Goal: Transaction & Acquisition: Purchase product/service

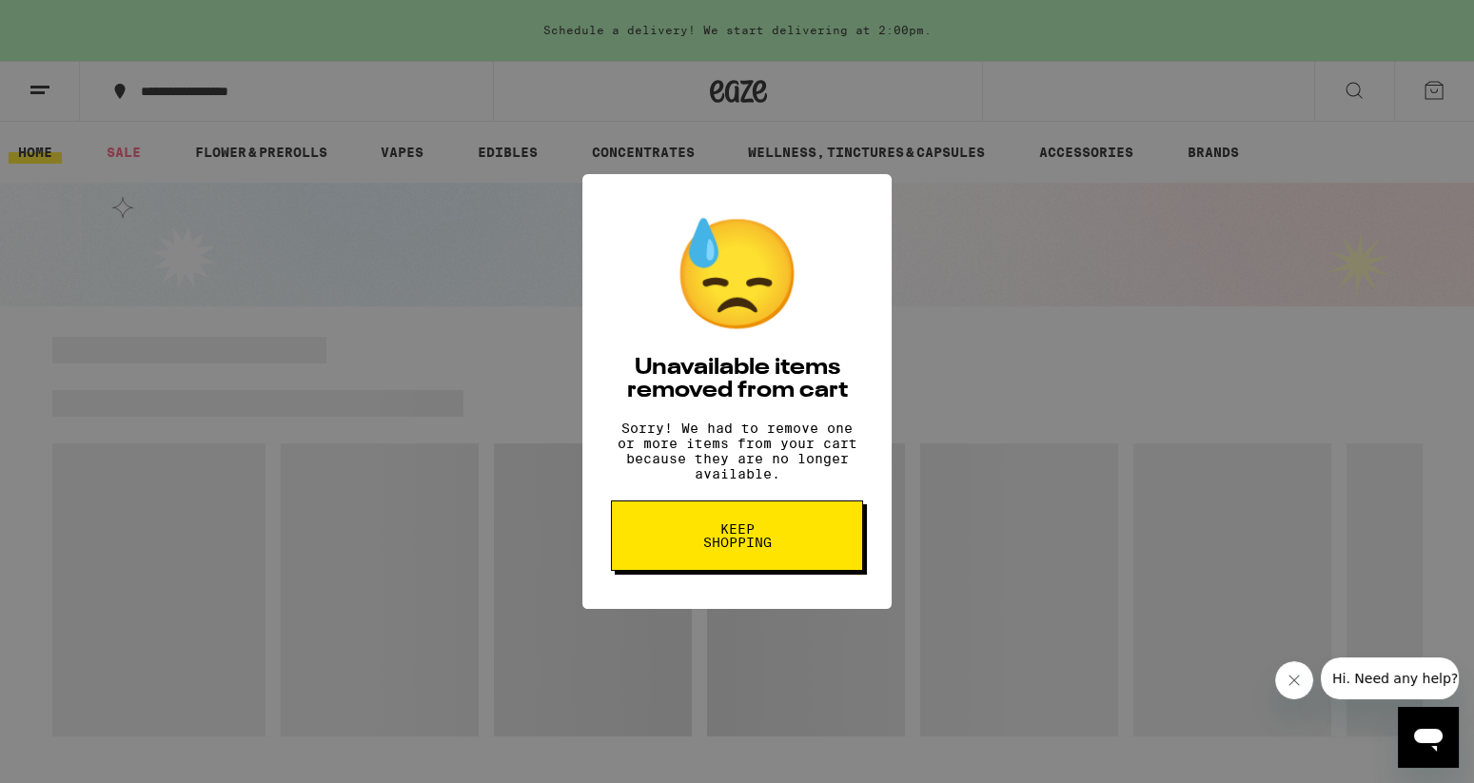
click at [698, 563] on button "Keep Shopping" at bounding box center [737, 536] width 252 height 70
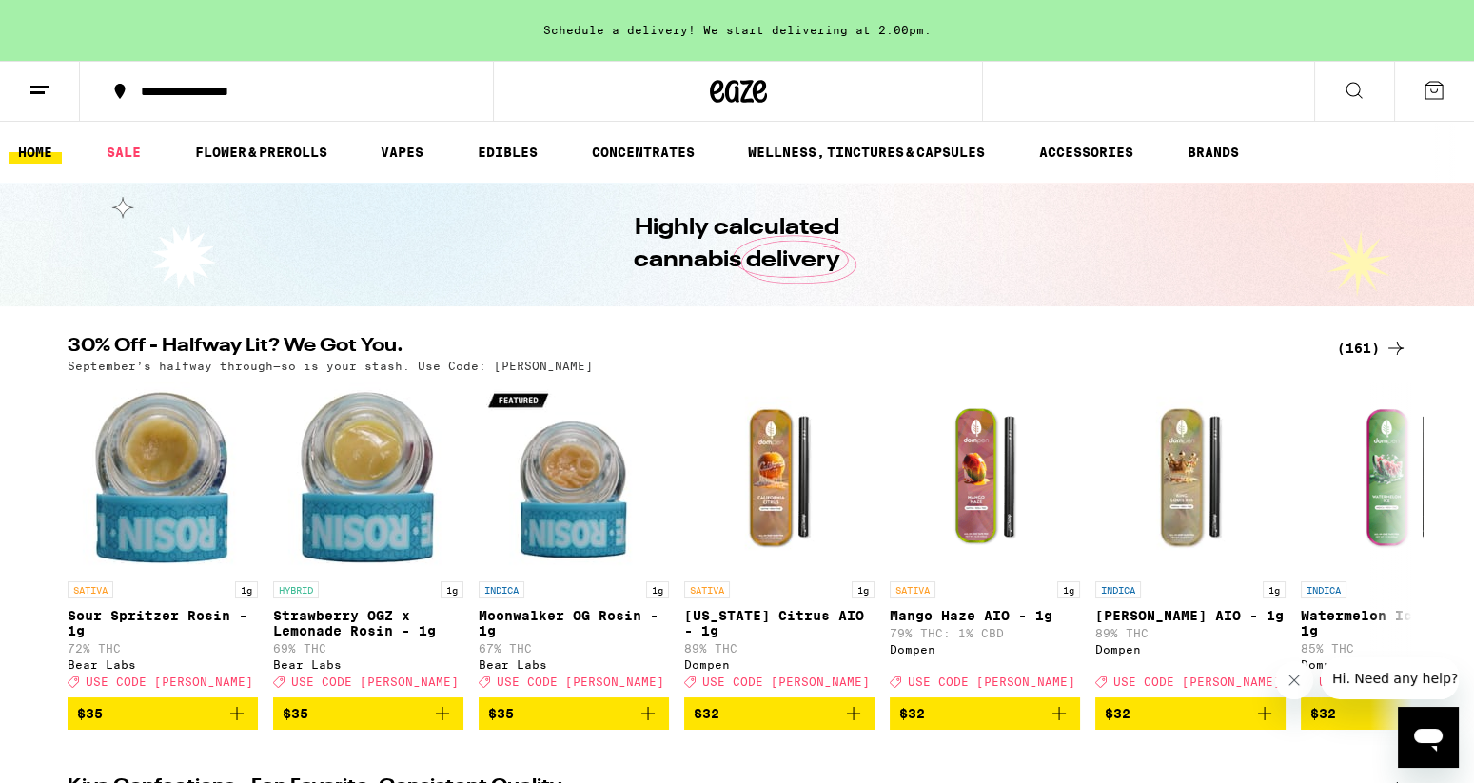
click at [1363, 351] on div "(161)" at bounding box center [1372, 348] width 70 height 23
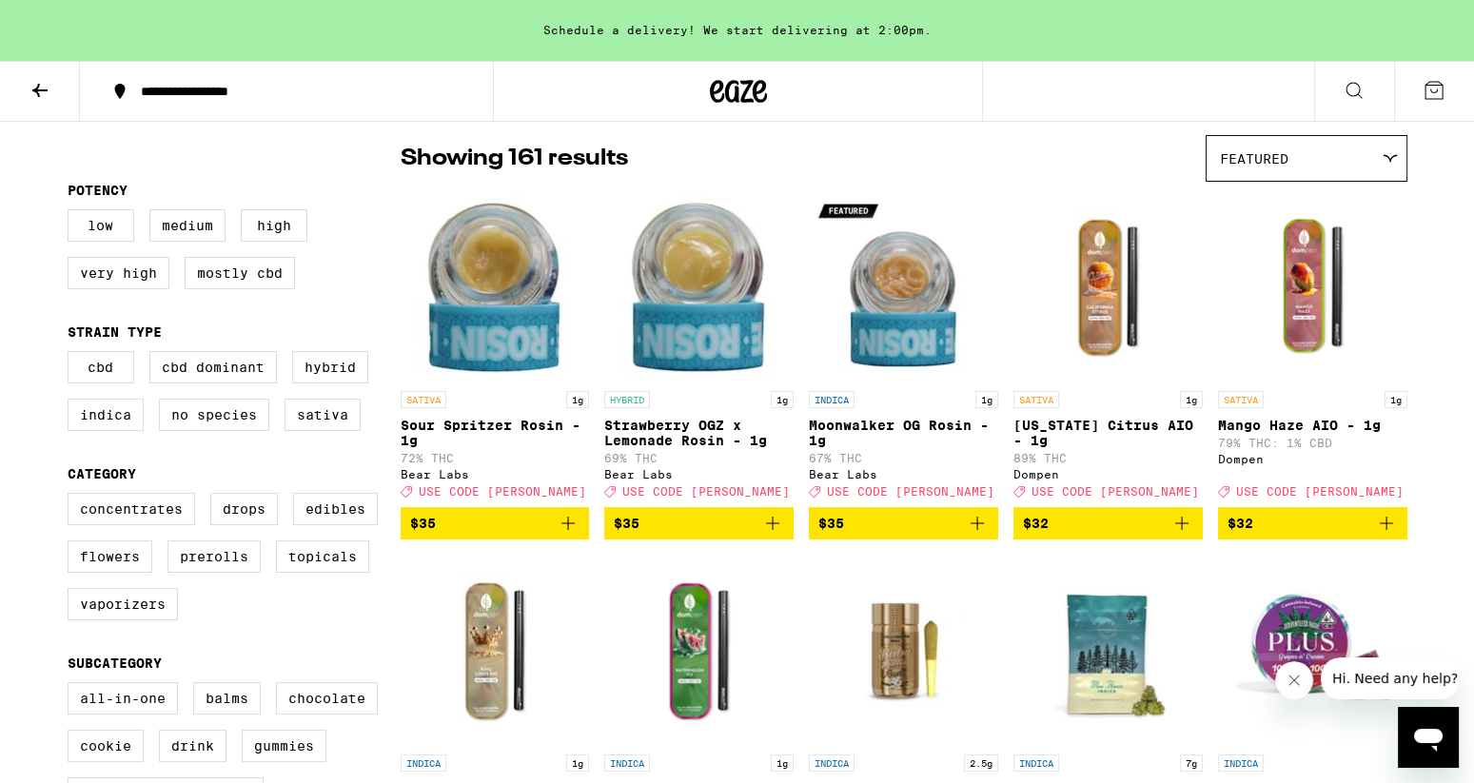
scroll to position [168, 0]
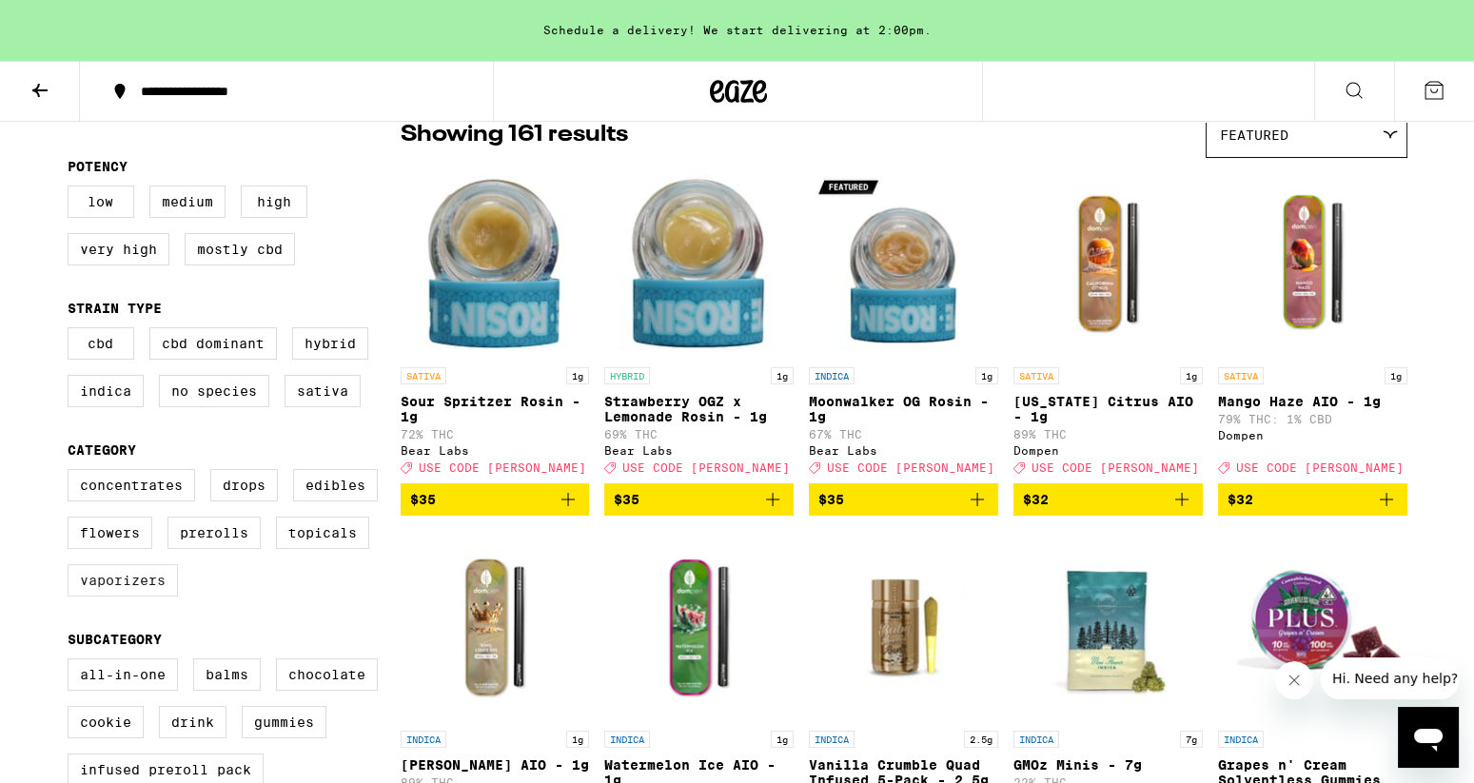
click at [145, 597] on label "Vaporizers" at bounding box center [123, 580] width 110 height 32
click at [72, 473] on input "Vaporizers" at bounding box center [71, 472] width 1 height 1
checkbox input "true"
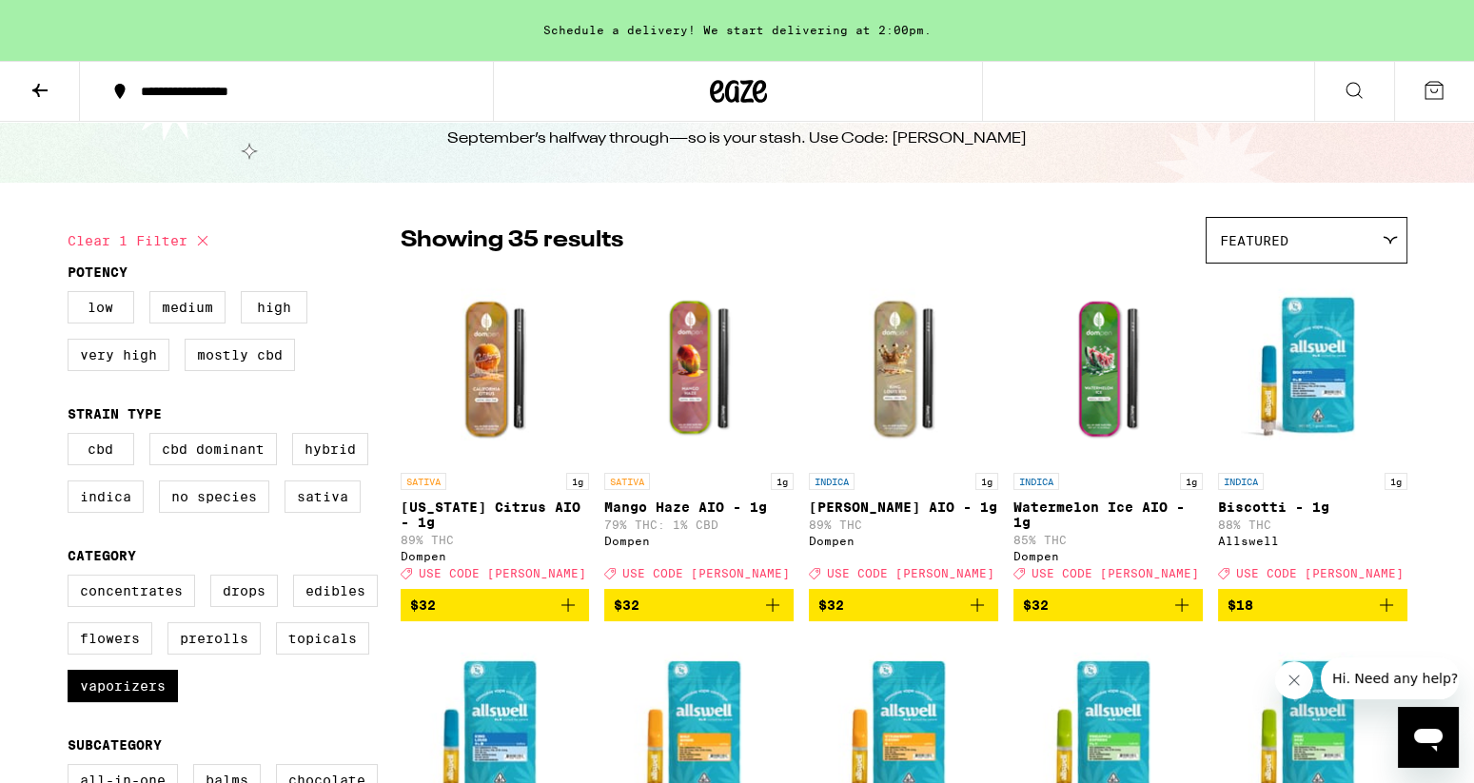
scroll to position [57, 0]
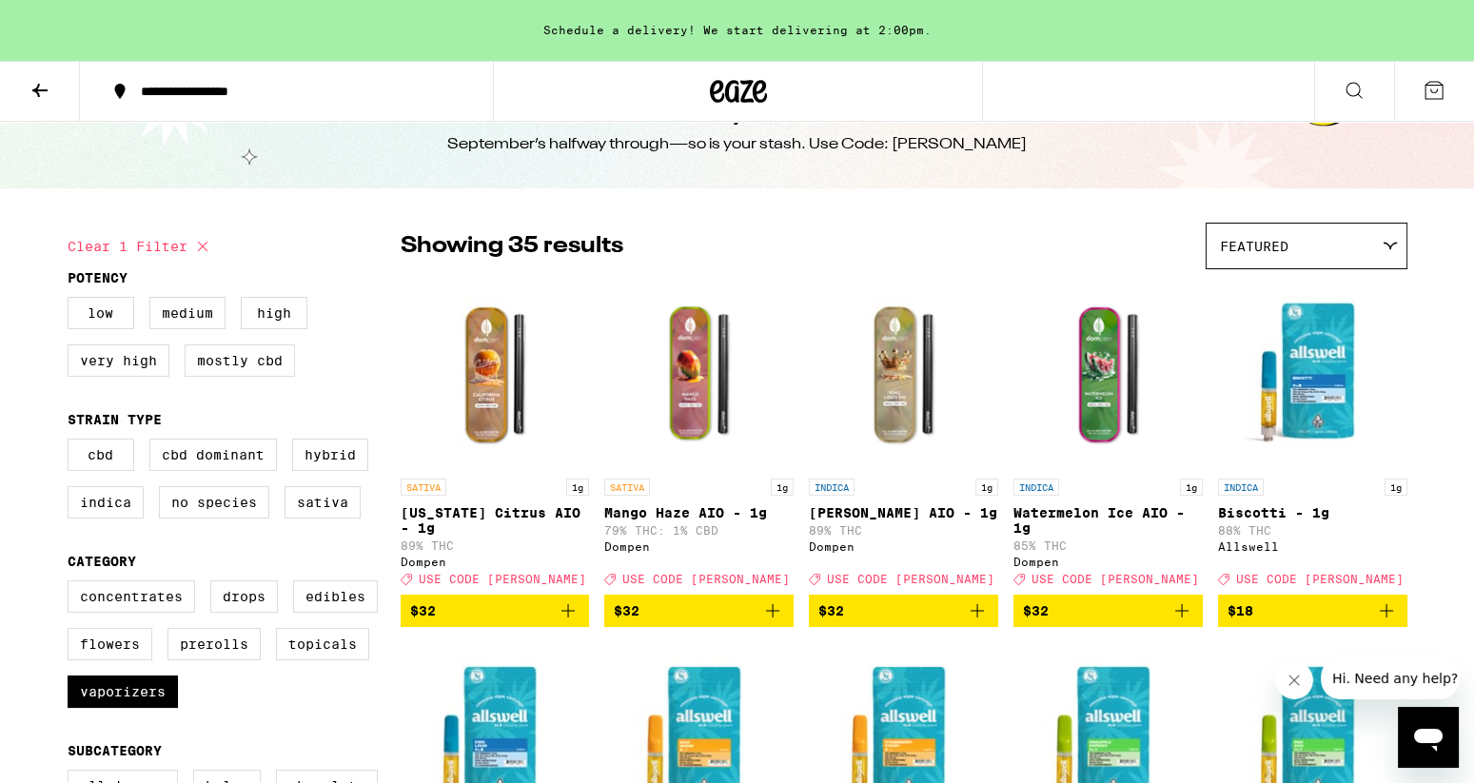
click at [1312, 254] on div "Featured" at bounding box center [1307, 246] width 200 height 45
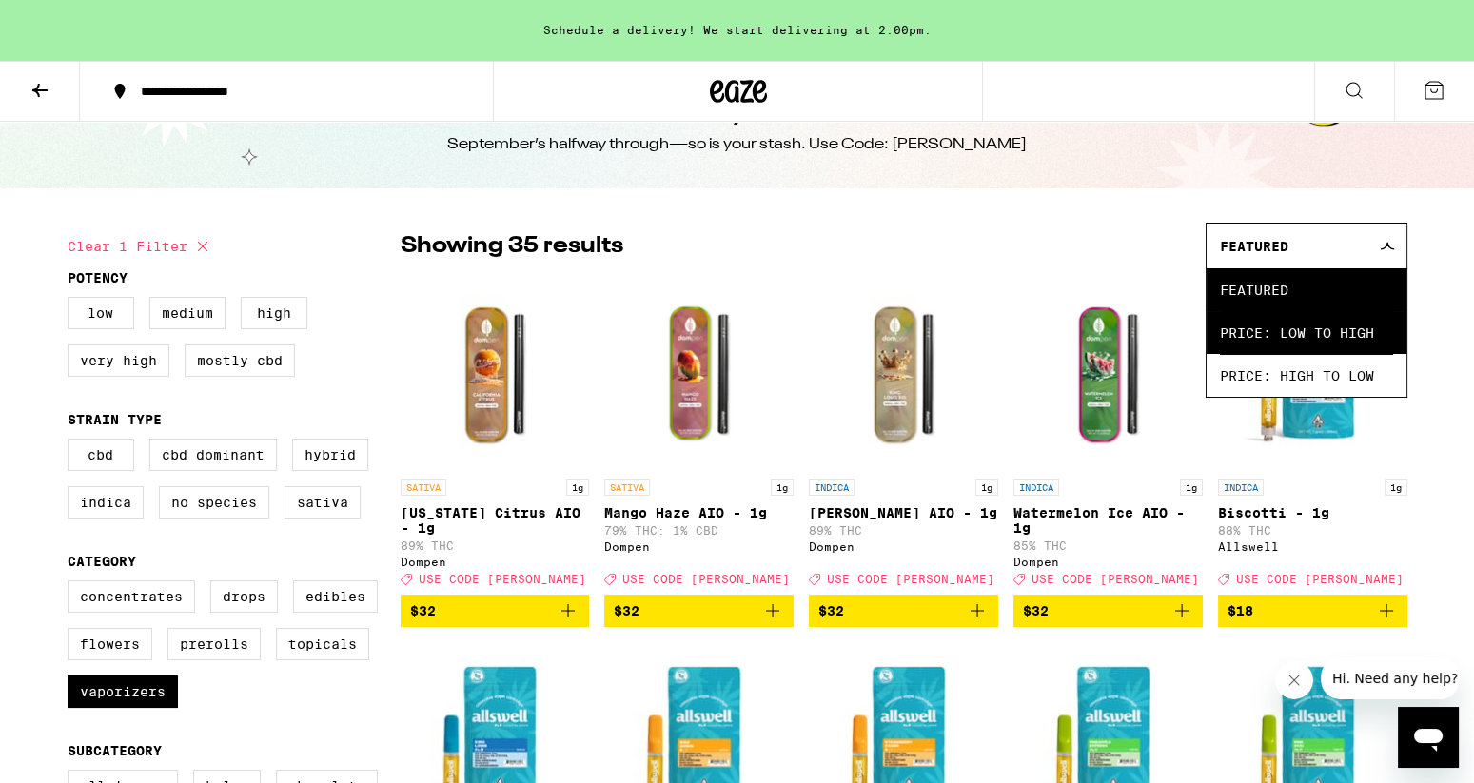
click at [1286, 333] on span "Price: Low to High" at bounding box center [1306, 332] width 173 height 43
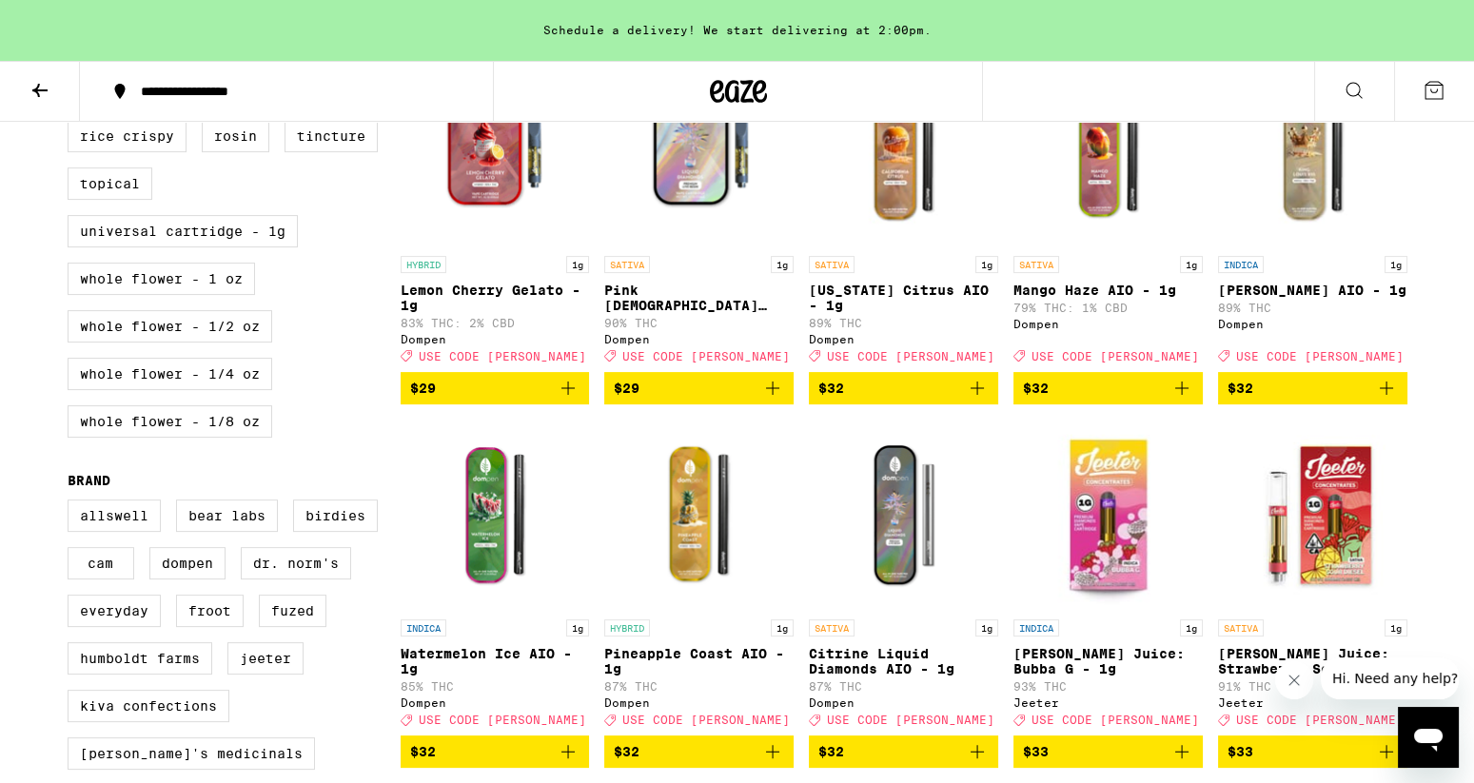
scroll to position [990, 0]
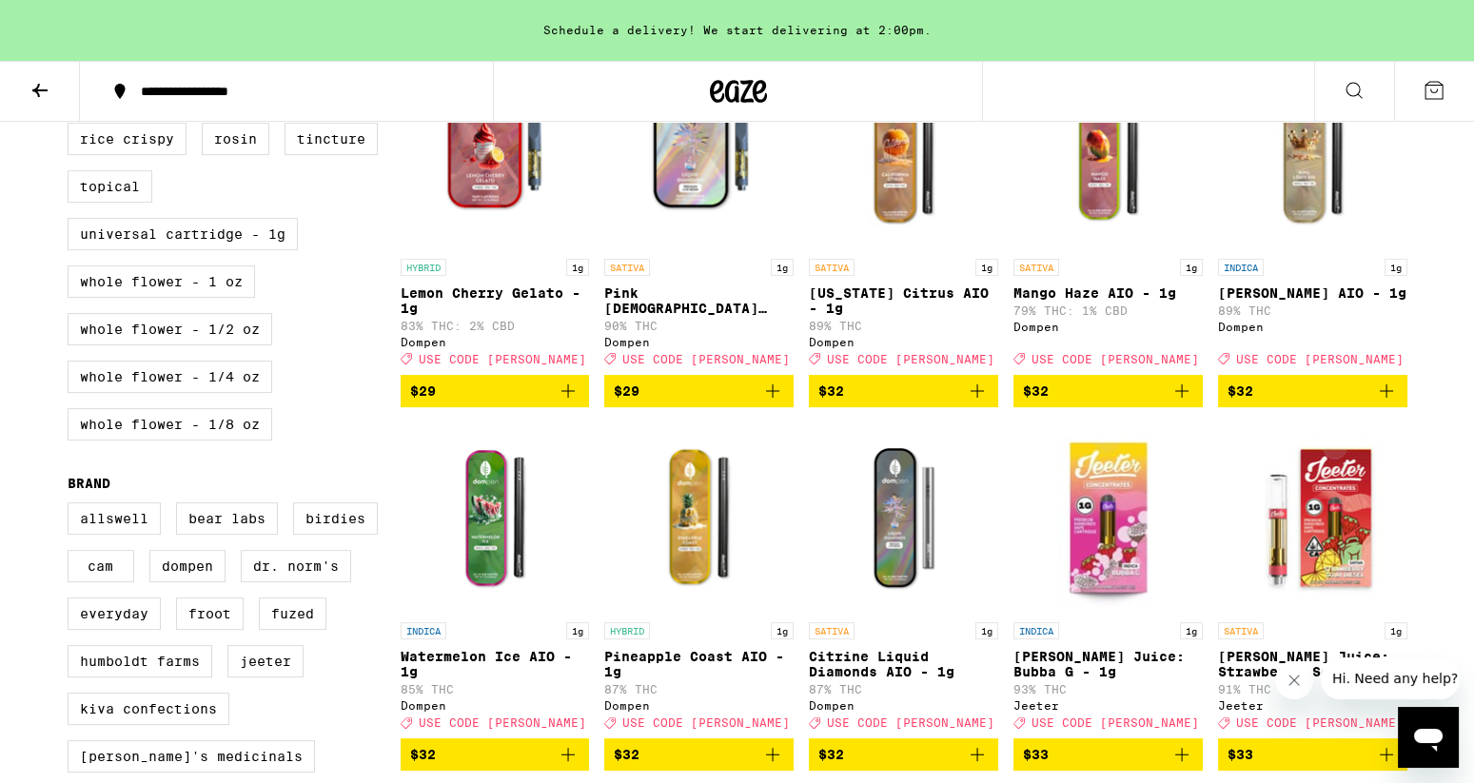
click at [1183, 403] on icon "Add to bag" at bounding box center [1182, 391] width 23 height 23
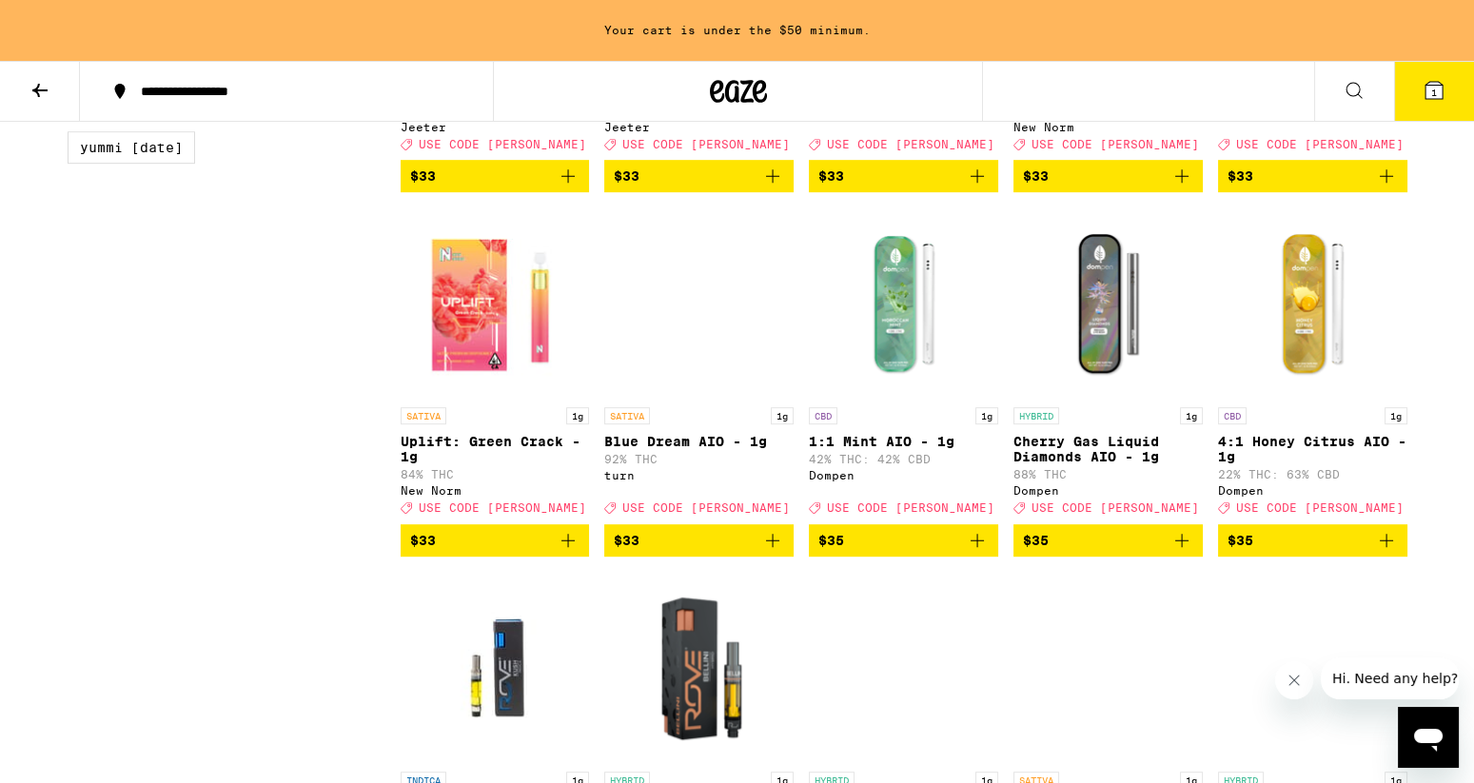
scroll to position [1957, 0]
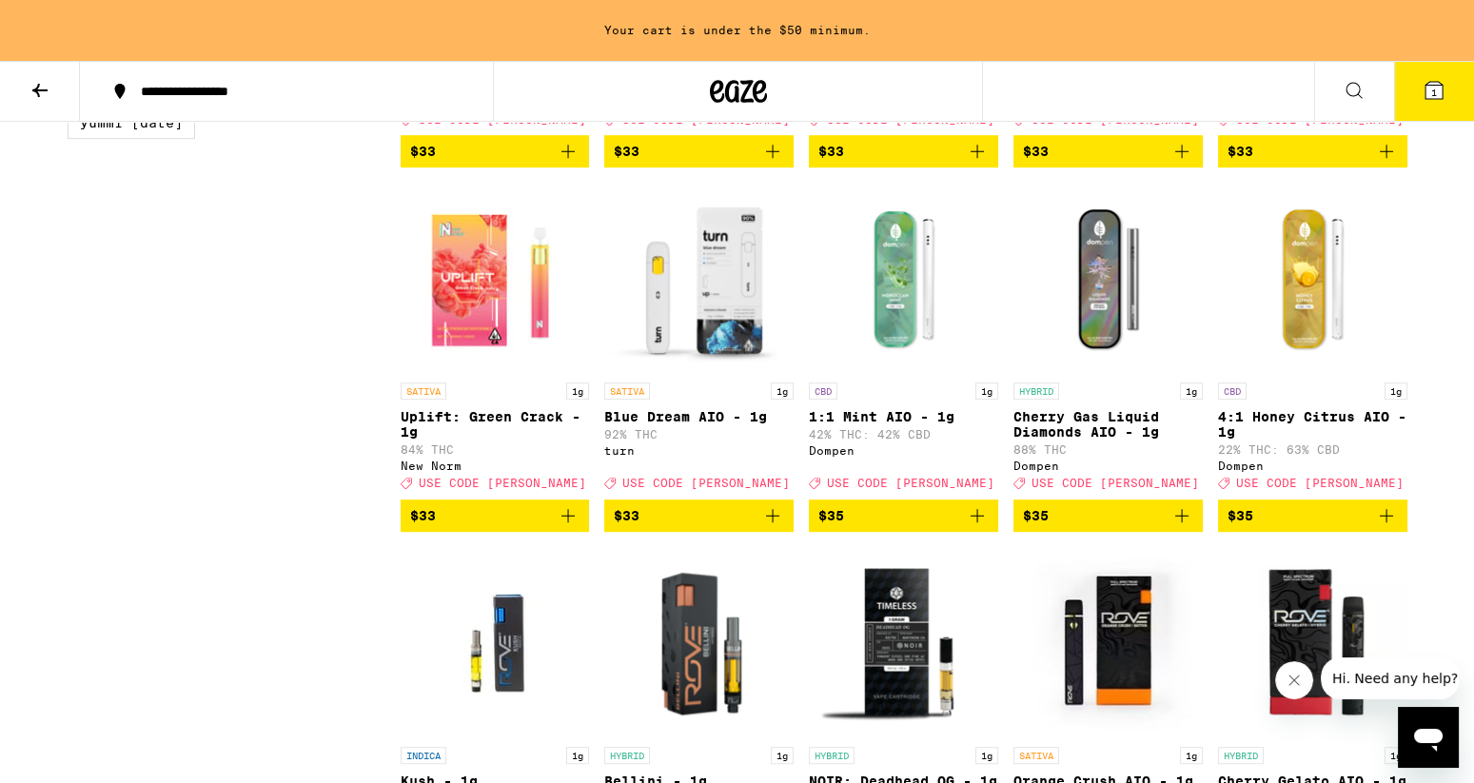
click at [966, 527] on icon "Add to bag" at bounding box center [977, 515] width 23 height 23
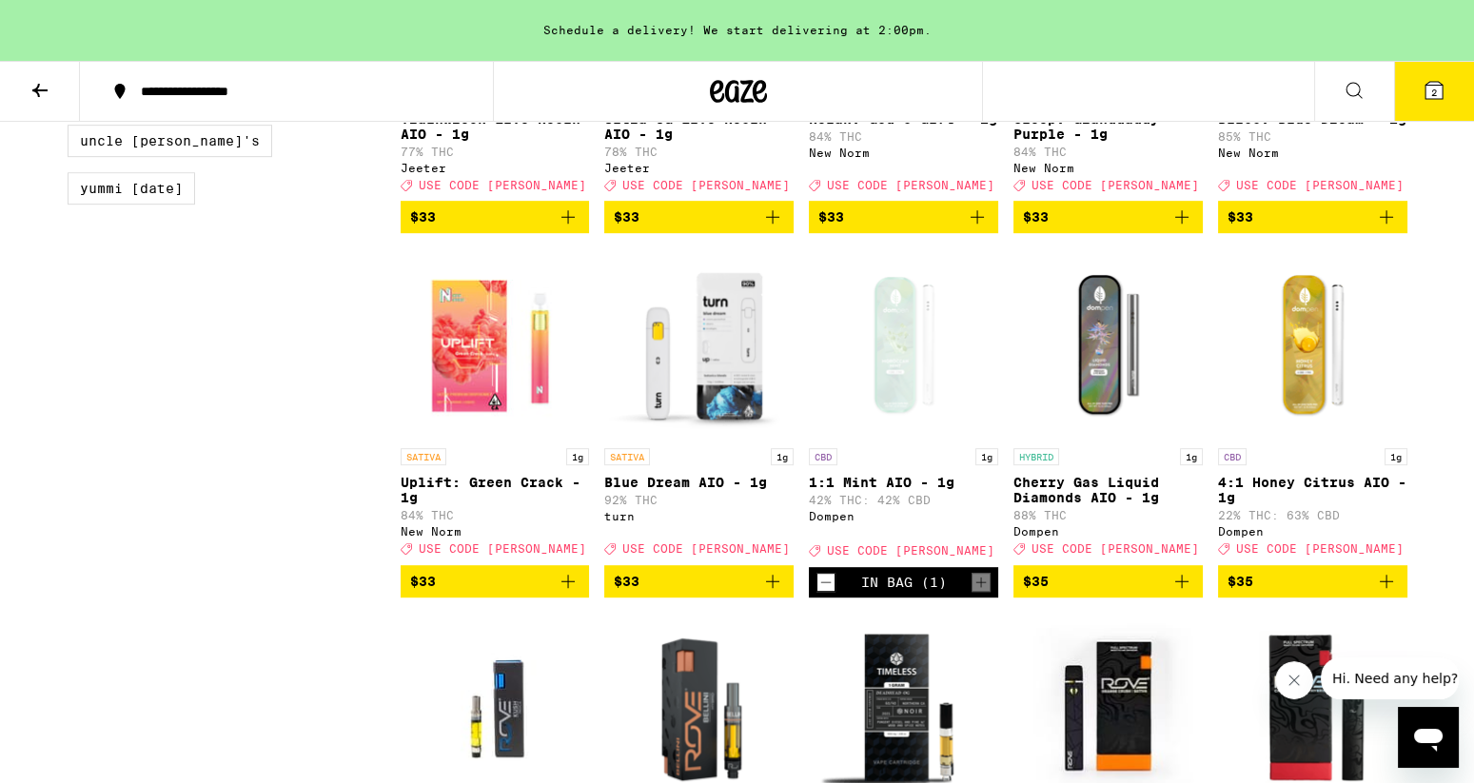
scroll to position [1887, 0]
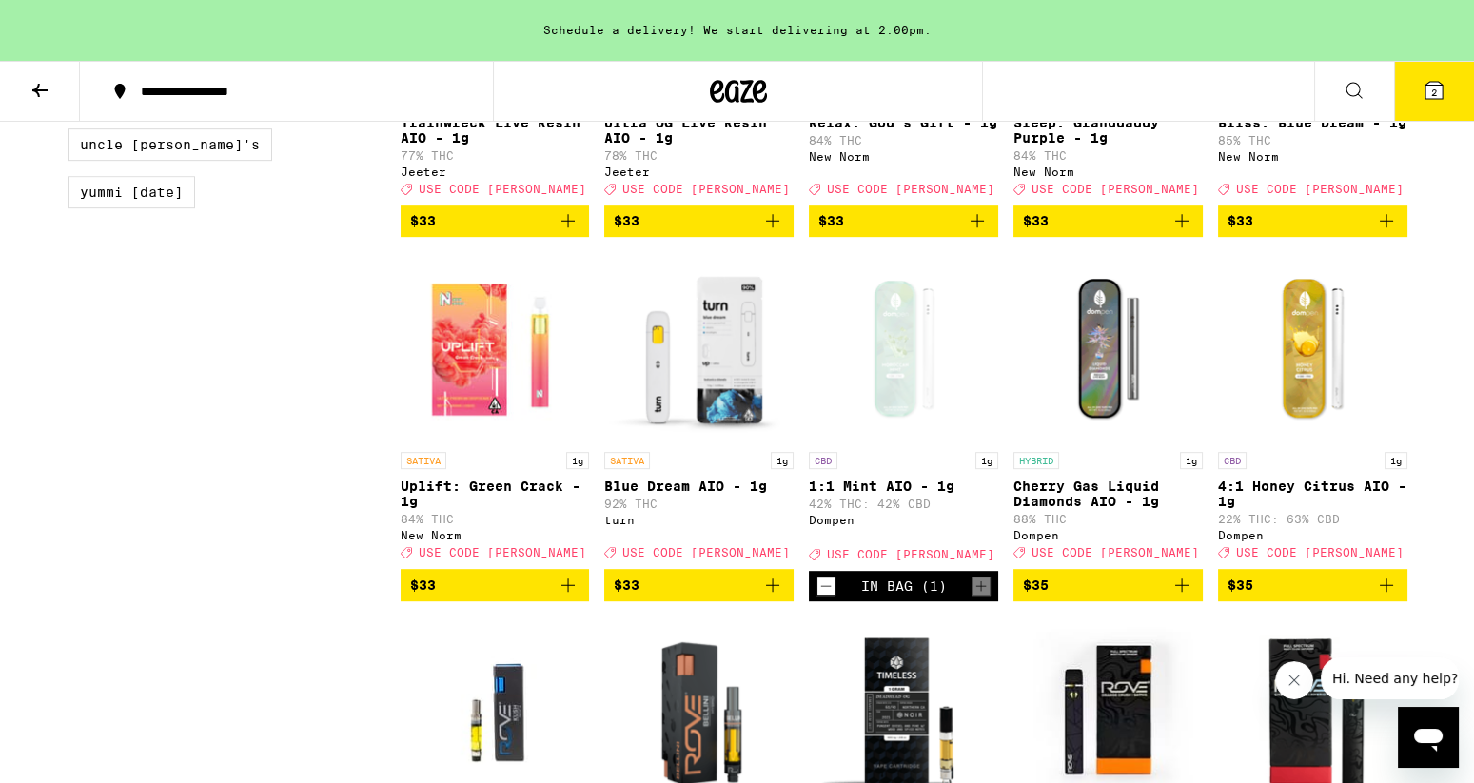
click at [1092, 597] on span "$35" at bounding box center [1108, 585] width 170 height 23
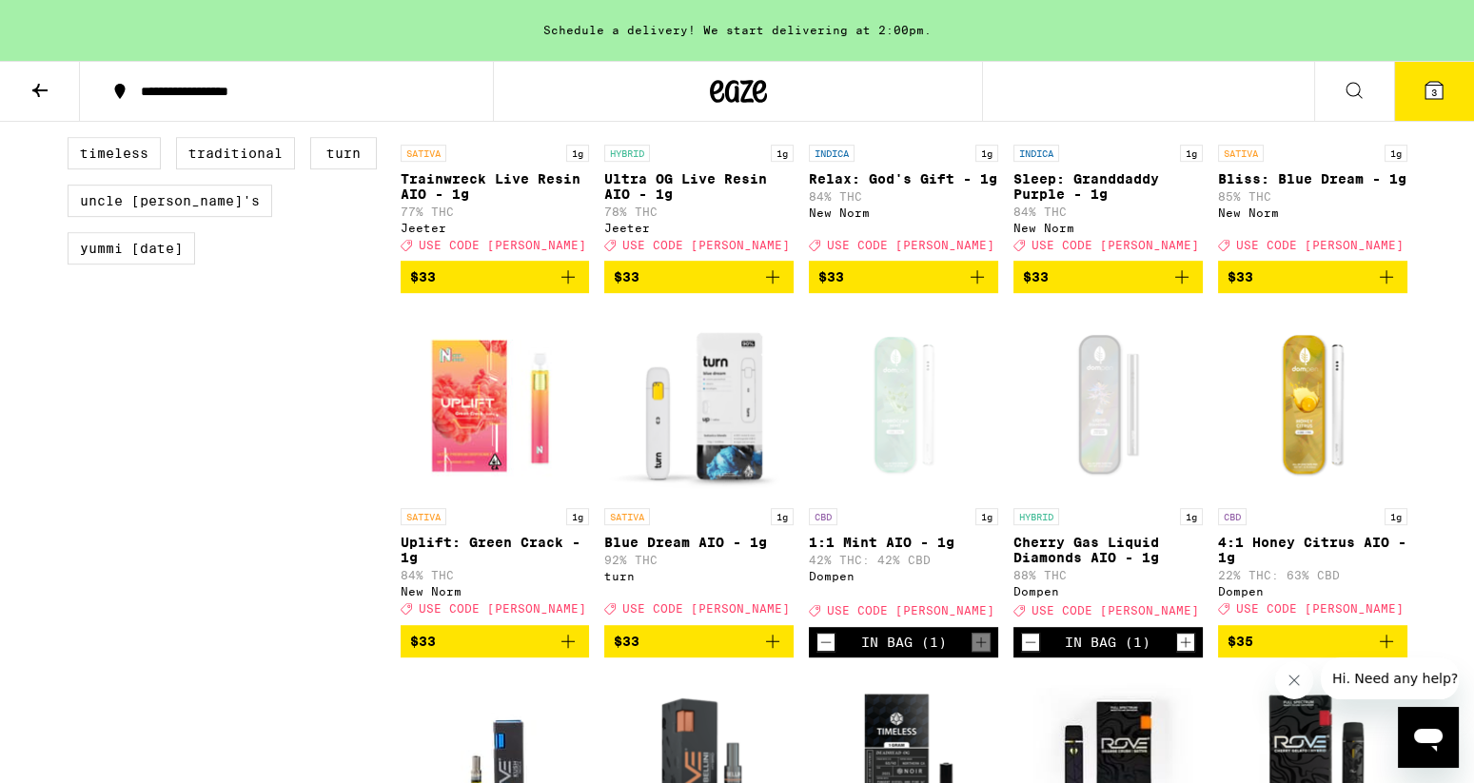
scroll to position [1884, 0]
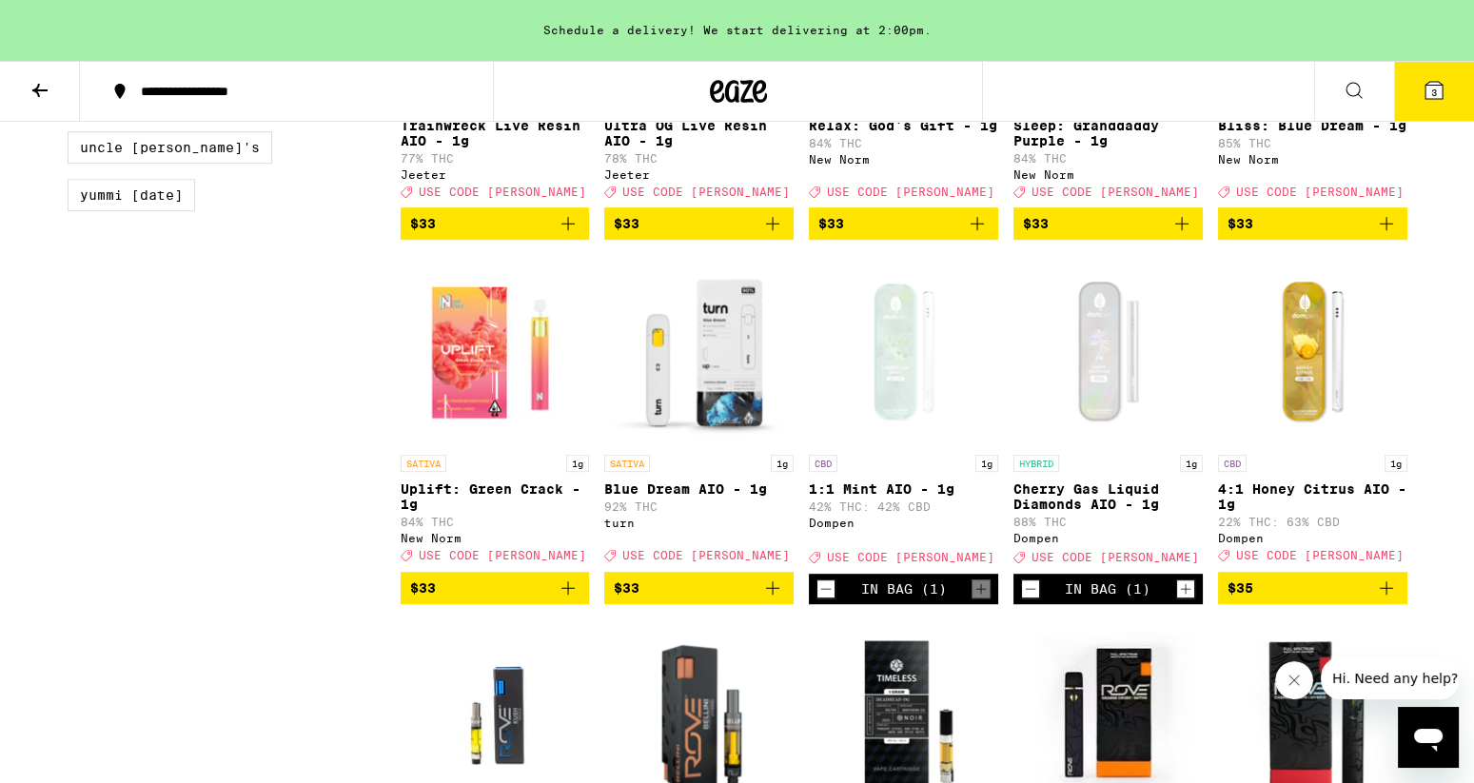
click at [1033, 601] on icon "Decrement" at bounding box center [1030, 589] width 17 height 23
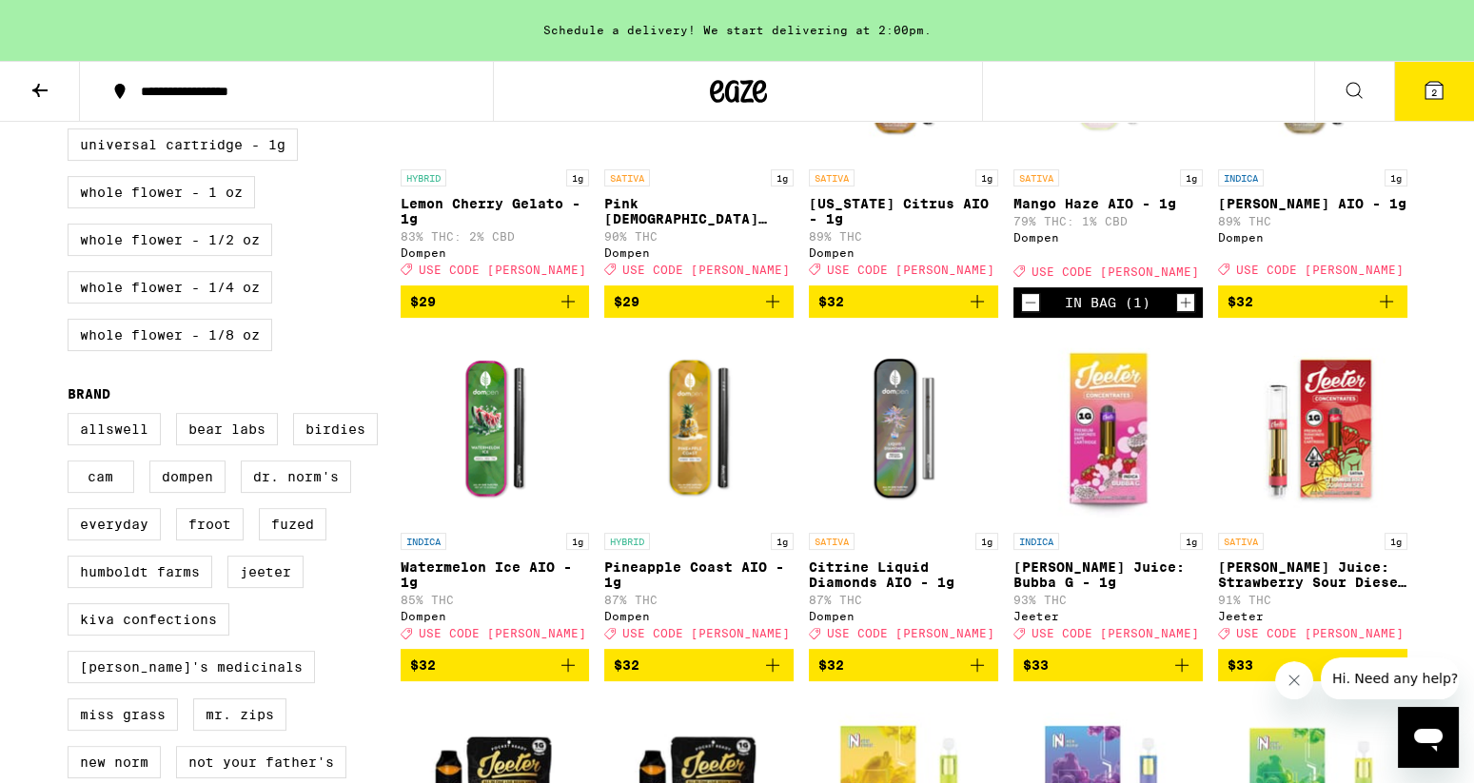
scroll to position [1085, 0]
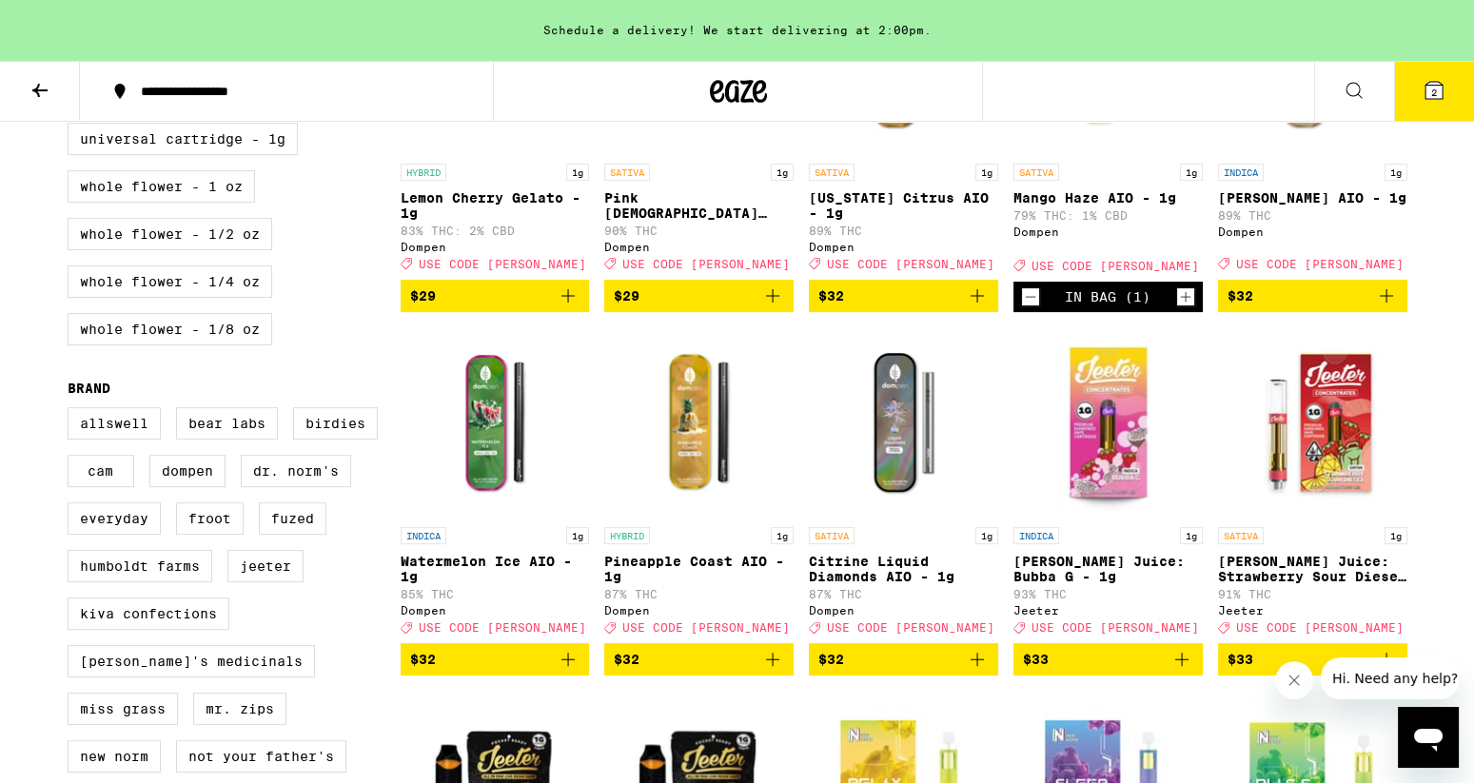
click at [776, 671] on icon "Add to bag" at bounding box center [772, 659] width 23 height 23
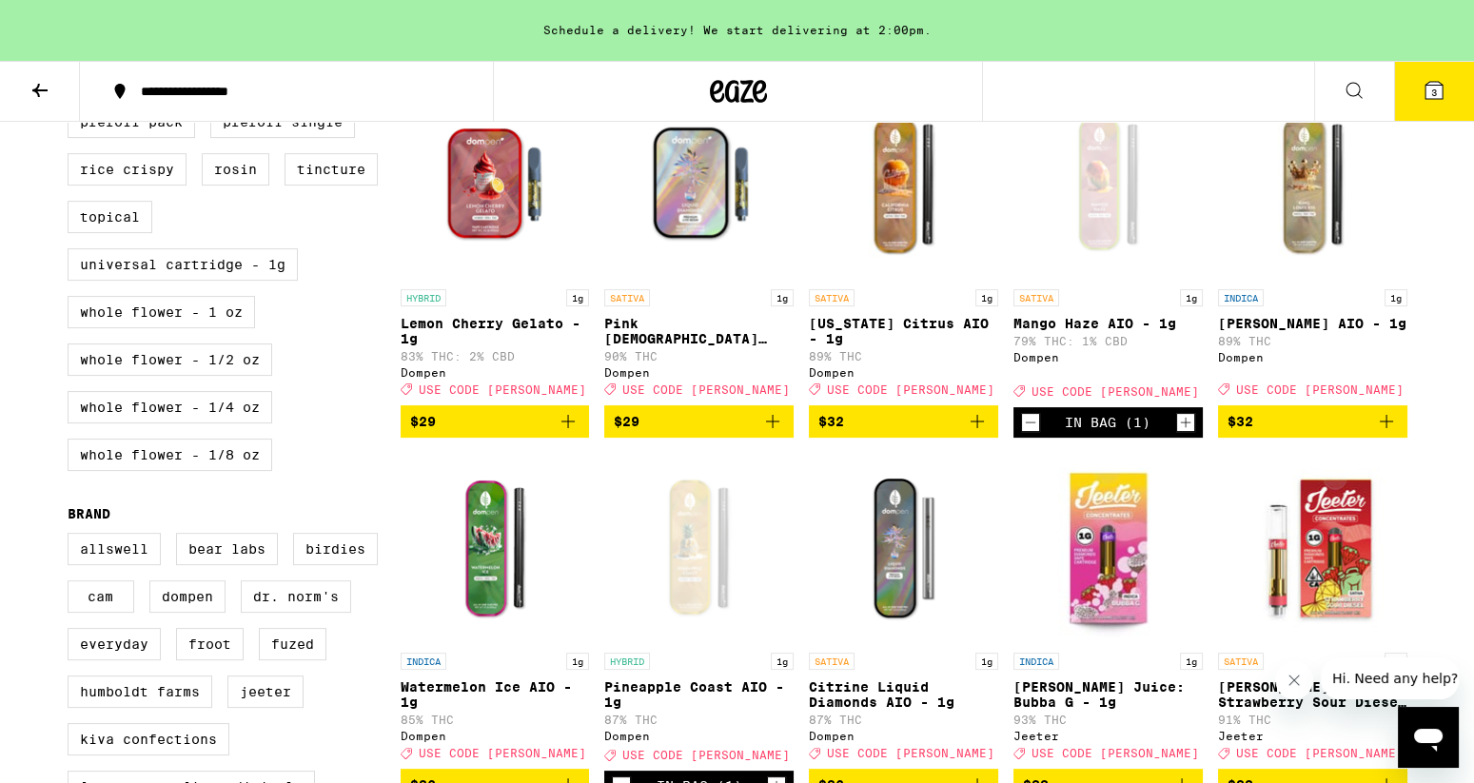
scroll to position [939, 0]
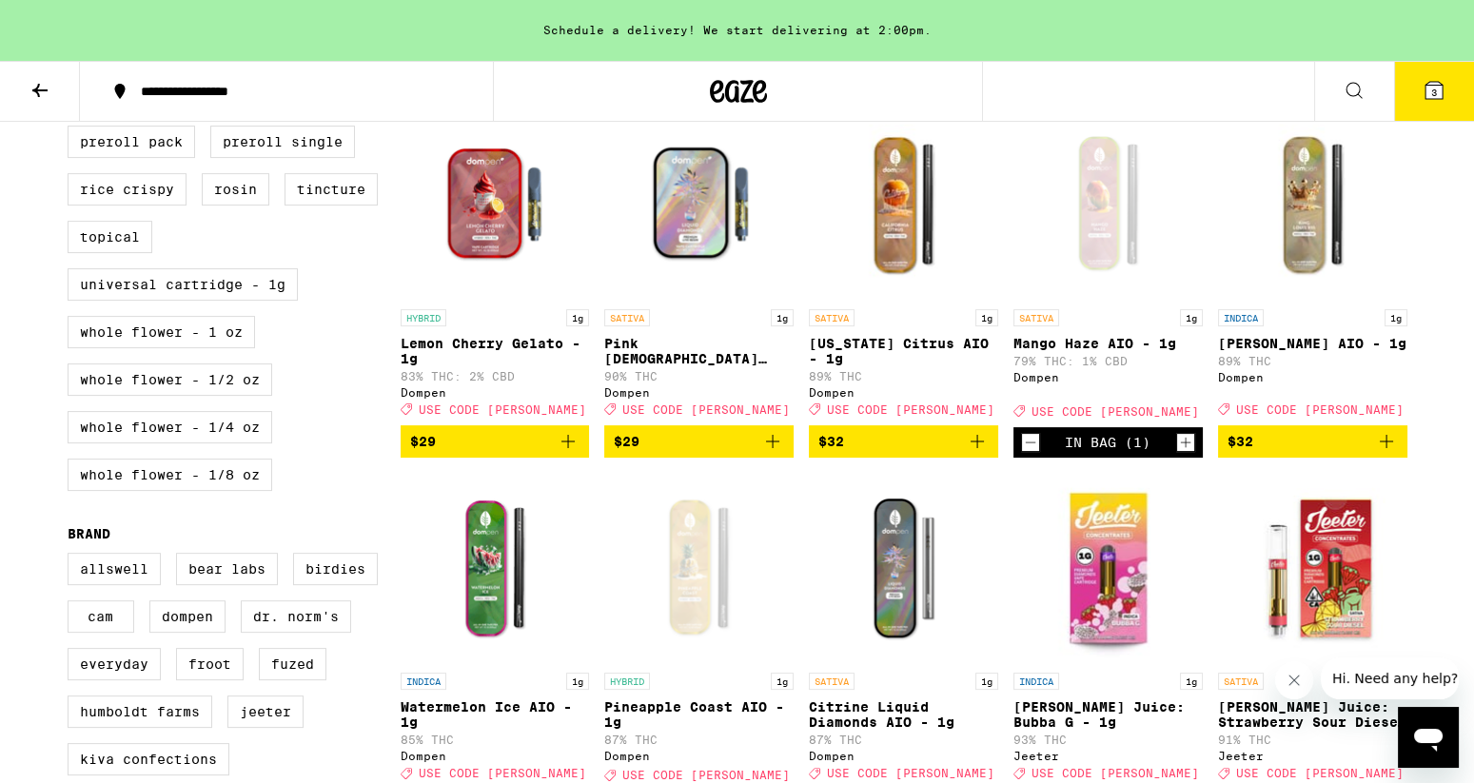
click at [896, 225] on img "Open page for California Citrus AIO - 1g from Dompen" at bounding box center [903, 204] width 189 height 190
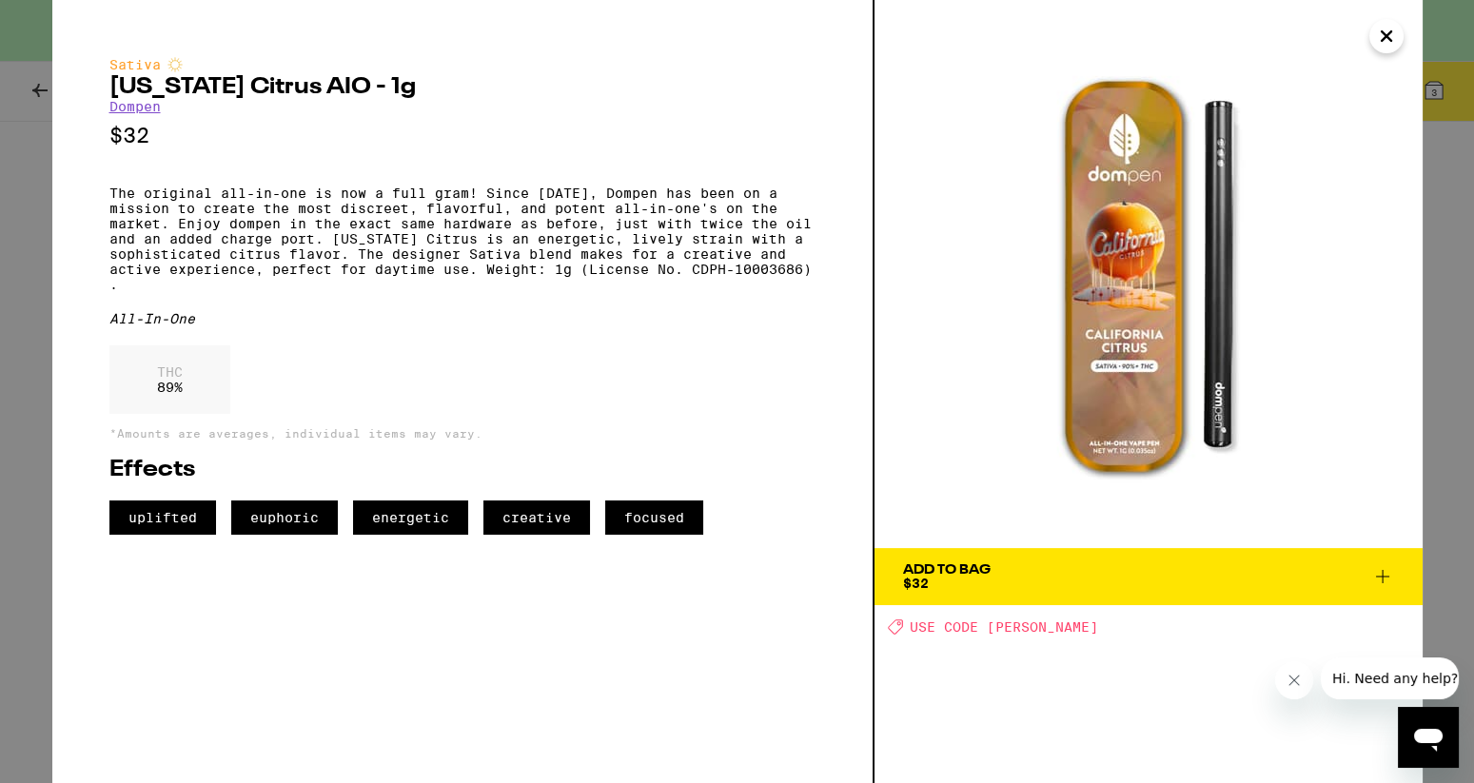
click at [1388, 35] on icon "Close" at bounding box center [1387, 36] width 10 height 10
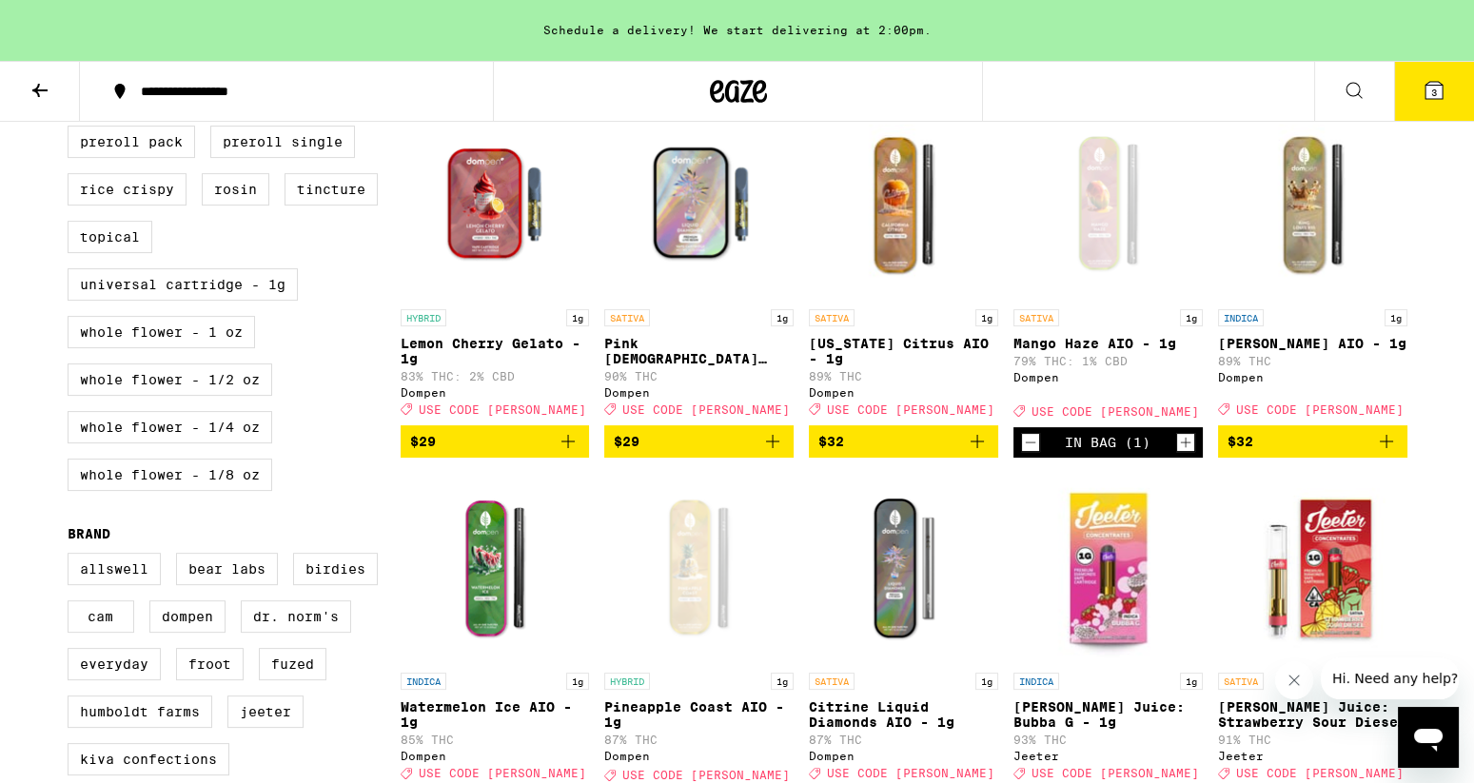
click at [1097, 226] on div "Open page for Mango Haze AIO - 1g from Dompen" at bounding box center [1108, 204] width 189 height 190
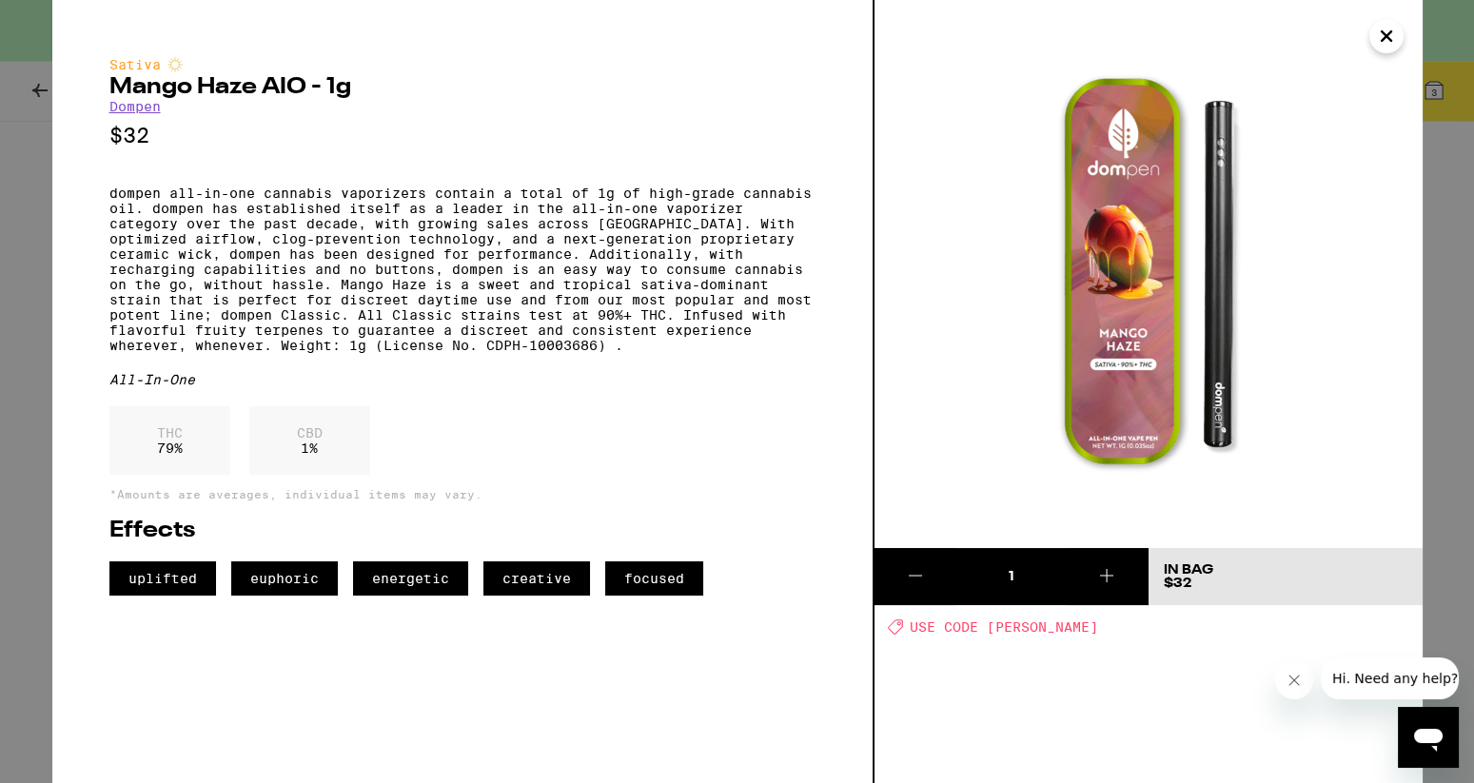
click at [1381, 37] on icon "Close" at bounding box center [1386, 36] width 23 height 29
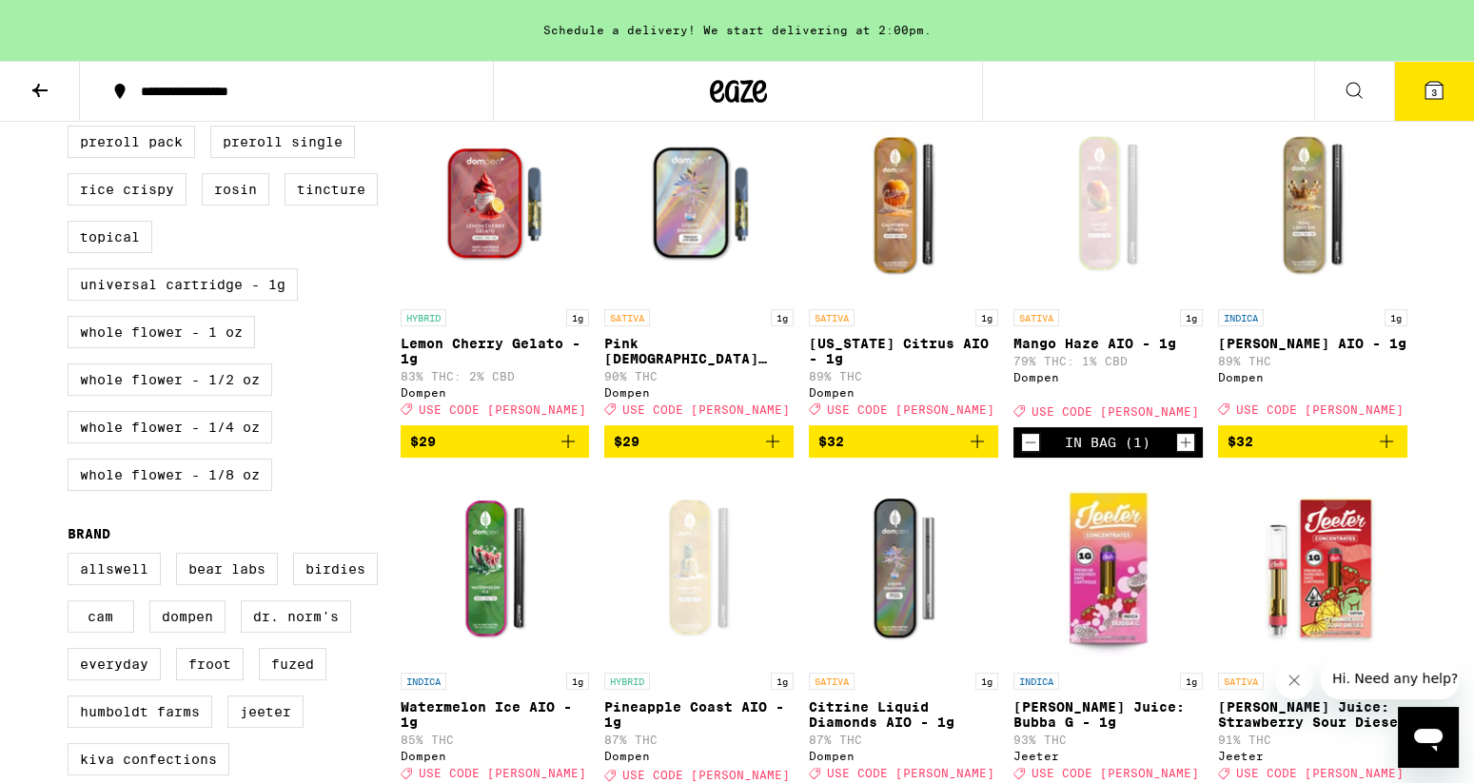
click at [893, 194] on img "Open page for California Citrus AIO - 1g from Dompen" at bounding box center [903, 204] width 189 height 190
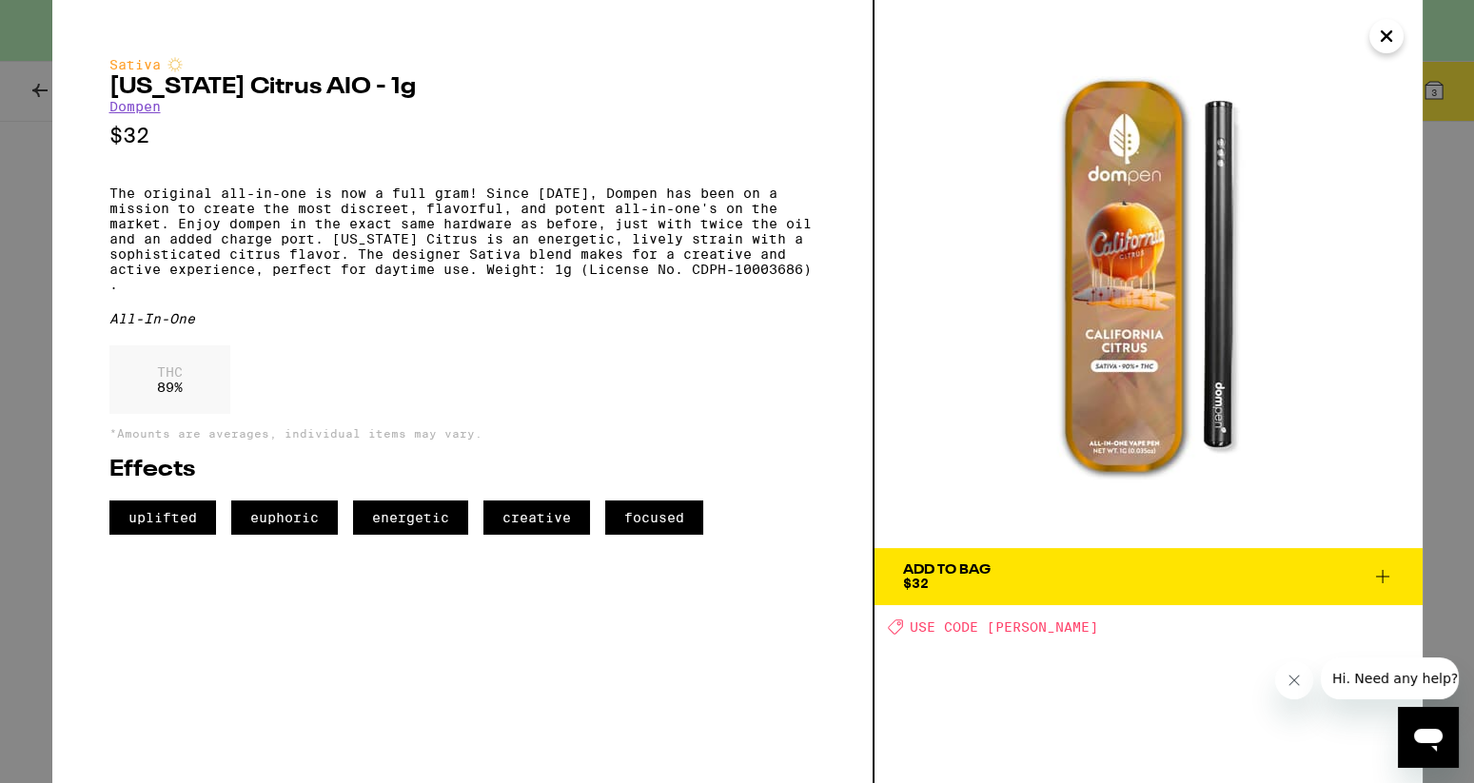
click at [1382, 39] on icon "Close" at bounding box center [1387, 36] width 10 height 10
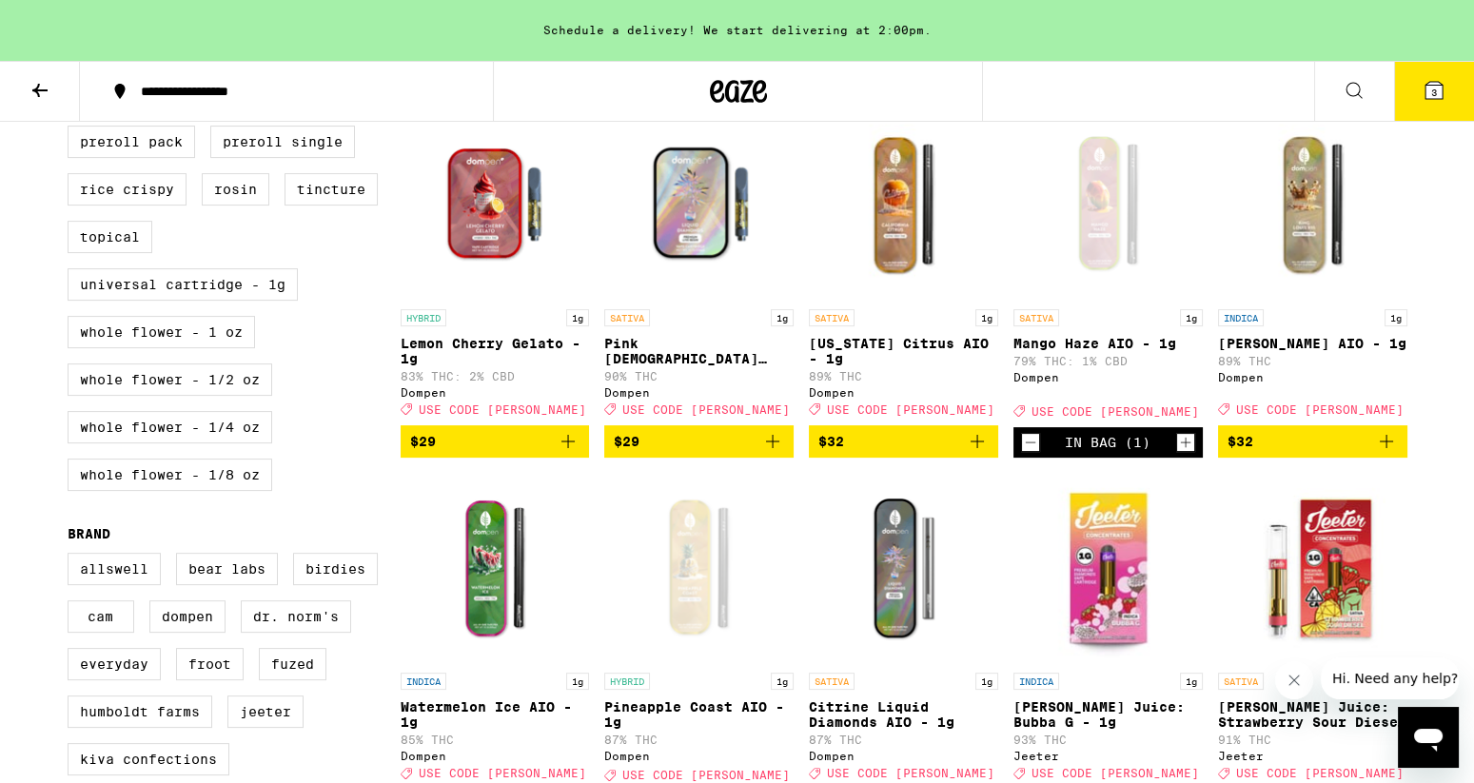
click at [909, 453] on span "$32" at bounding box center [904, 441] width 170 height 23
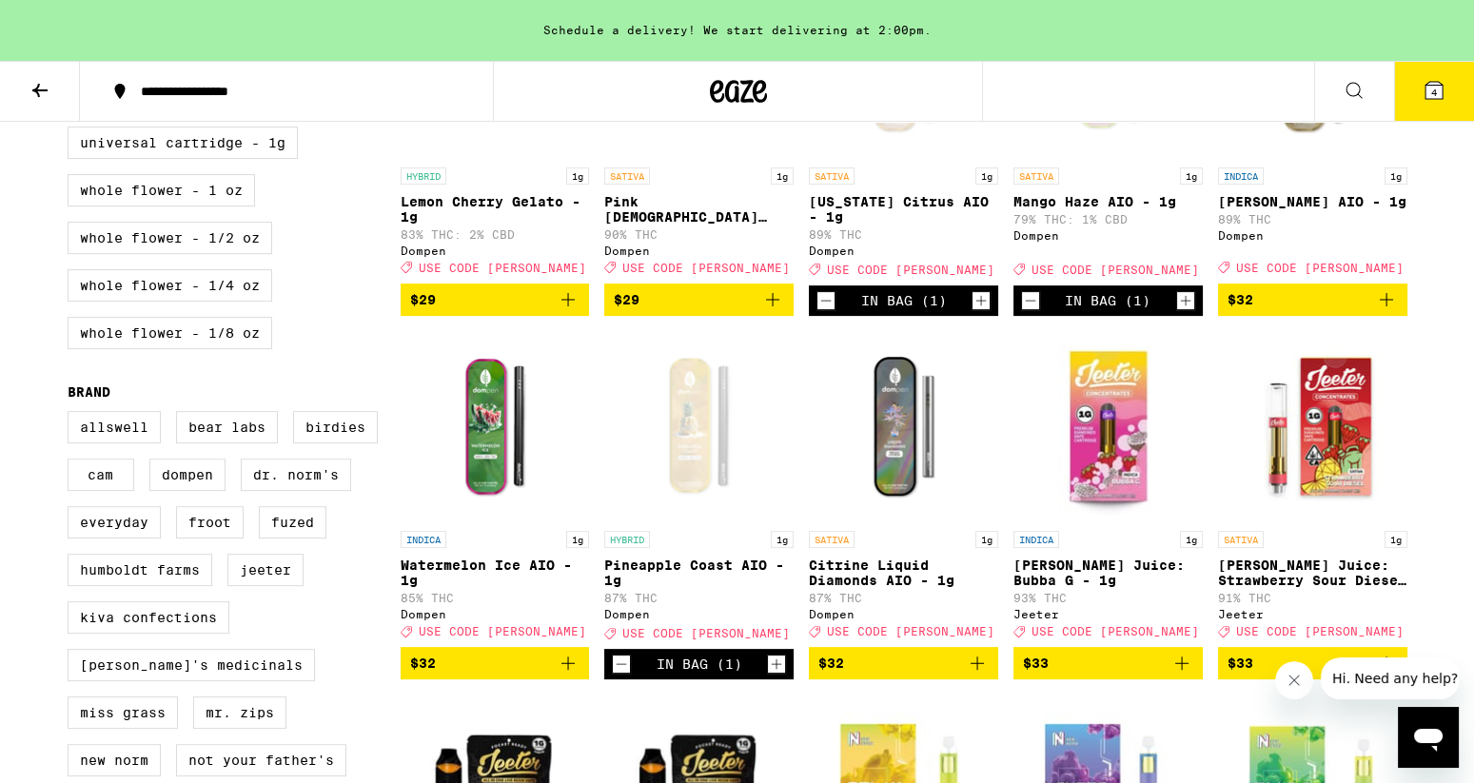
scroll to position [1142, 0]
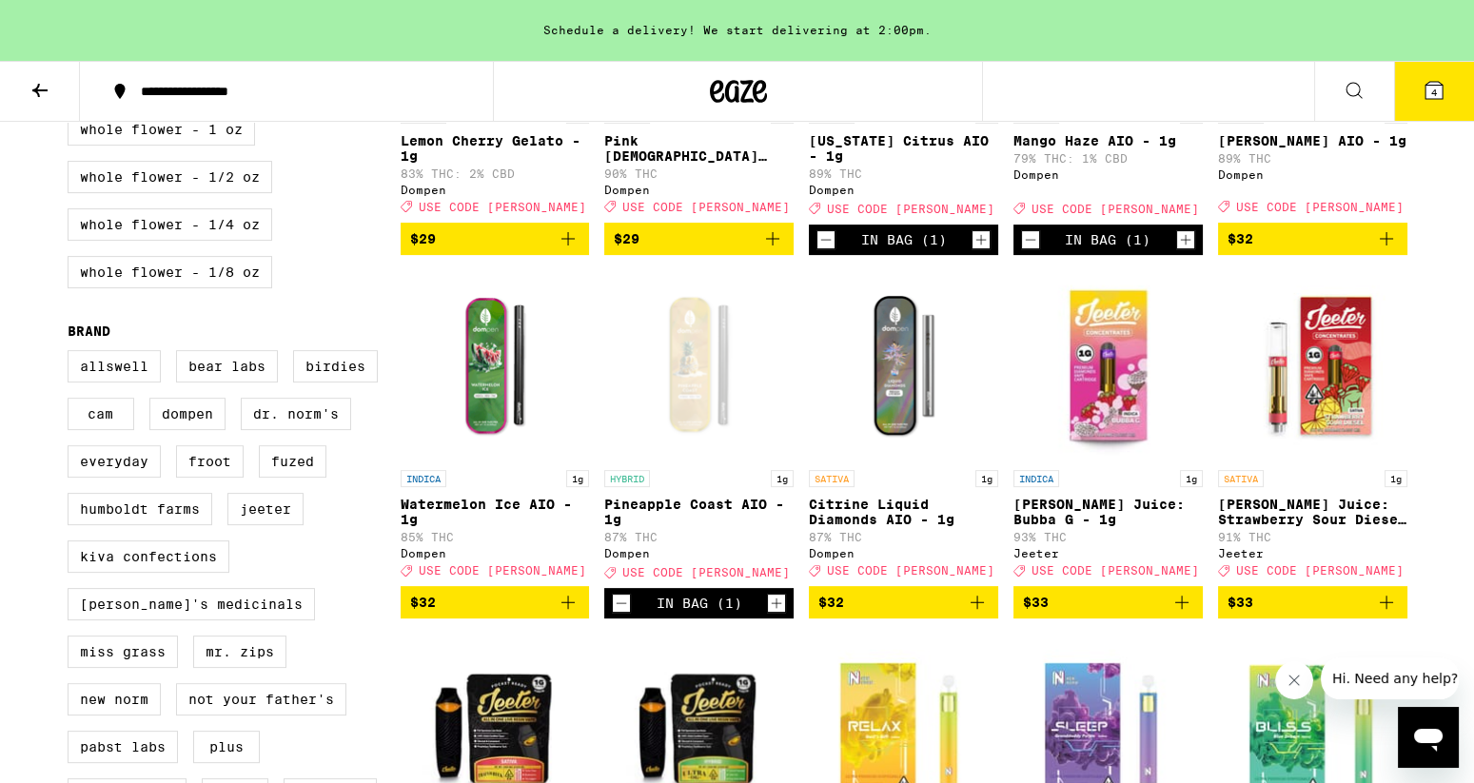
click at [863, 416] on img "Open page for Citrine Liquid Diamonds AIO - 1g from Dompen" at bounding box center [903, 365] width 189 height 190
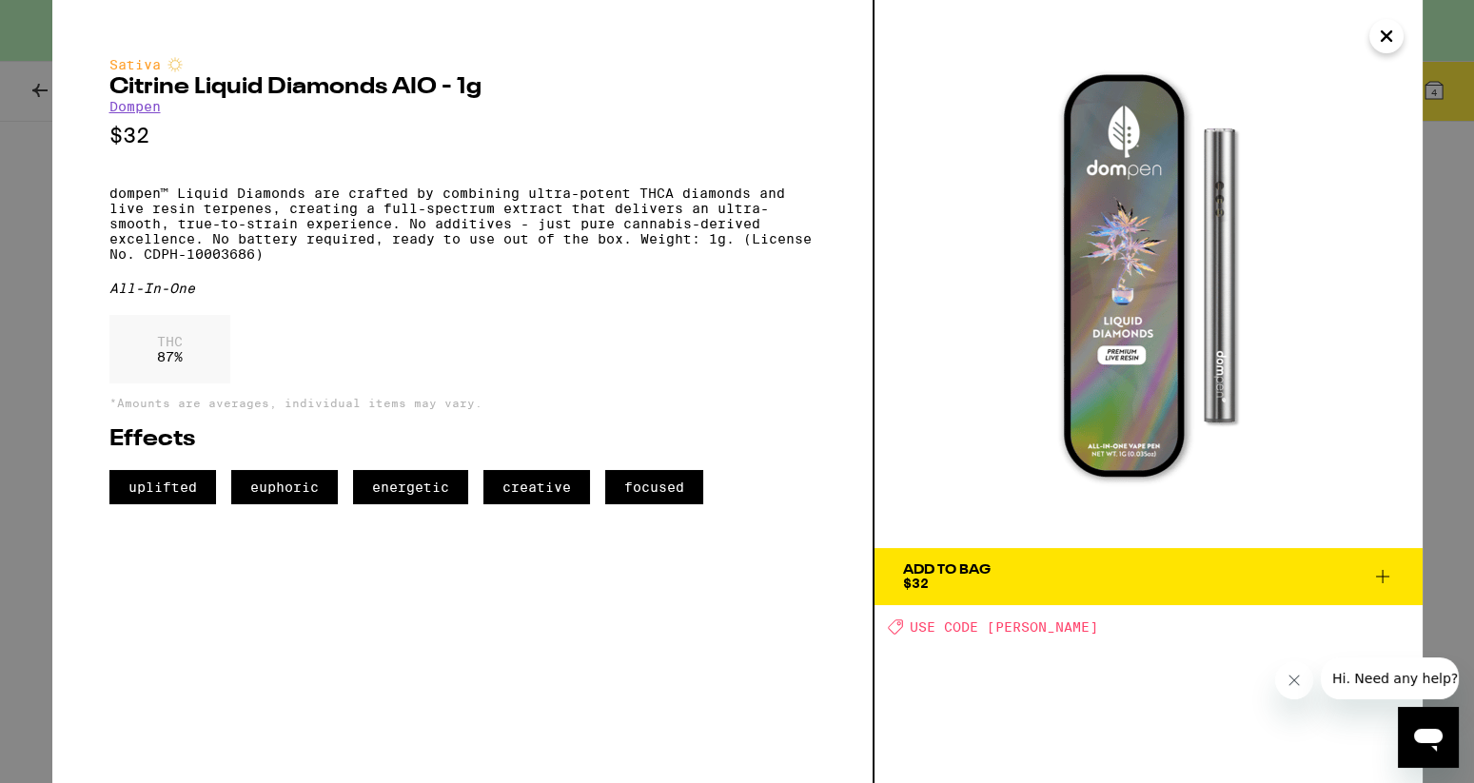
click at [1385, 31] on icon "Close" at bounding box center [1386, 36] width 23 height 29
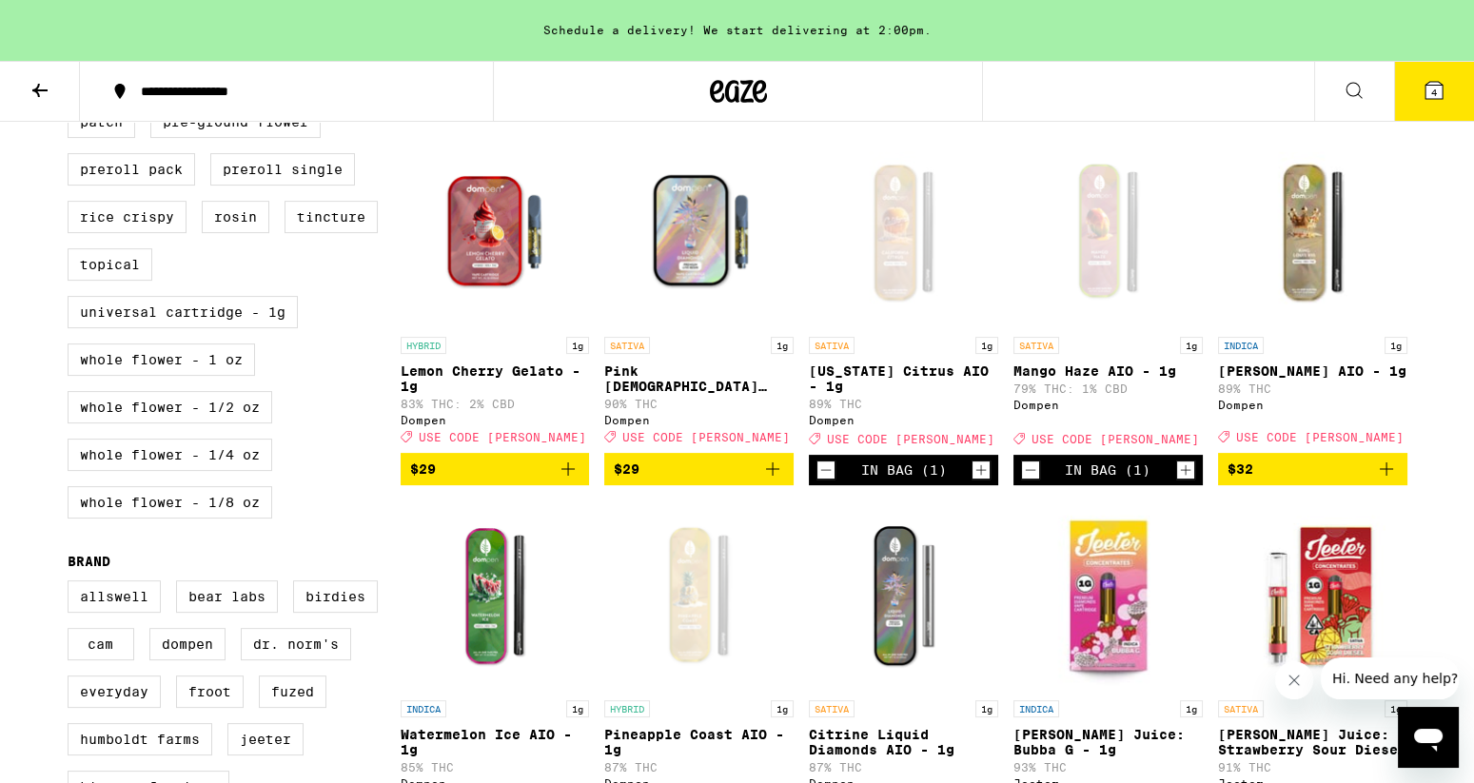
scroll to position [917, 0]
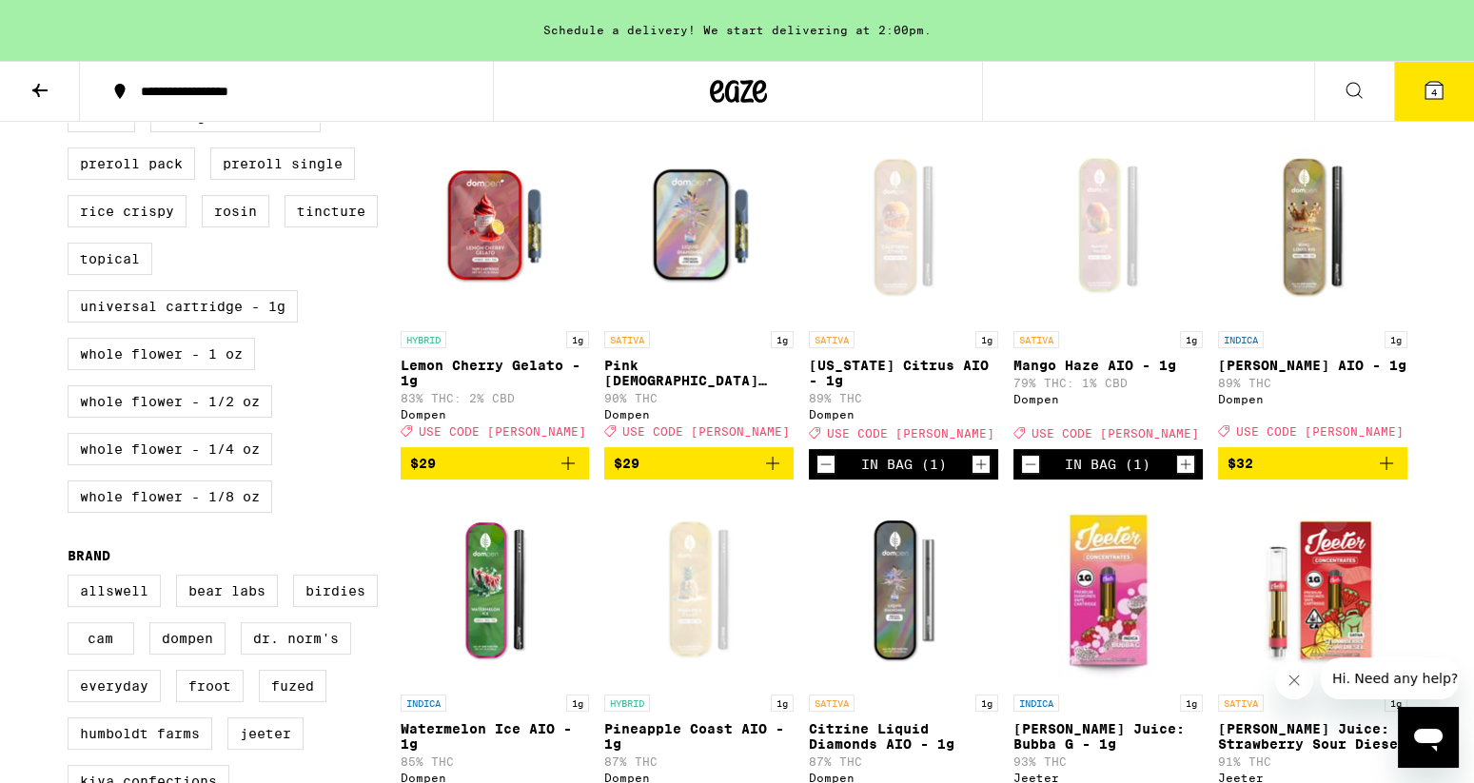
click at [1096, 252] on div "Open page for Mango Haze AIO - 1g from Dompen" at bounding box center [1108, 226] width 189 height 190
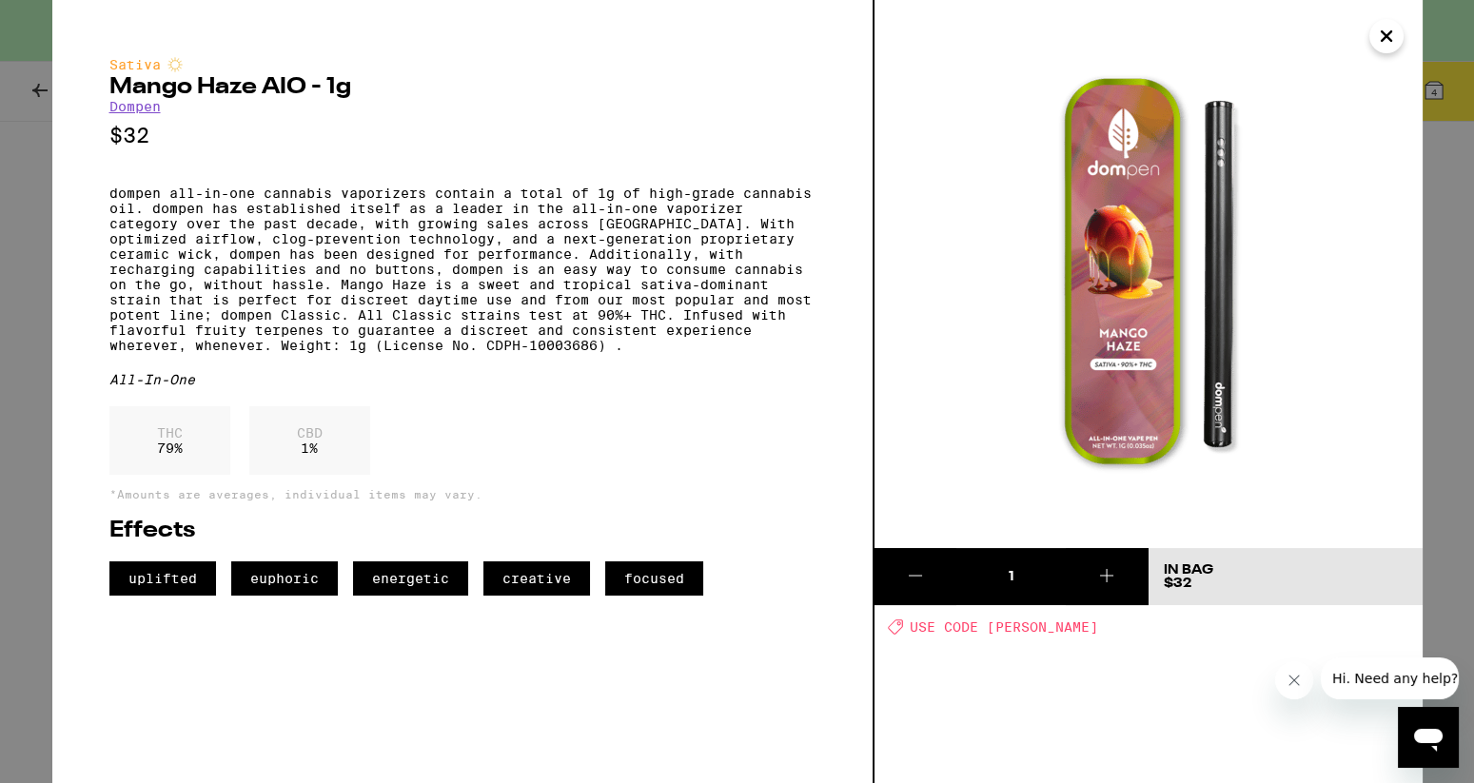
click at [1395, 37] on icon "Close" at bounding box center [1386, 36] width 23 height 29
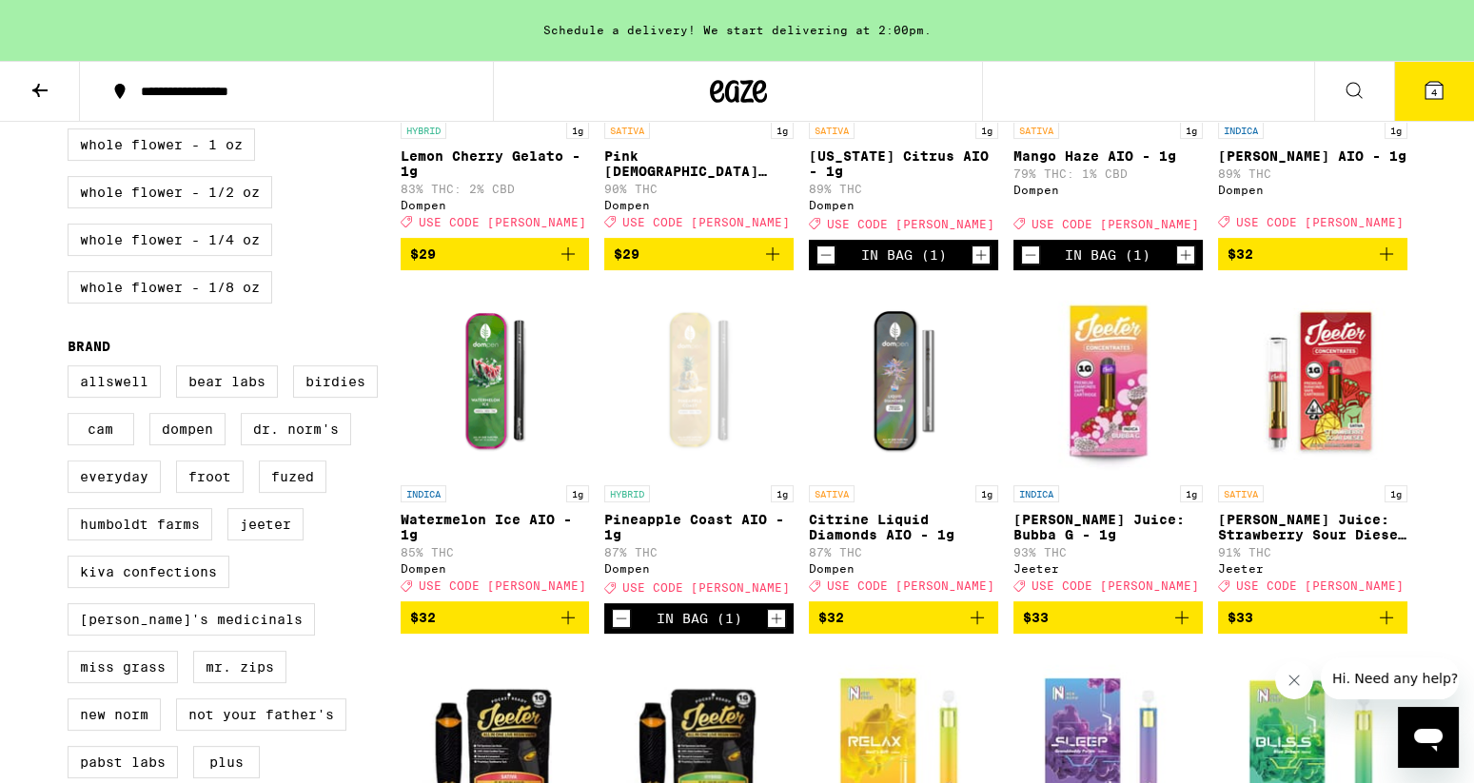
scroll to position [1128, 0]
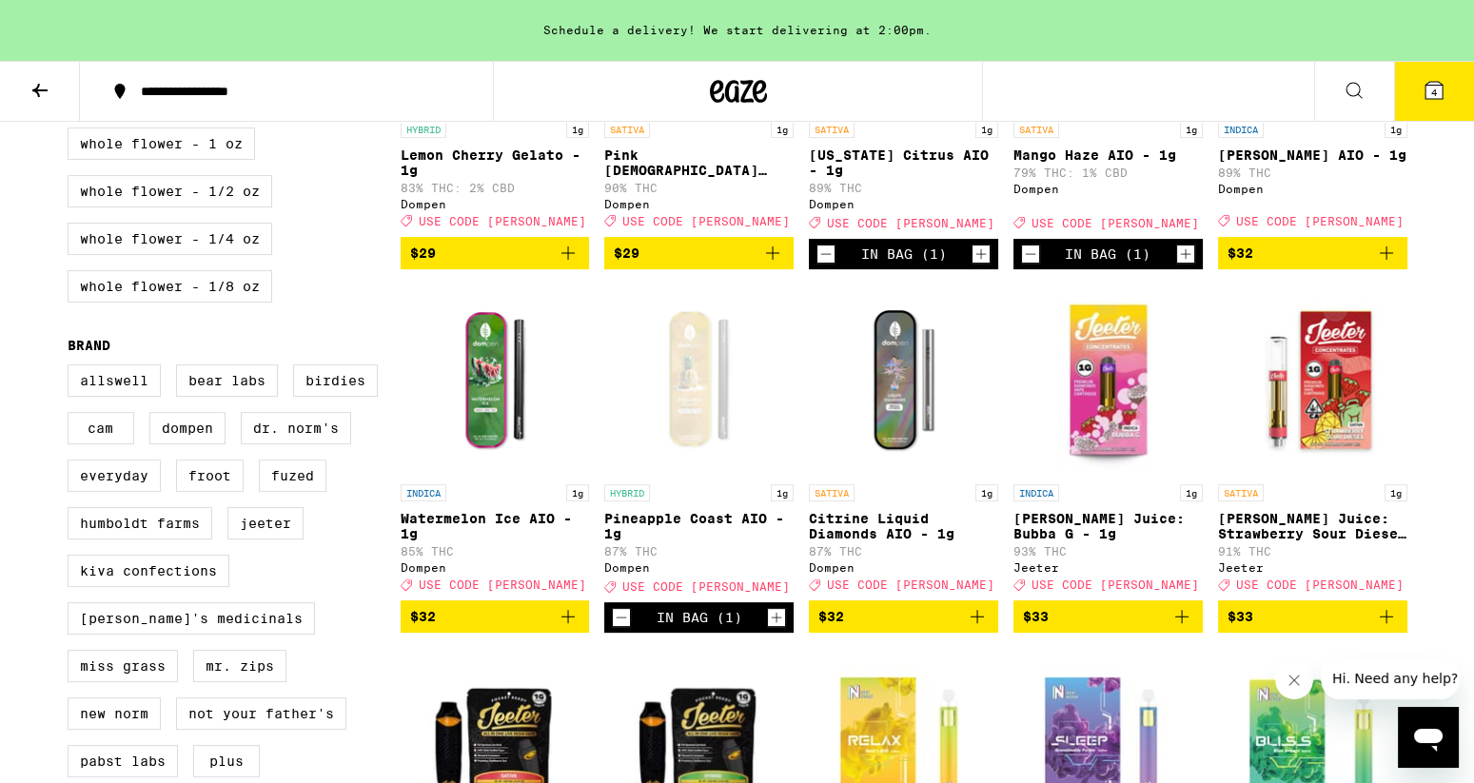
click at [488, 455] on img "Open page for Watermelon Ice AIO - 1g from Dompen" at bounding box center [495, 380] width 189 height 190
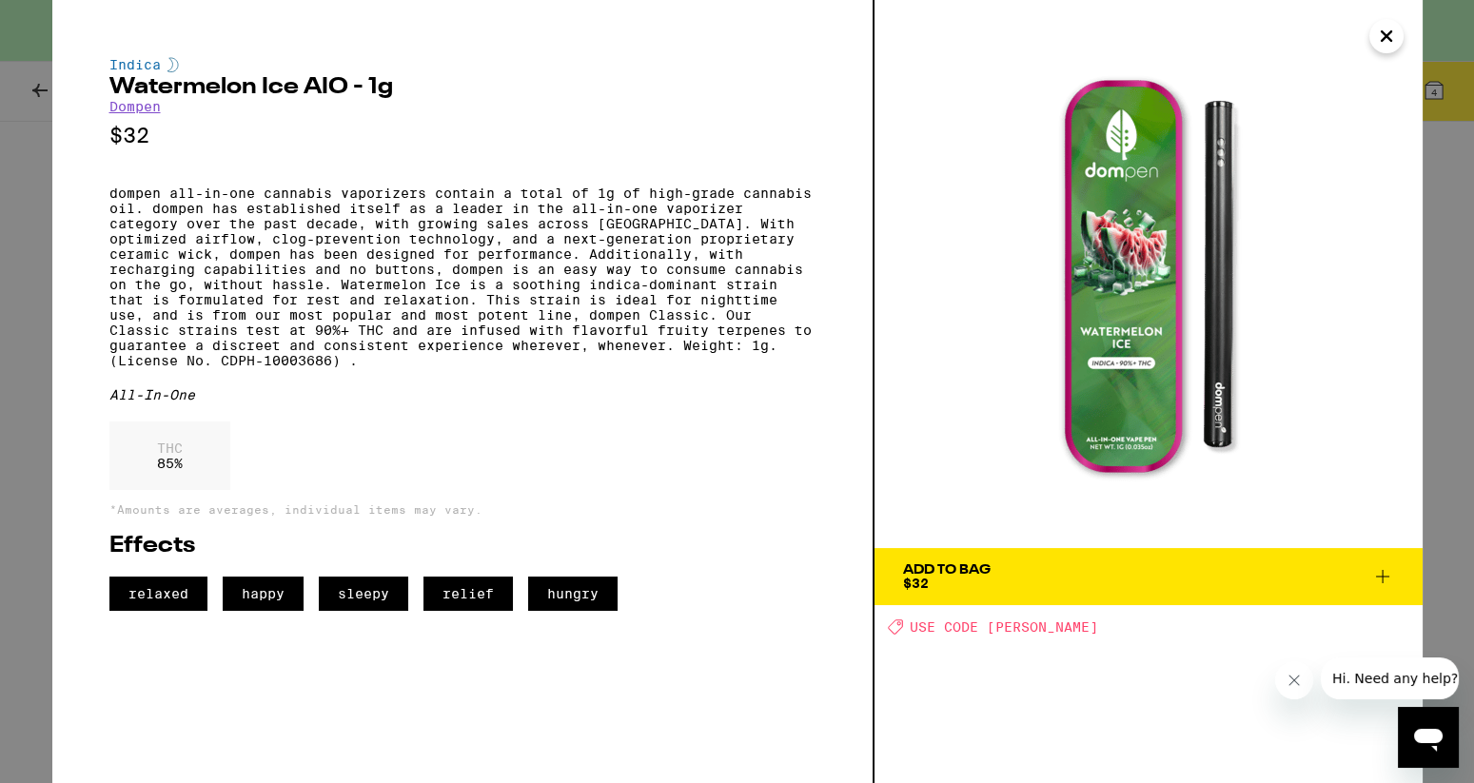
click at [1391, 38] on icon "Close" at bounding box center [1386, 36] width 23 height 29
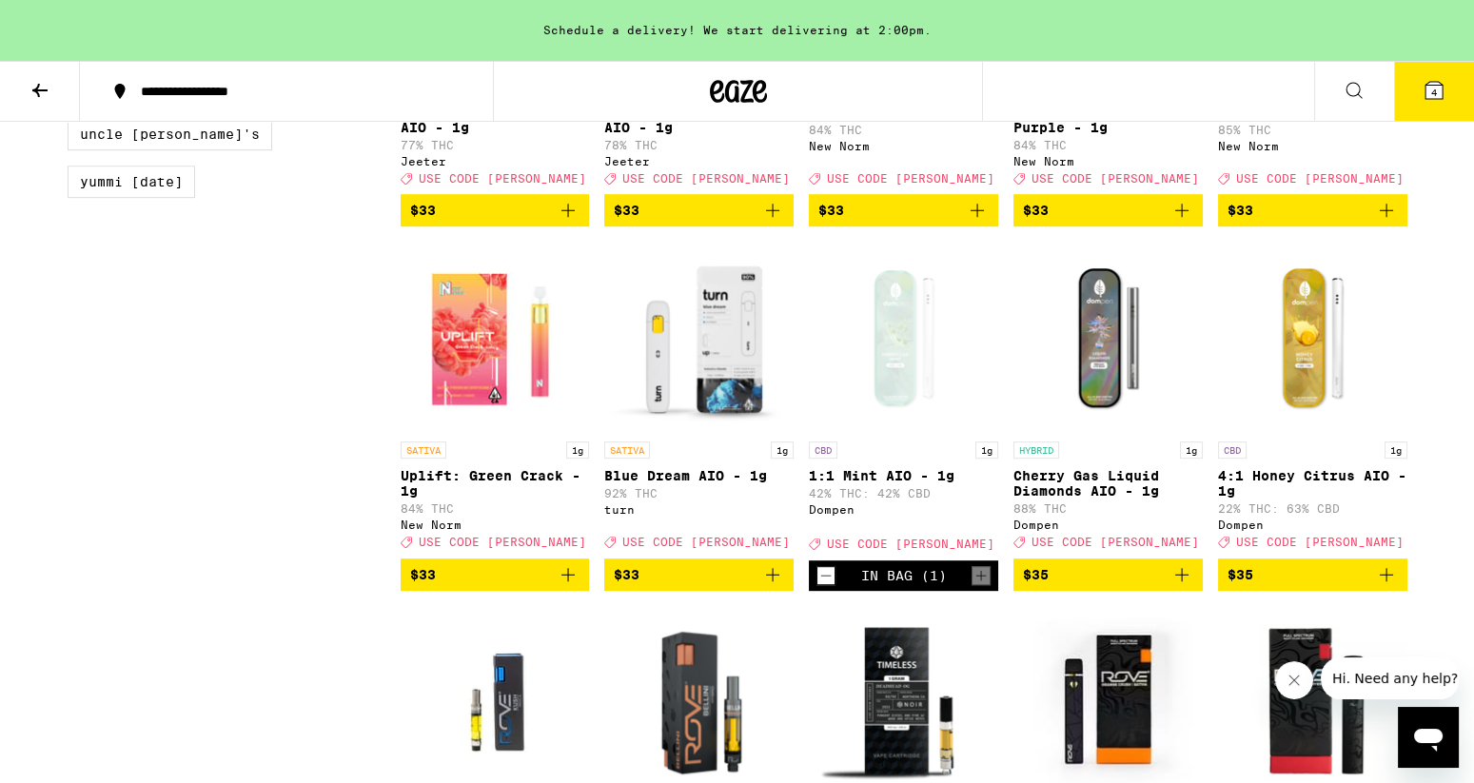
scroll to position [1924, 0]
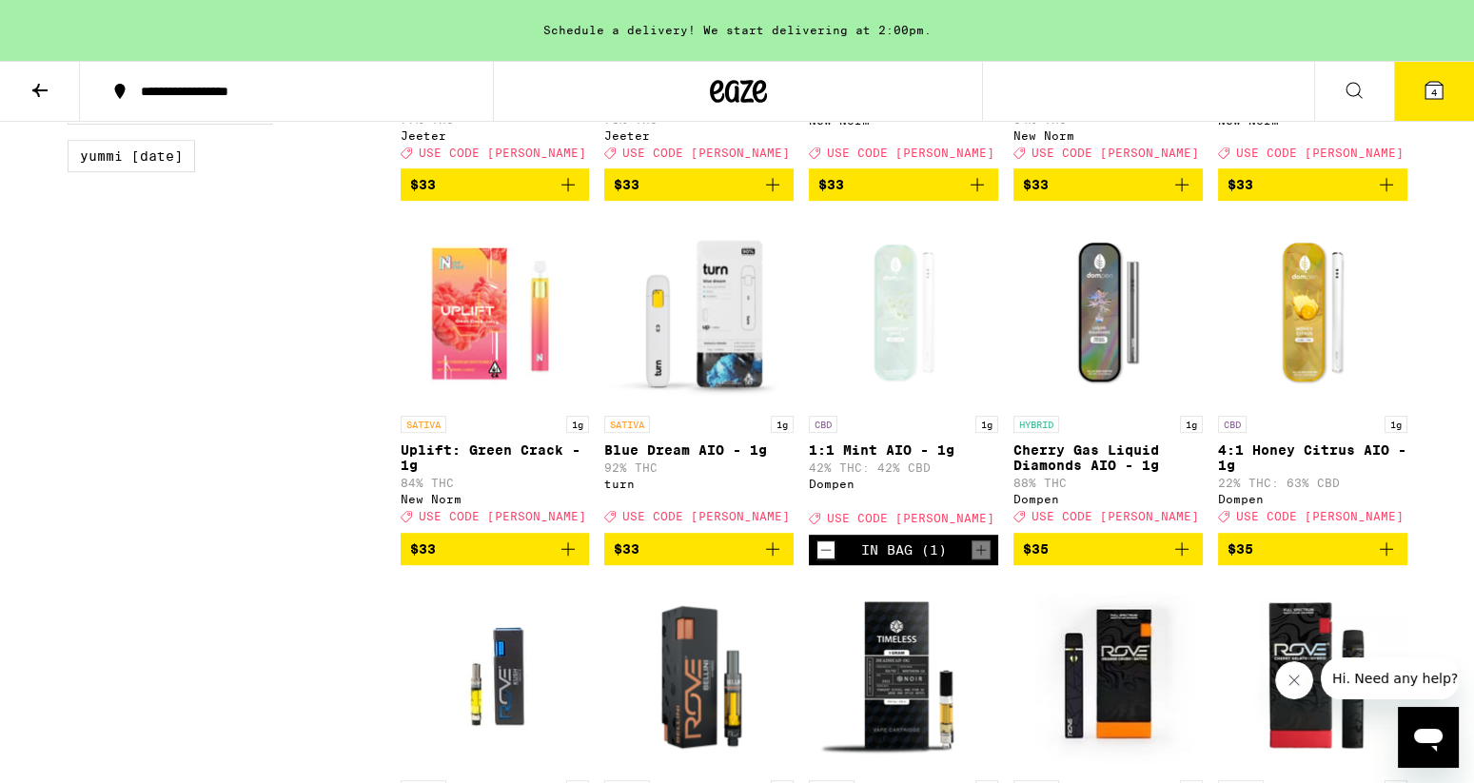
click at [1102, 387] on img "Open page for Cherry Gas Liquid Diamonds AIO - 1g from Dompen" at bounding box center [1108, 311] width 189 height 190
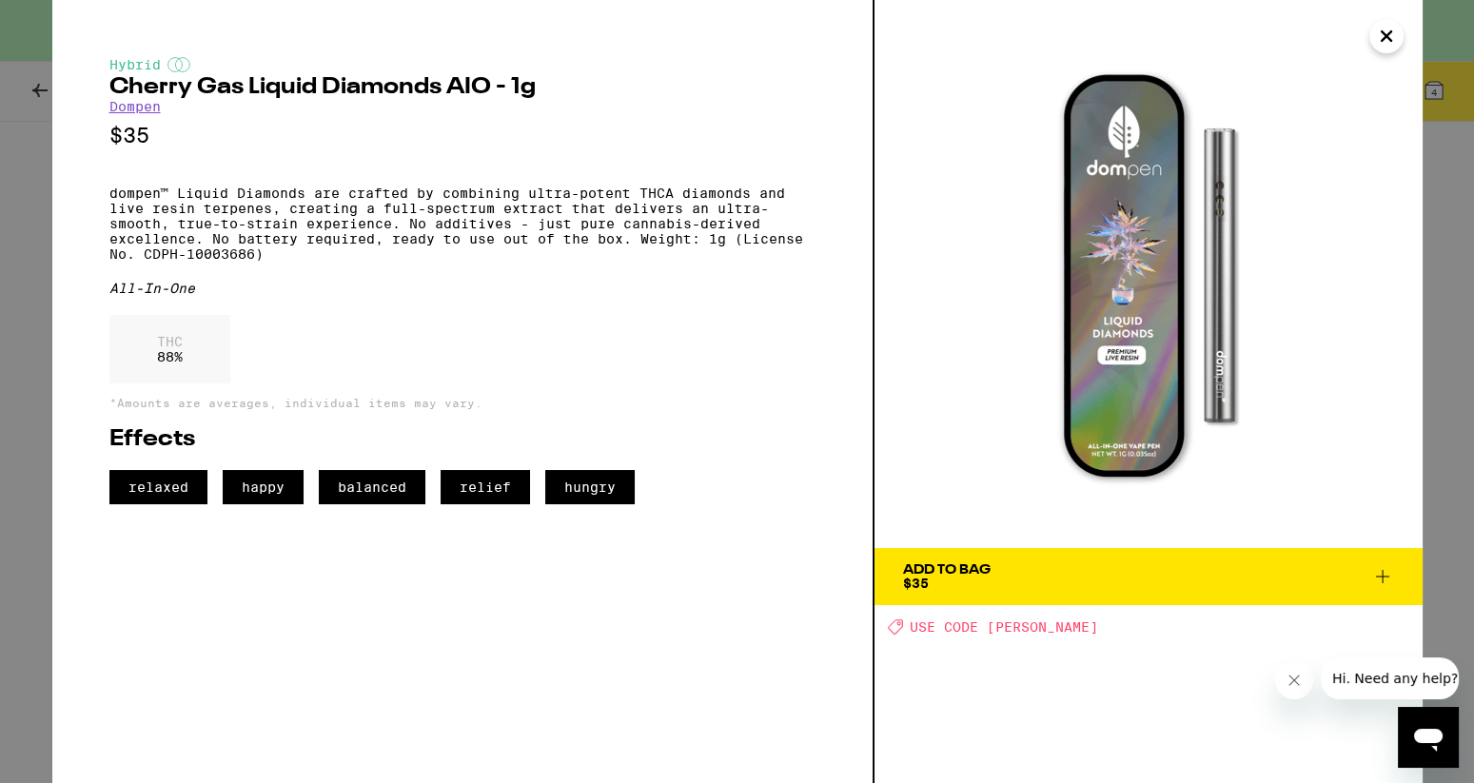
click at [1388, 37] on icon "Close" at bounding box center [1387, 36] width 10 height 10
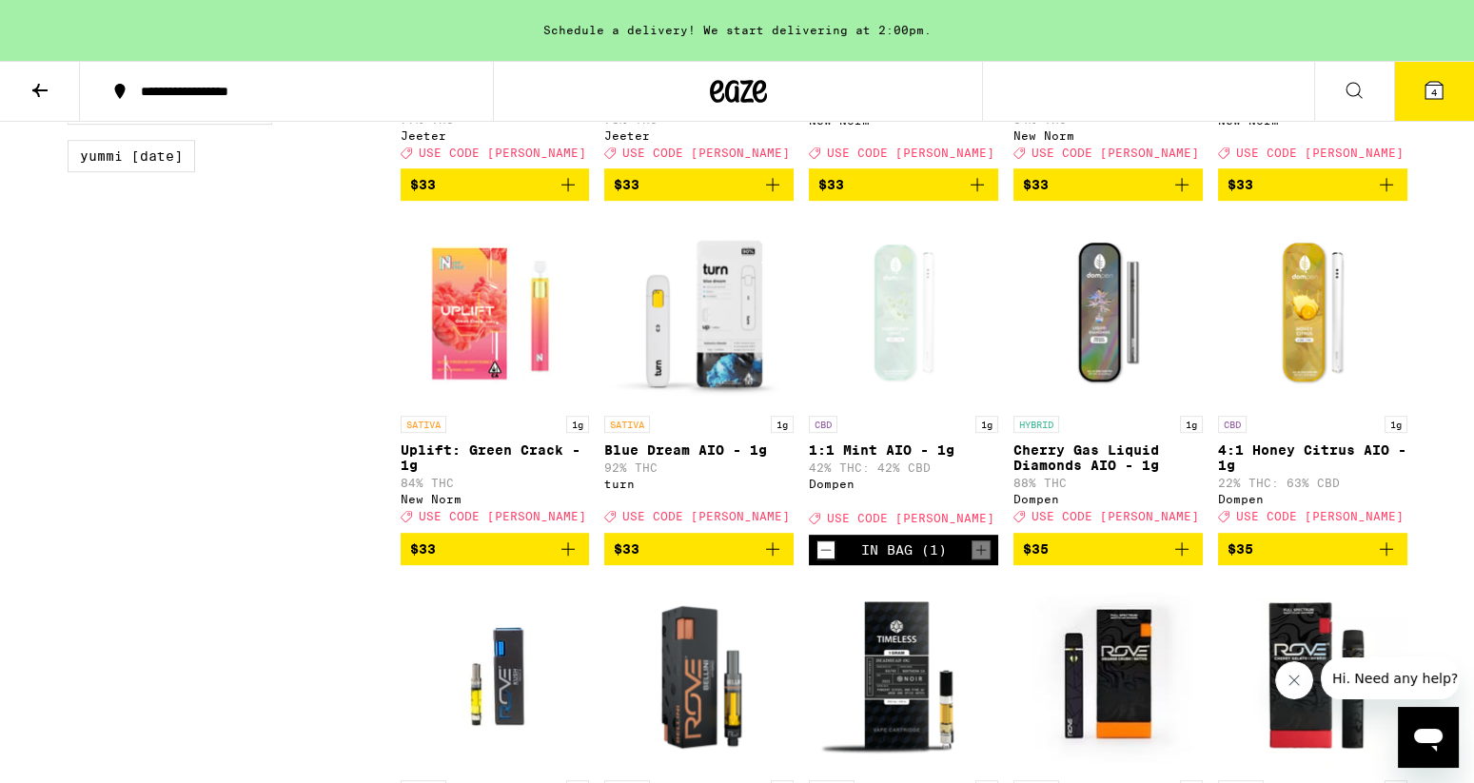
click at [825, 562] on icon "Decrement" at bounding box center [826, 550] width 17 height 23
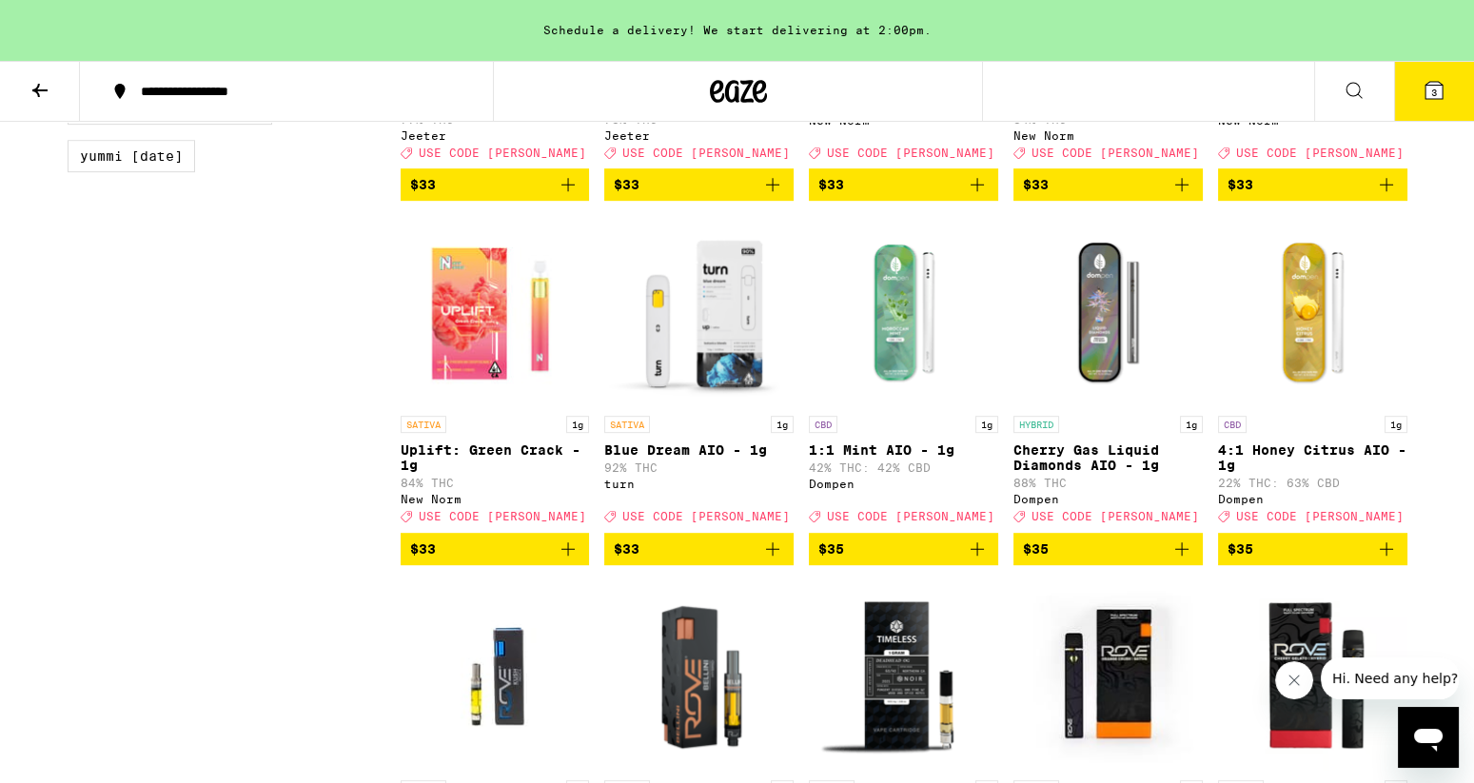
click at [1395, 561] on icon "Add to bag" at bounding box center [1386, 549] width 23 height 23
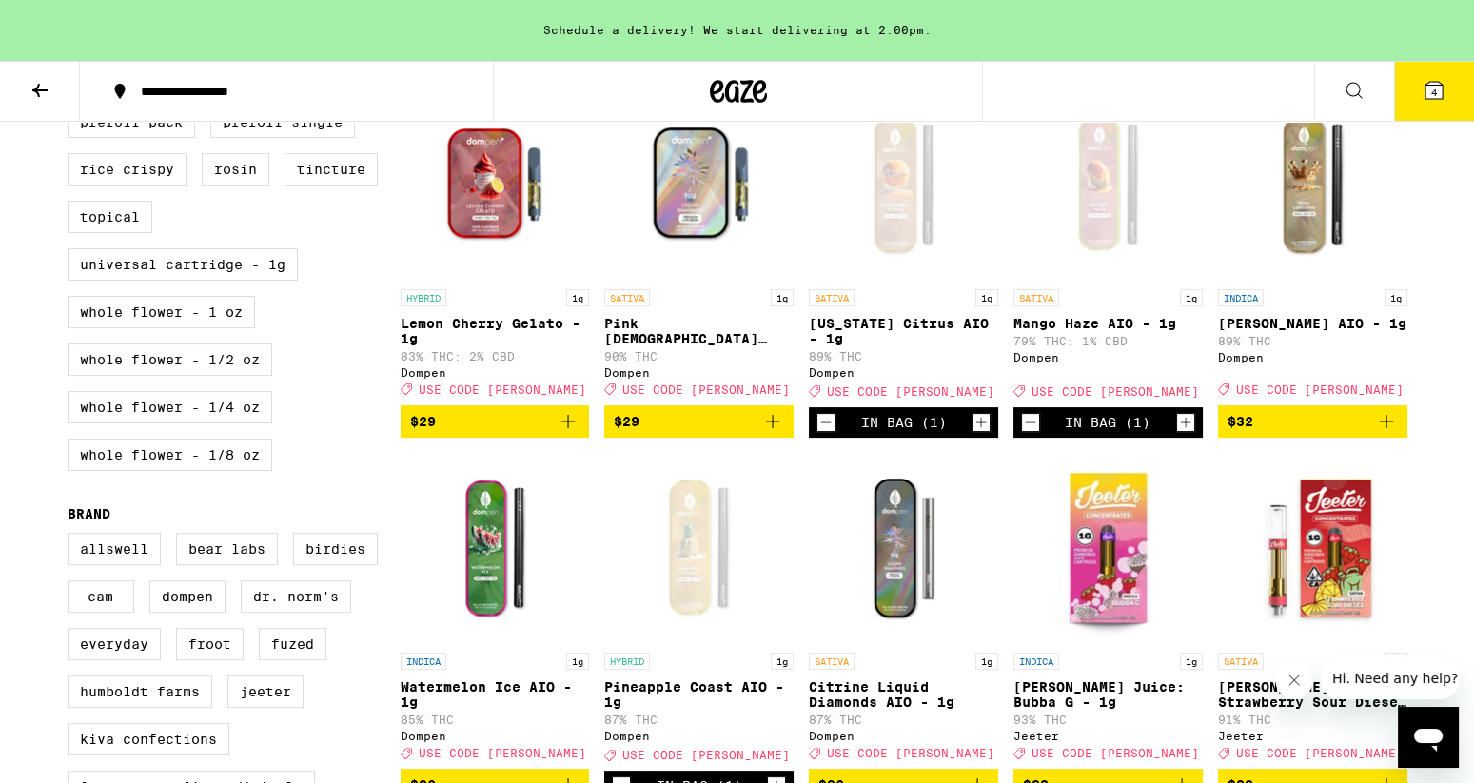
scroll to position [912, 0]
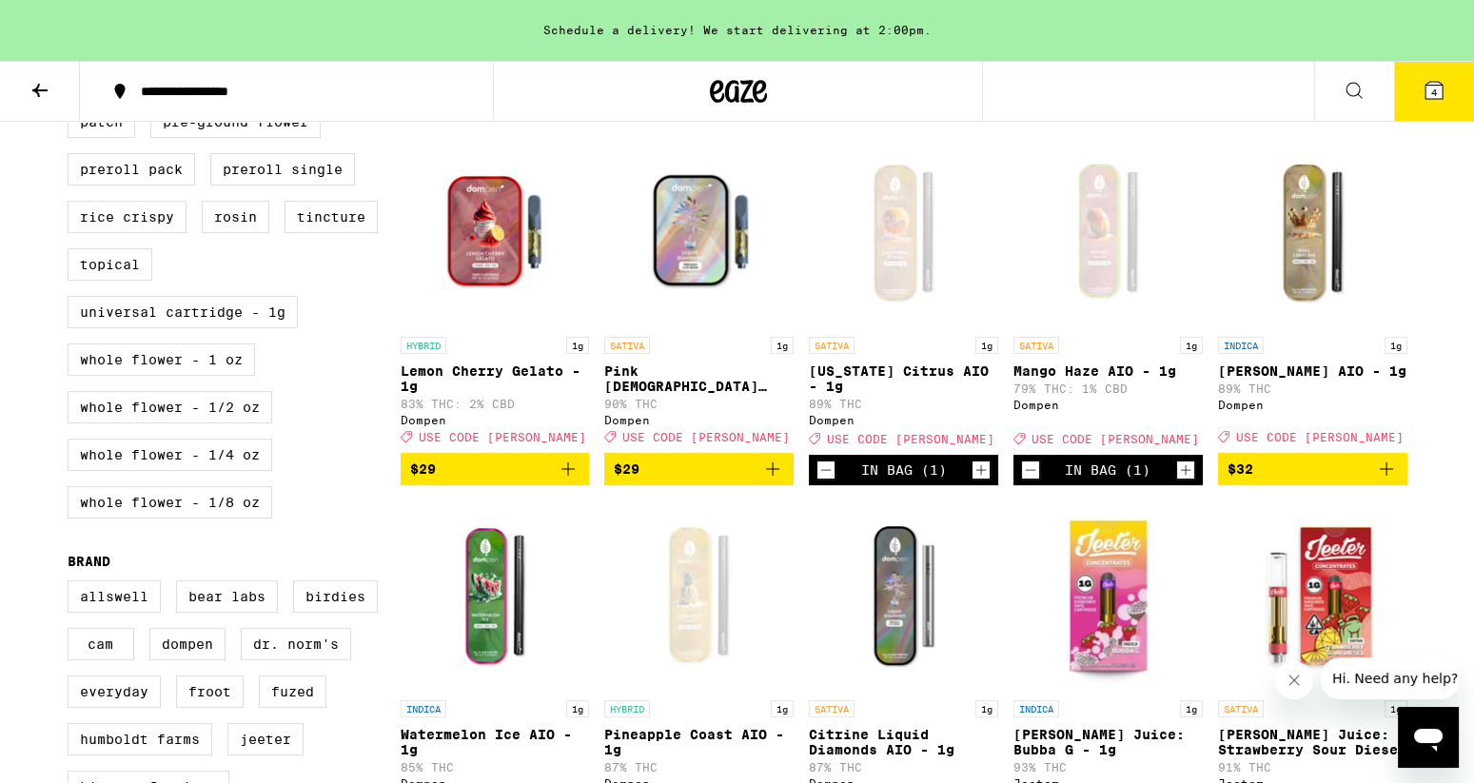
click at [1028, 470] on icon "Decrement" at bounding box center [1031, 470] width 10 height 0
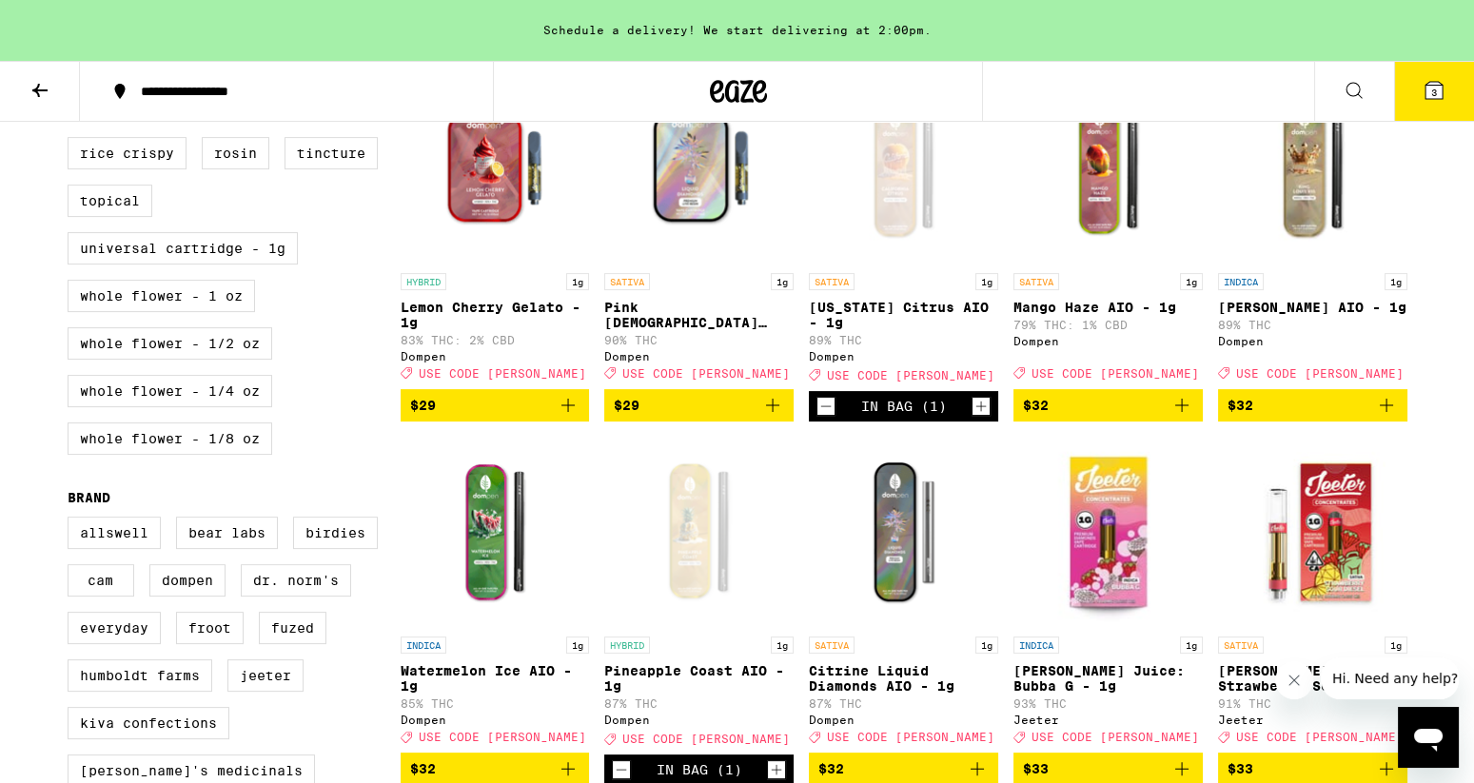
scroll to position [957, 0]
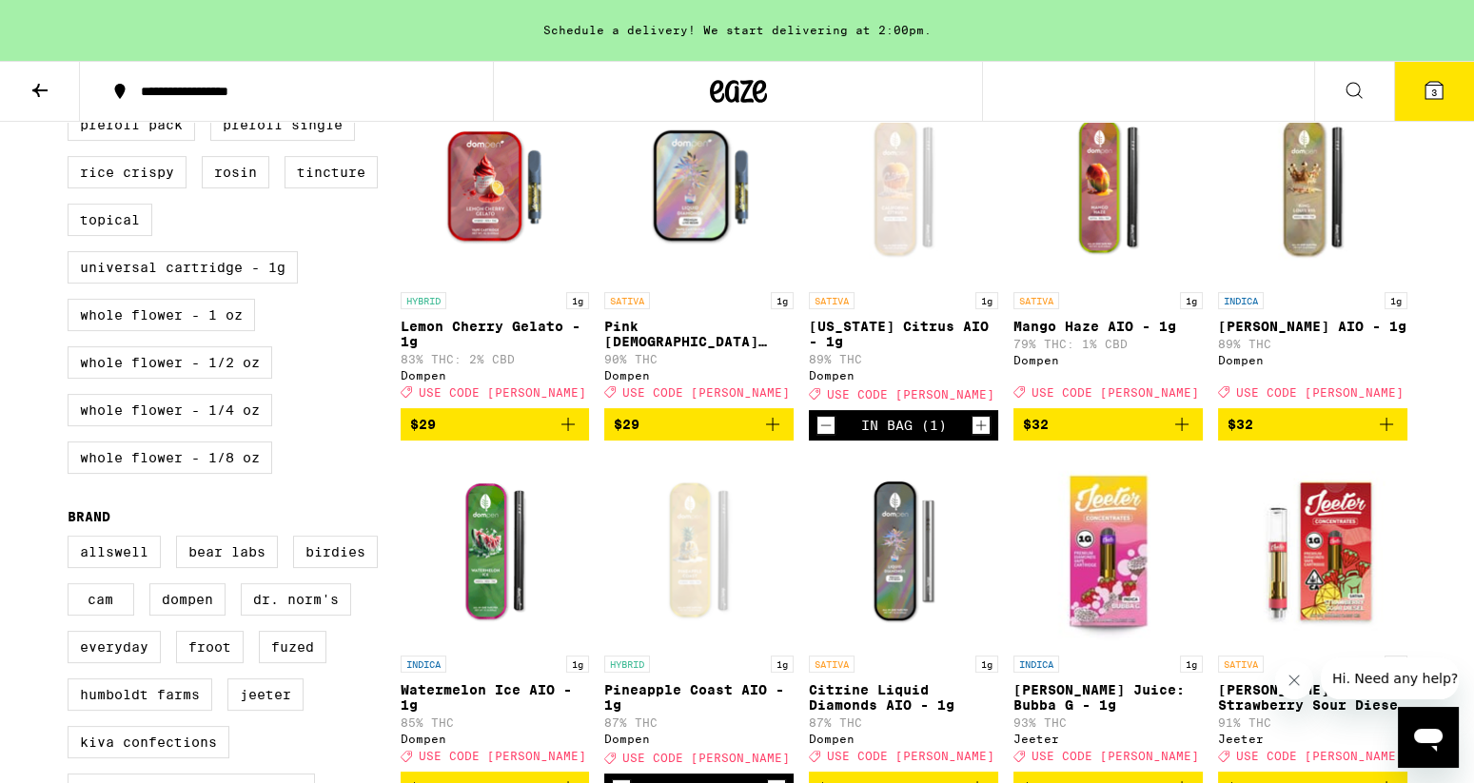
click at [1302, 219] on img "Open page for King Louis XIII AIO - 1g from Dompen" at bounding box center [1312, 187] width 189 height 190
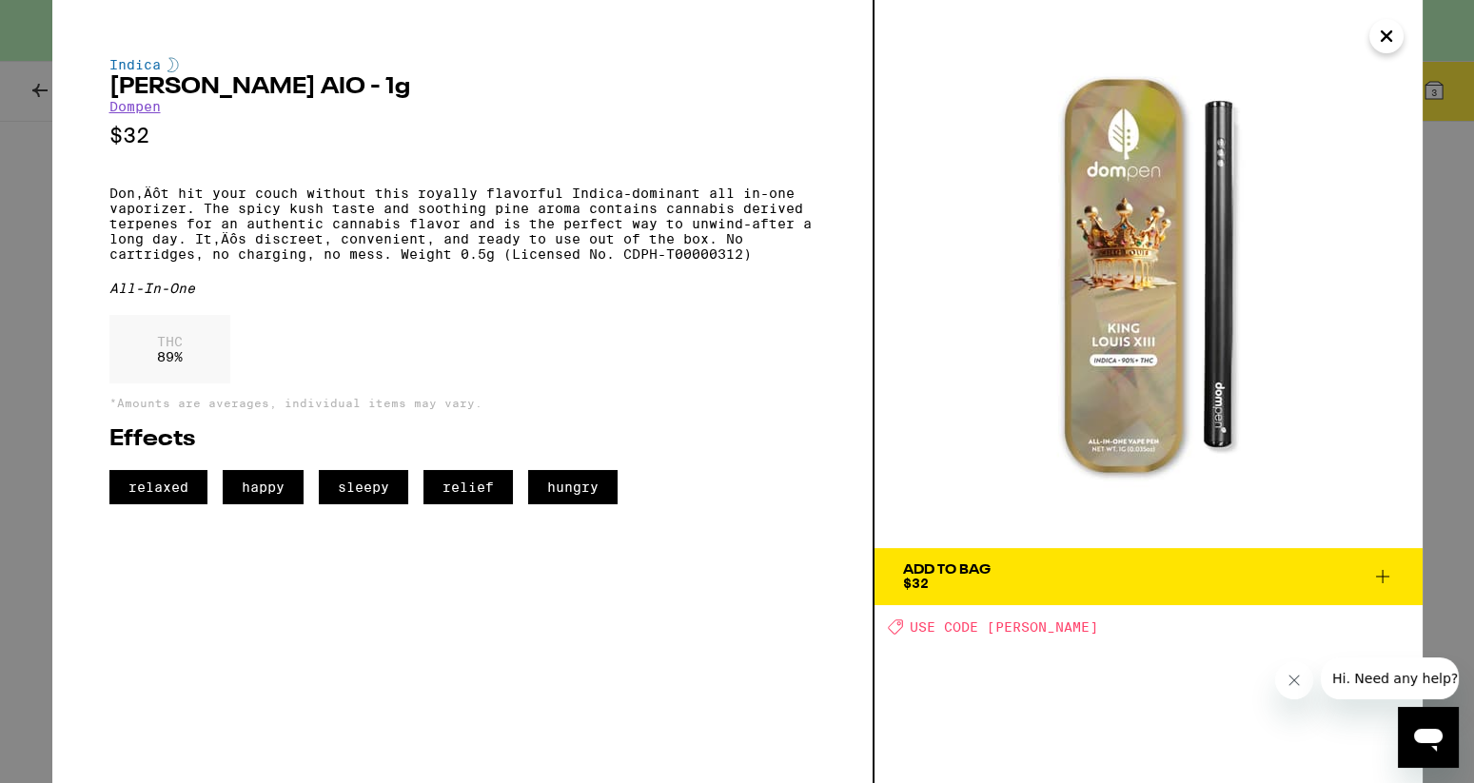
click at [1387, 31] on icon "Close" at bounding box center [1386, 36] width 23 height 29
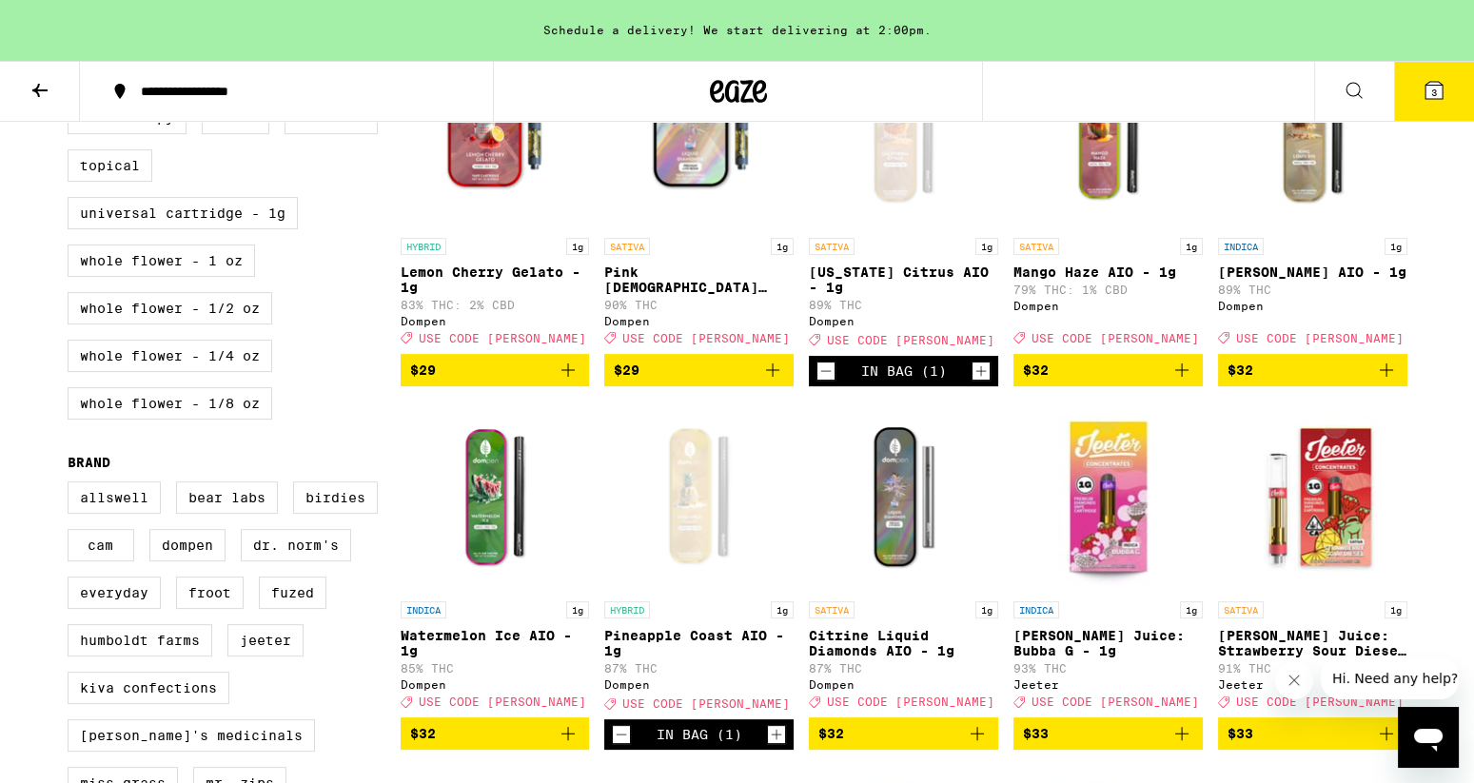
scroll to position [1015, 0]
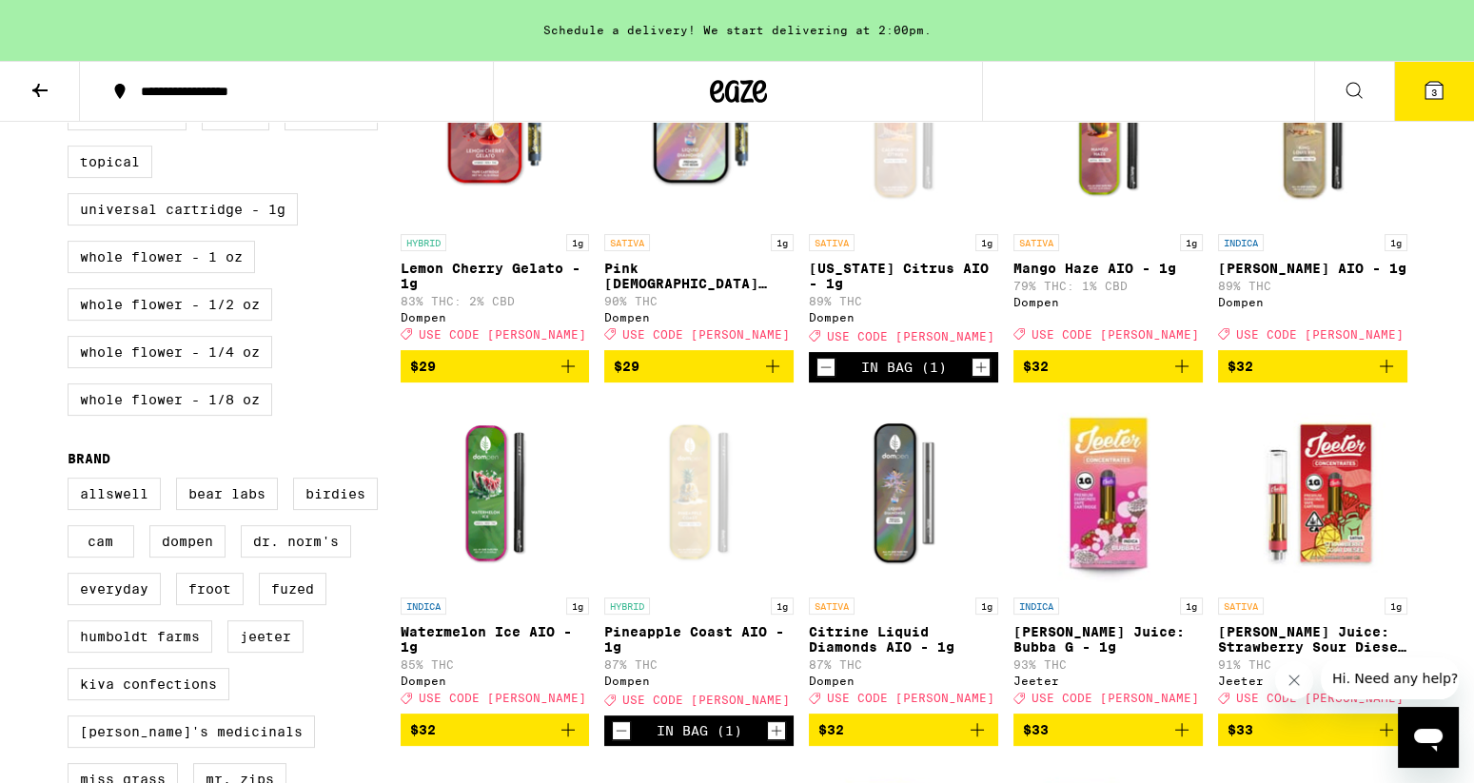
click at [489, 548] on img "Open page for Watermelon Ice AIO - 1g from Dompen" at bounding box center [495, 493] width 189 height 190
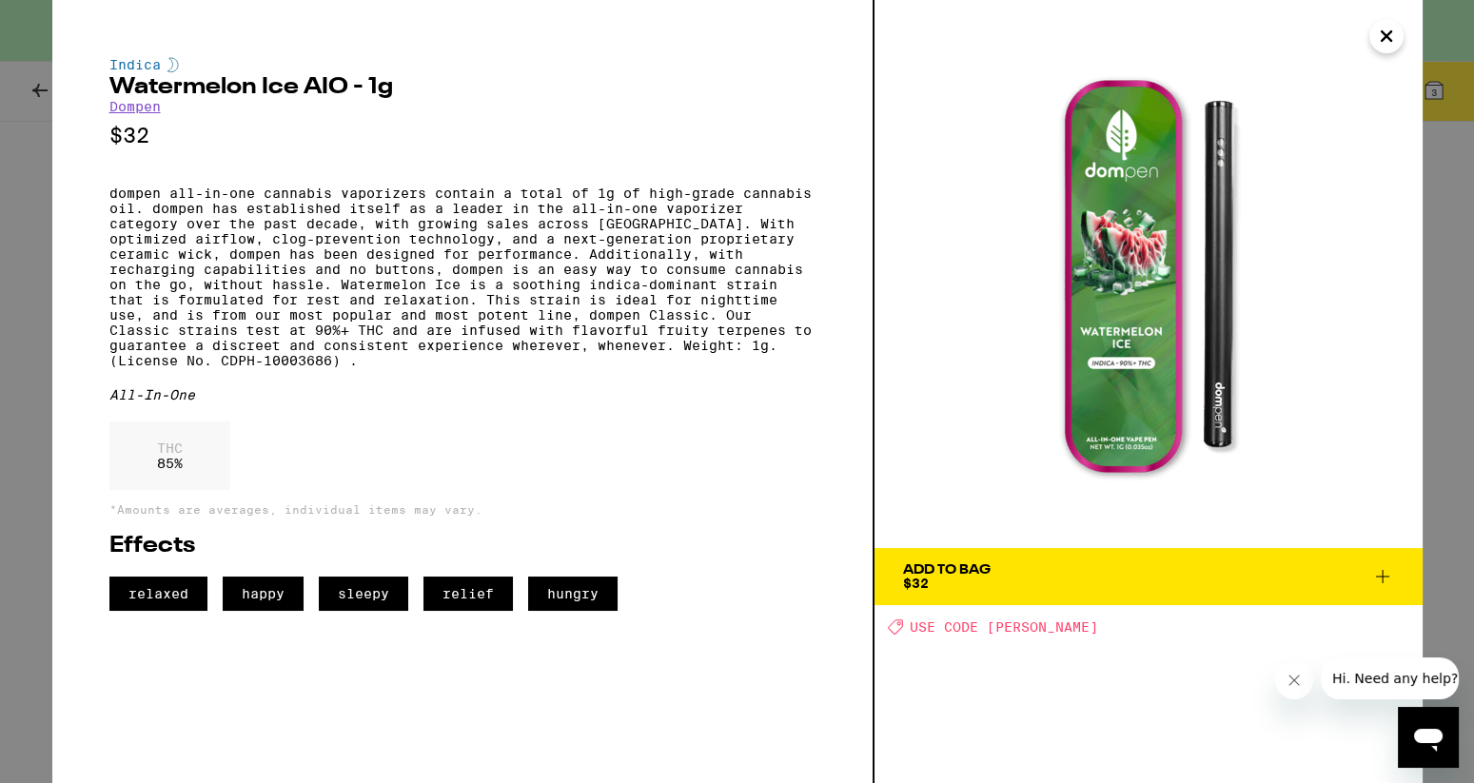
click at [1378, 33] on icon "Close" at bounding box center [1386, 36] width 23 height 29
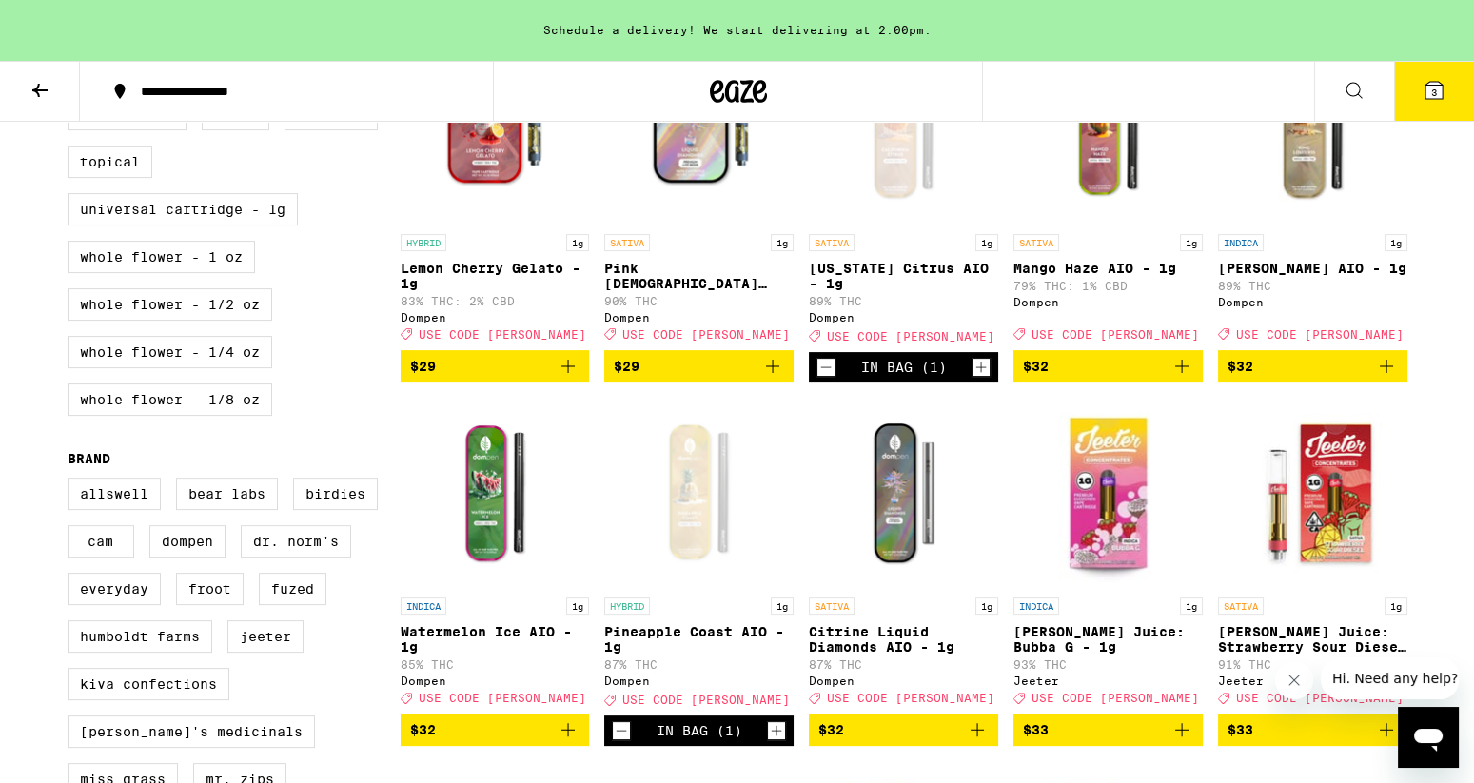
click at [1305, 219] on img "Open page for King Louis XIII AIO - 1g from Dompen" at bounding box center [1312, 129] width 189 height 190
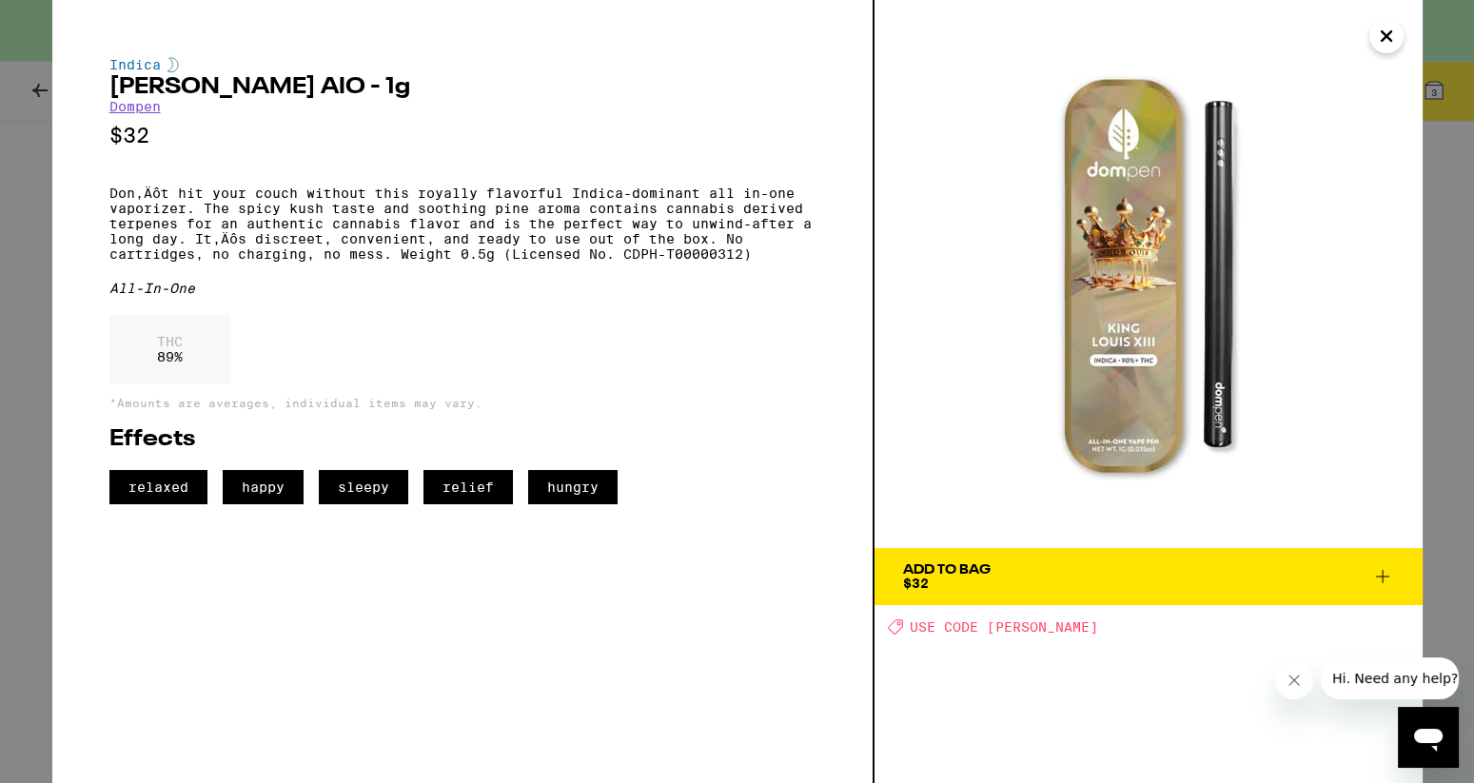
click at [1384, 31] on icon "Close" at bounding box center [1386, 36] width 23 height 29
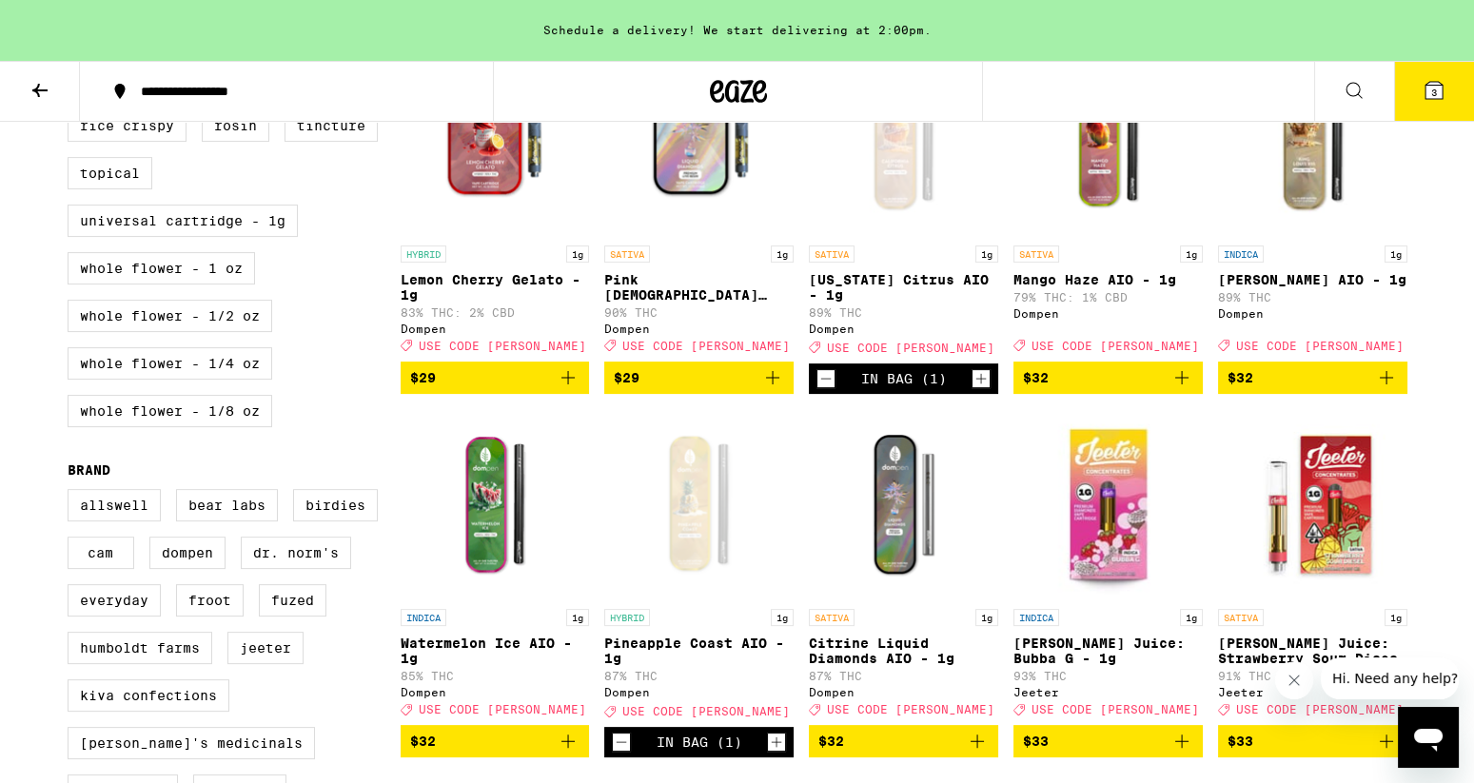
scroll to position [1002, 0]
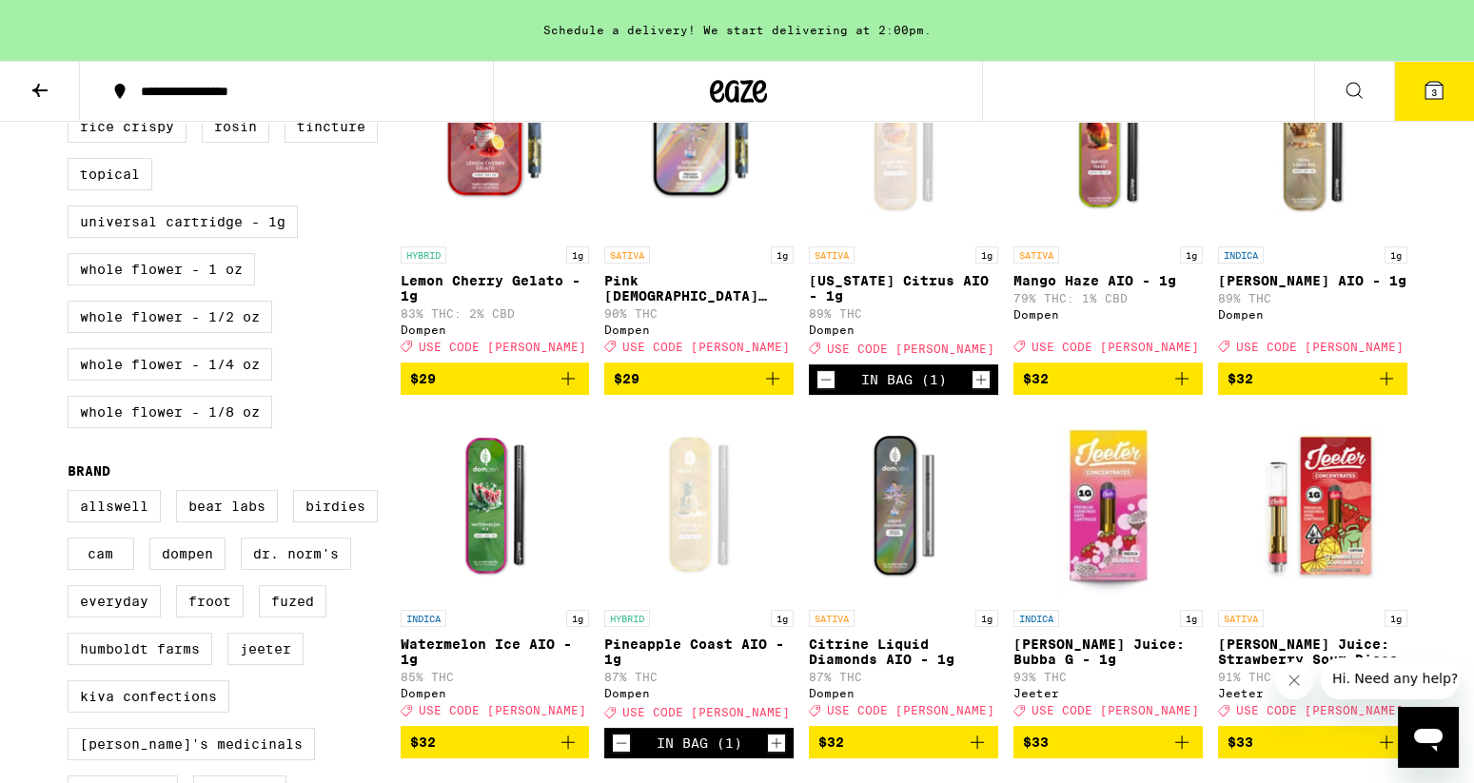
click at [1384, 390] on icon "Add to bag" at bounding box center [1386, 378] width 23 height 23
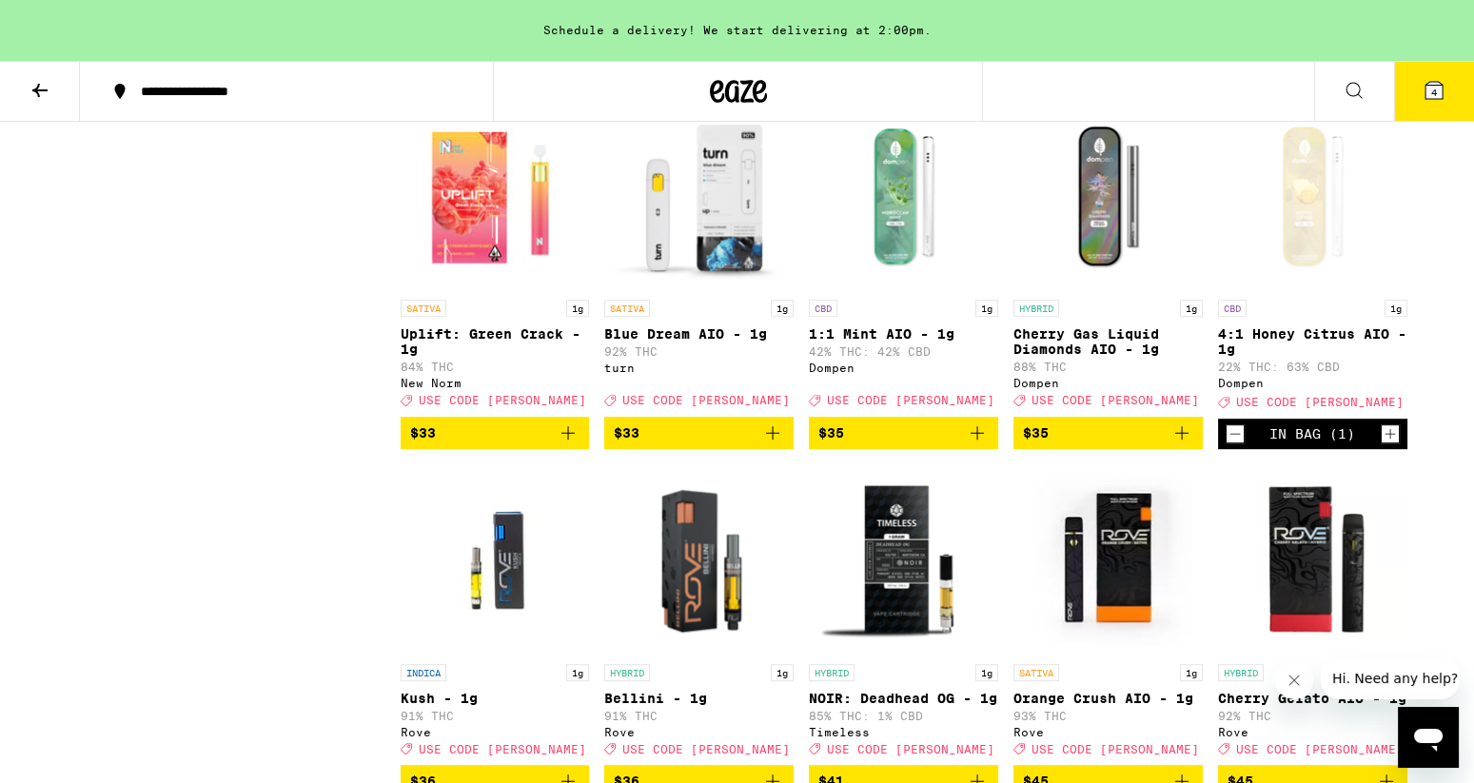
scroll to position [2041, 0]
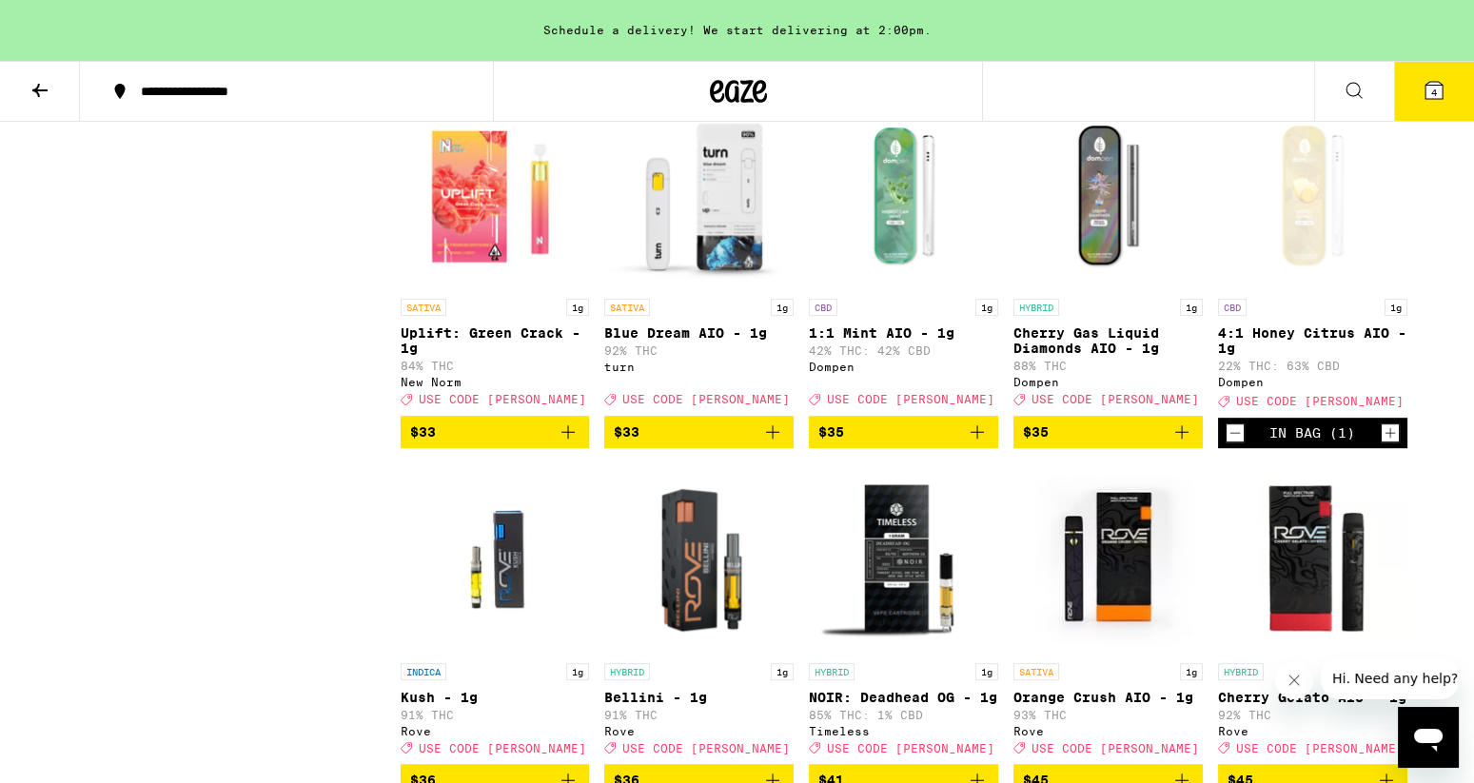
click at [1233, 444] on icon "Decrement" at bounding box center [1235, 433] width 17 height 23
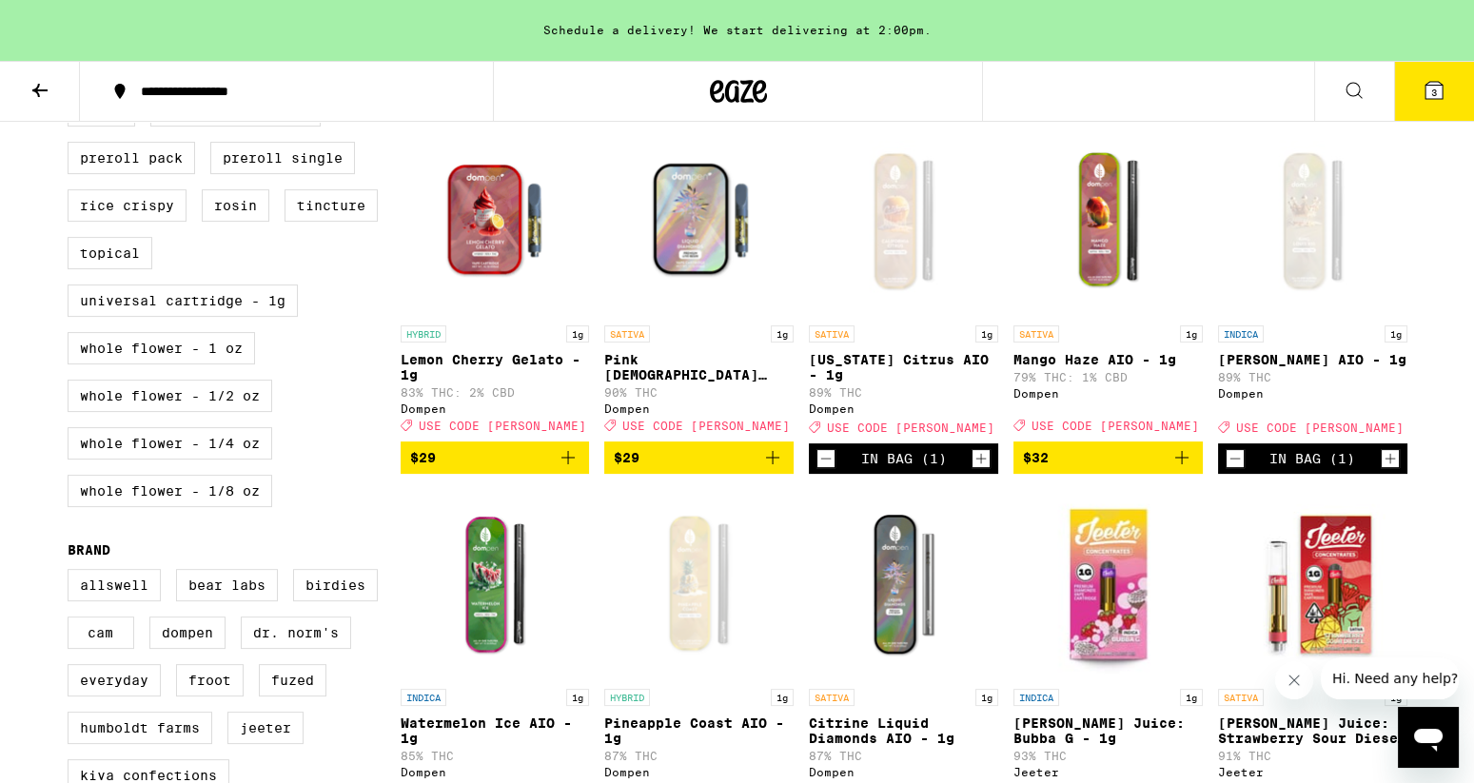
scroll to position [872, 0]
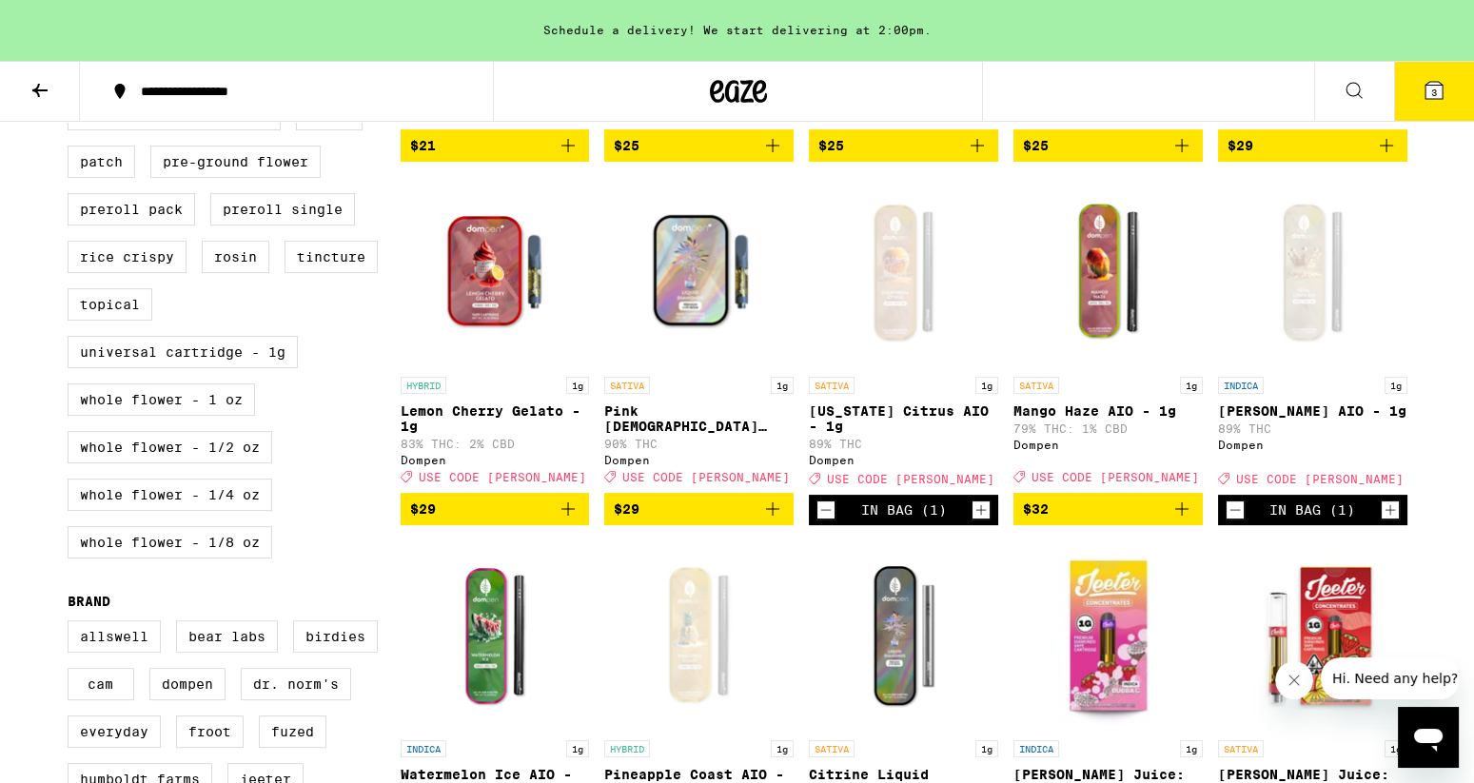
click at [1431, 79] on icon at bounding box center [1434, 90] width 23 height 23
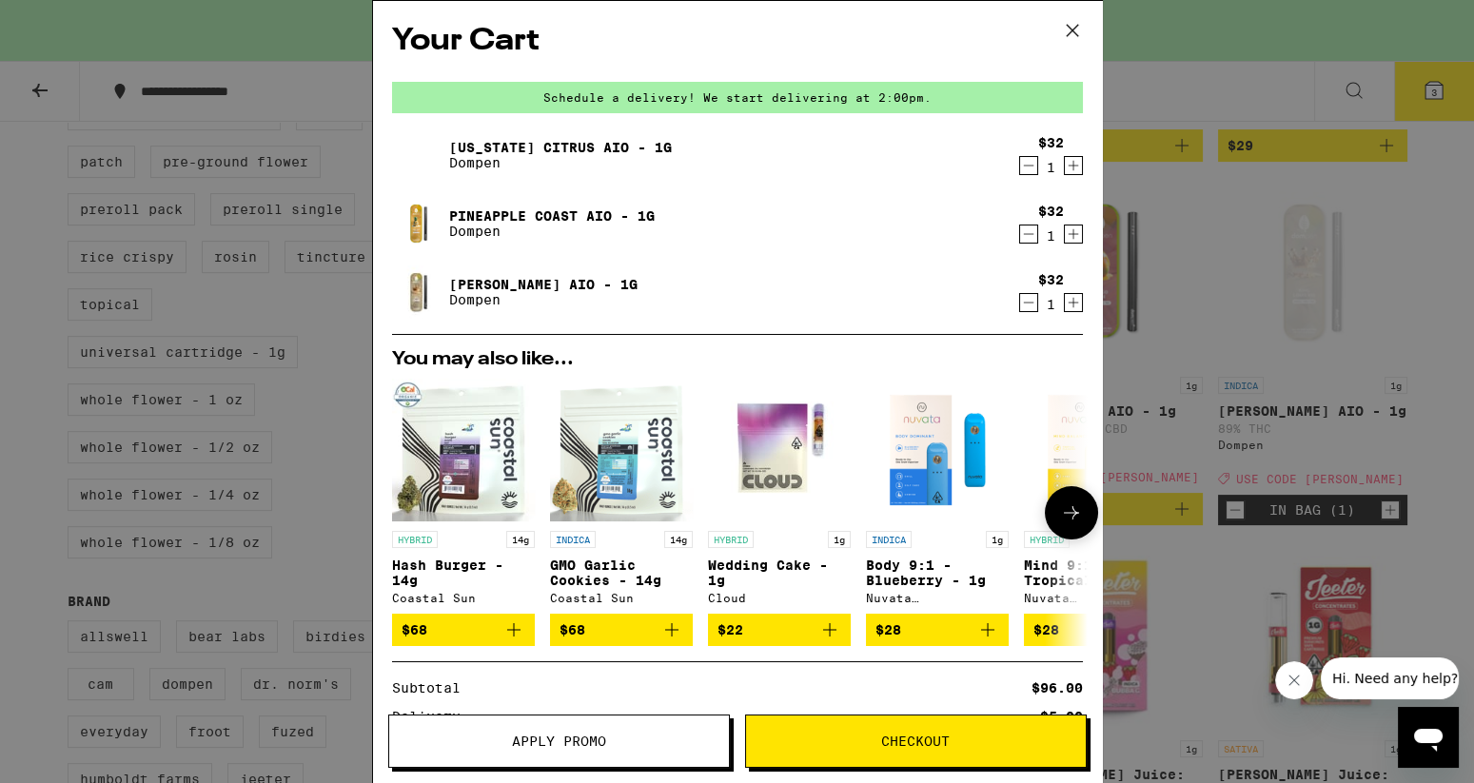
scroll to position [236, 0]
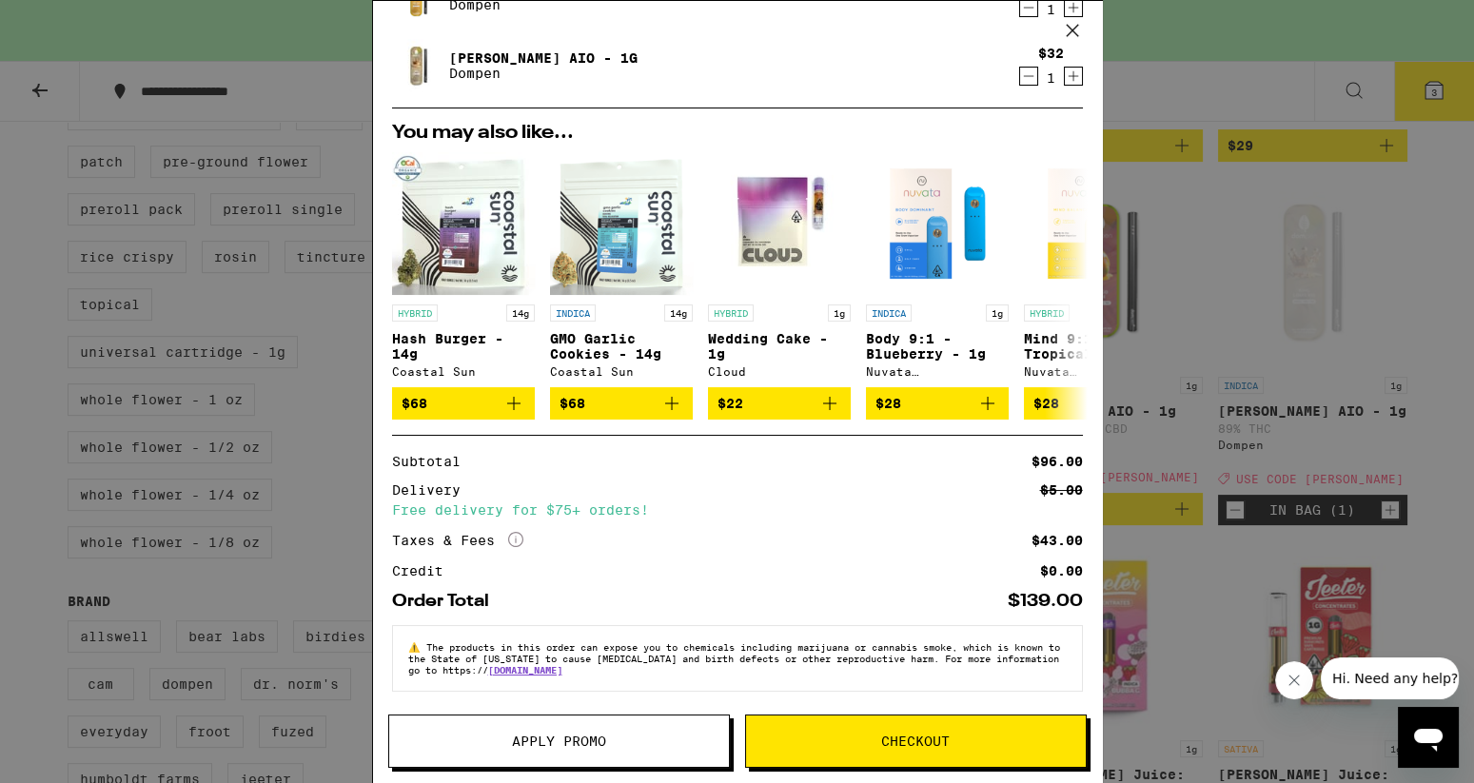
click at [490, 740] on span "Apply Promo" at bounding box center [559, 741] width 340 height 13
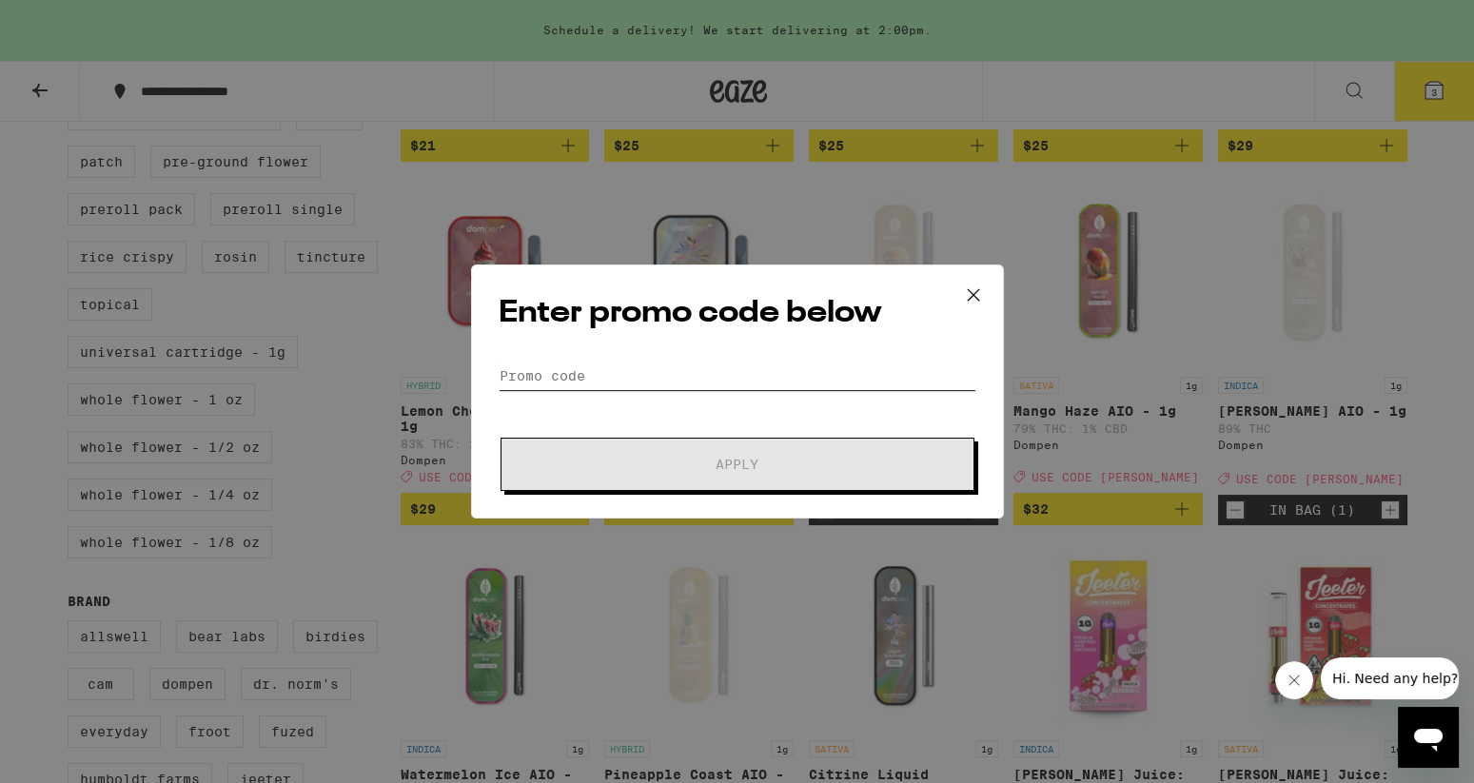
click at [666, 380] on input "Promo Code" at bounding box center [738, 376] width 478 height 29
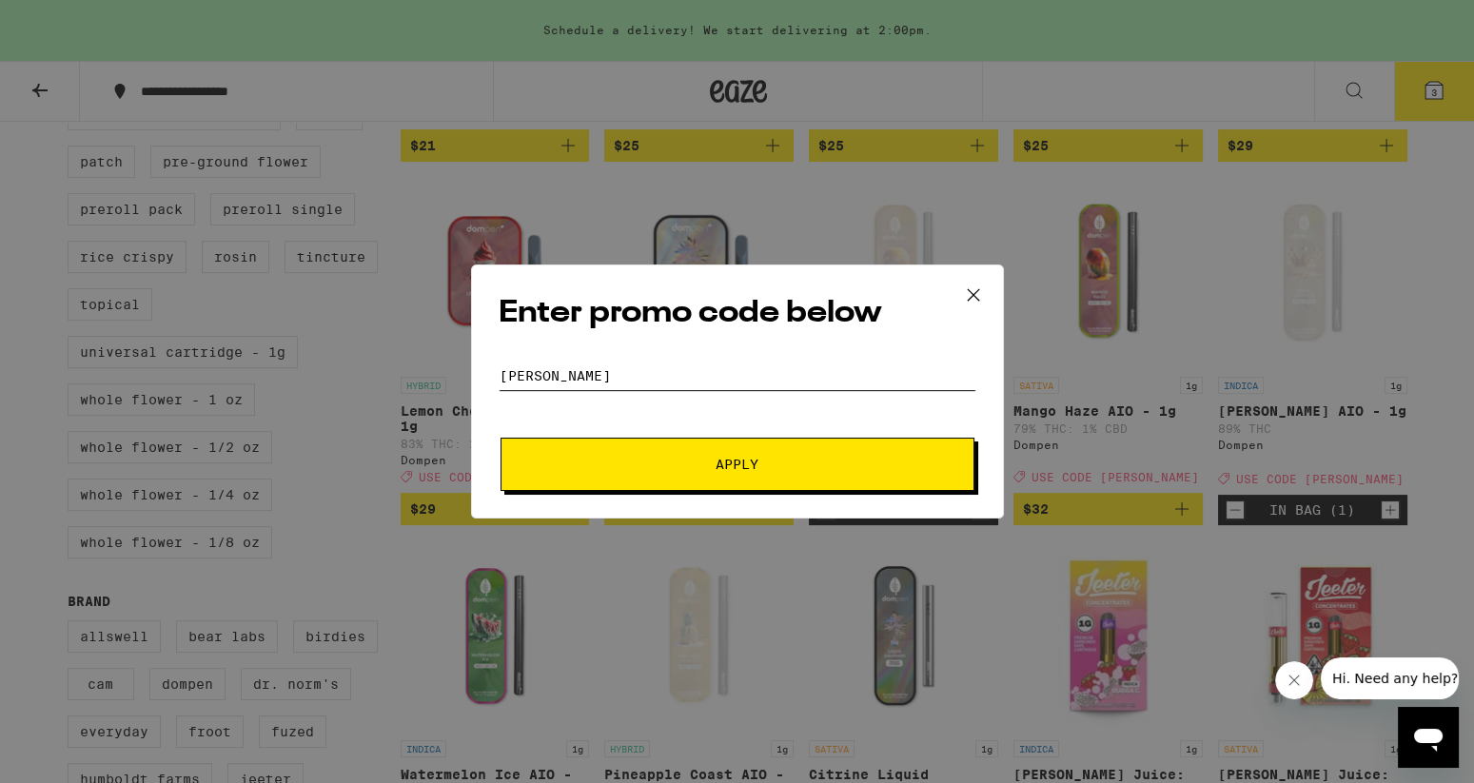
type input "litty"
click at [708, 451] on button "Apply" at bounding box center [738, 464] width 474 height 53
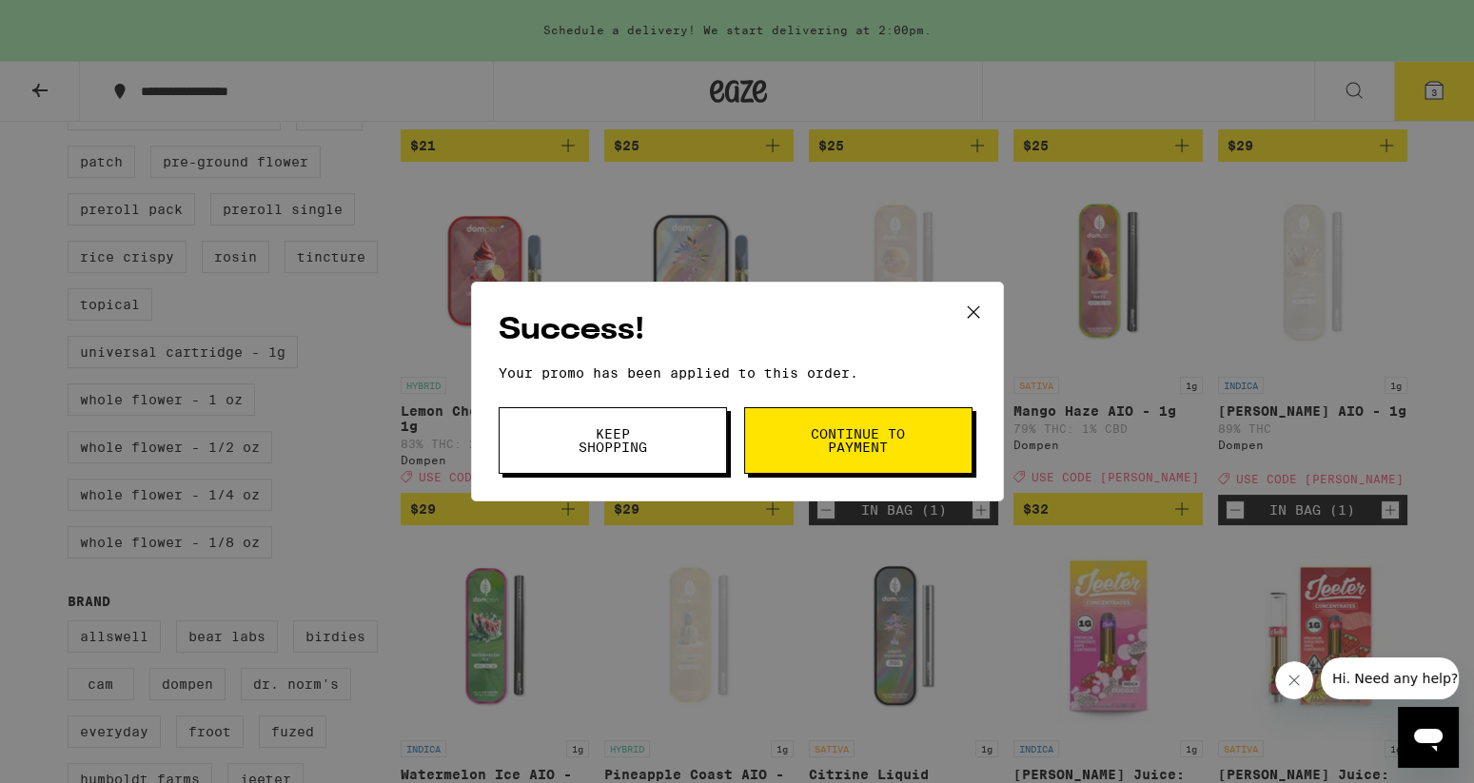
click at [628, 451] on span "Keep Shopping" at bounding box center [612, 440] width 97 height 27
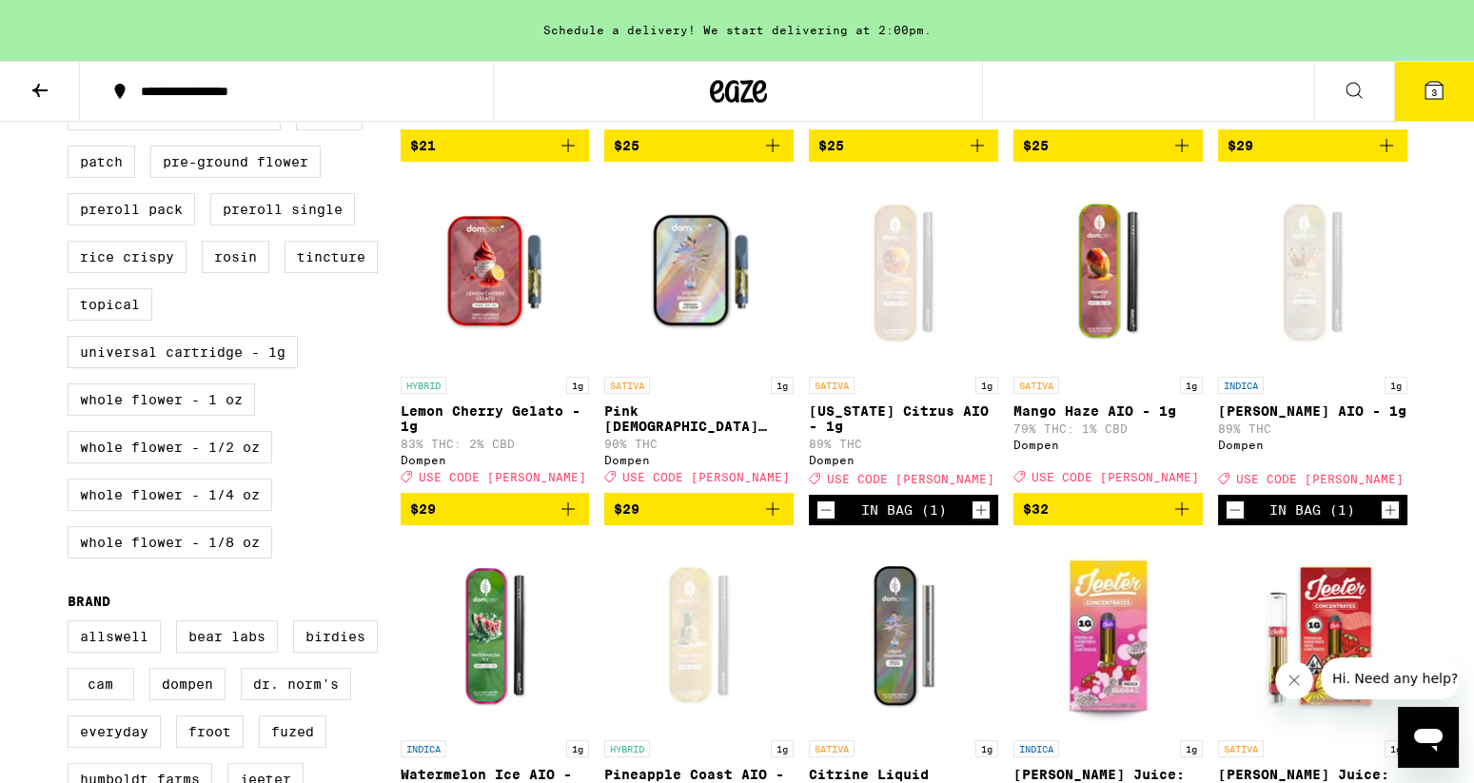
click at [1441, 100] on icon at bounding box center [1434, 90] width 23 height 23
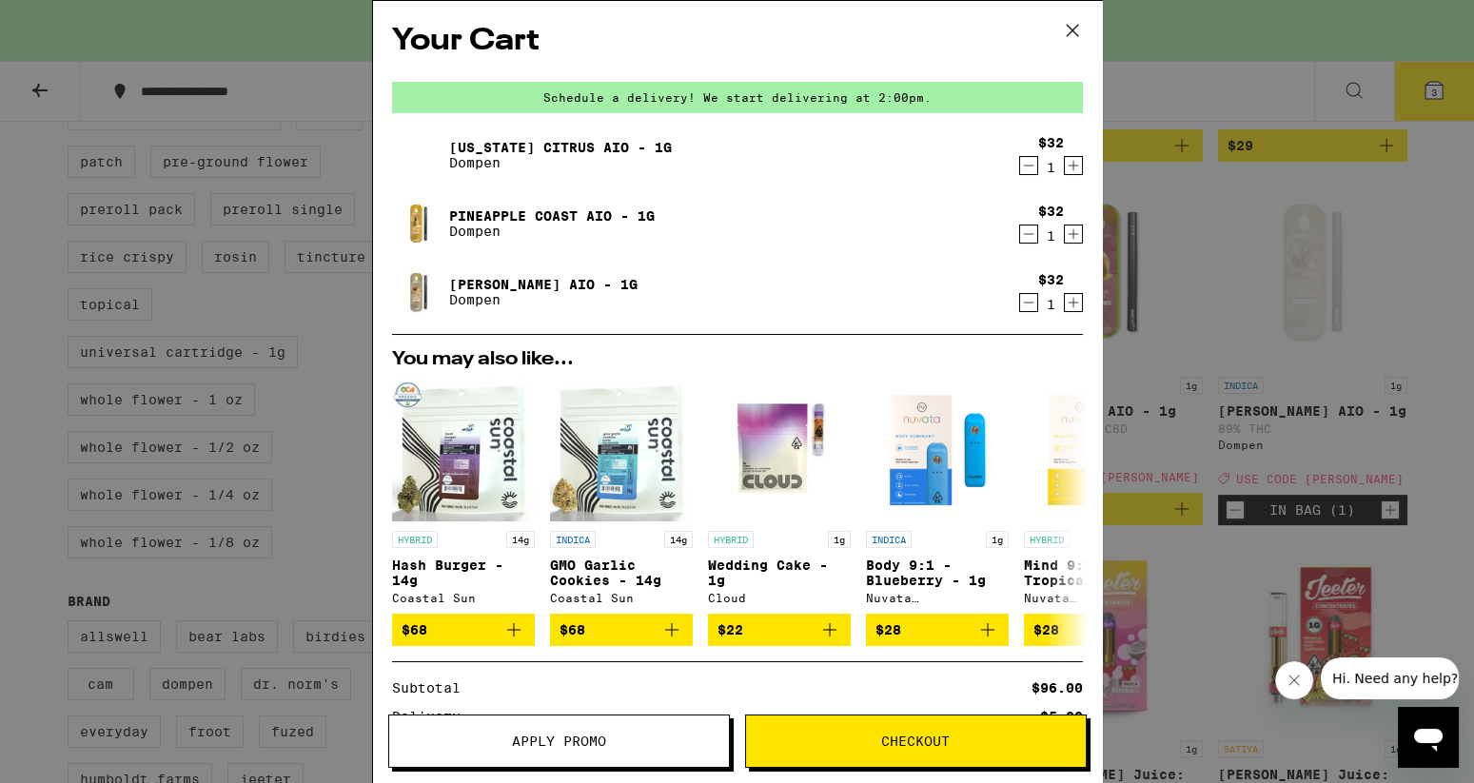
click at [880, 740] on span "Checkout" at bounding box center [916, 741] width 340 height 13
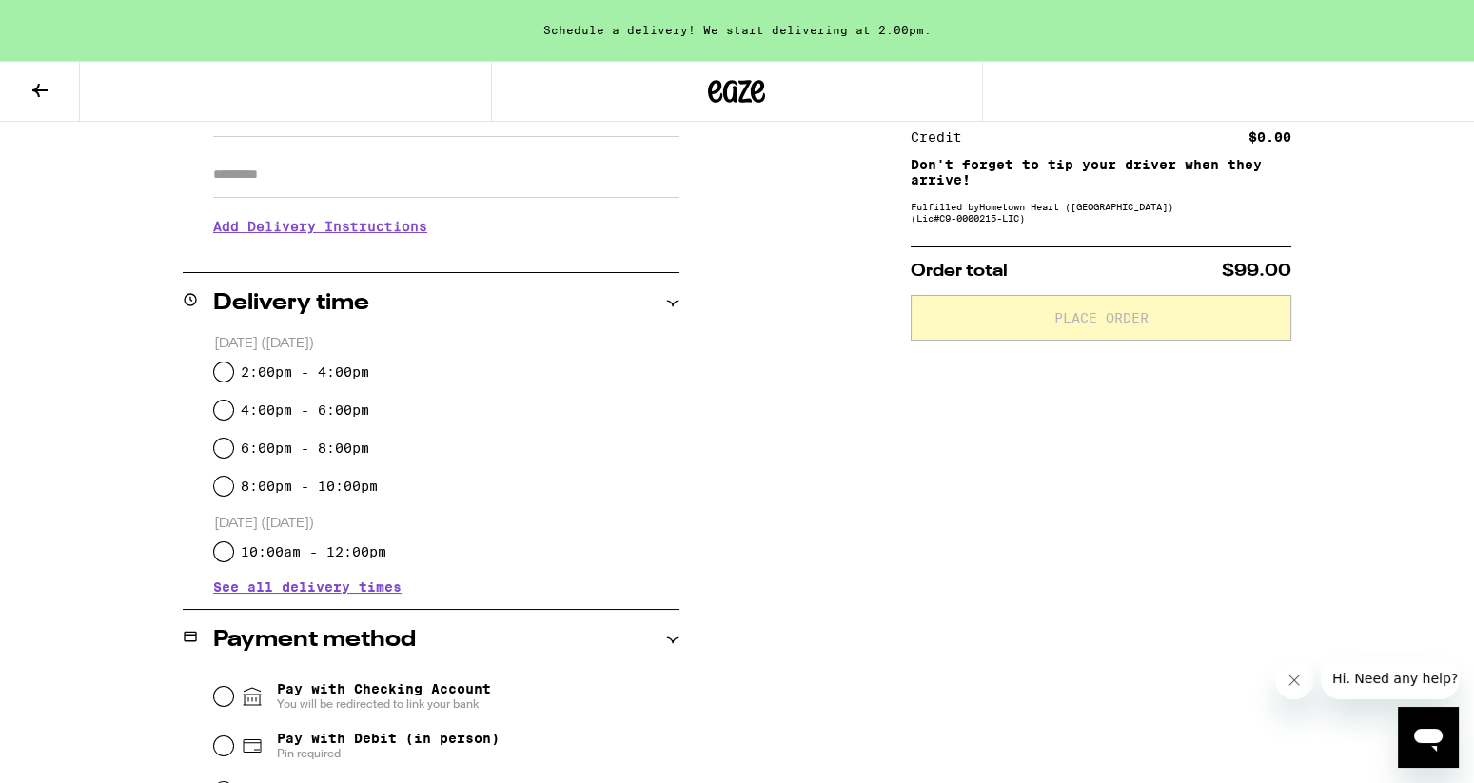
scroll to position [320, 0]
click at [223, 442] on input "6:00pm - 8:00pm" at bounding box center [223, 446] width 19 height 19
radio input "true"
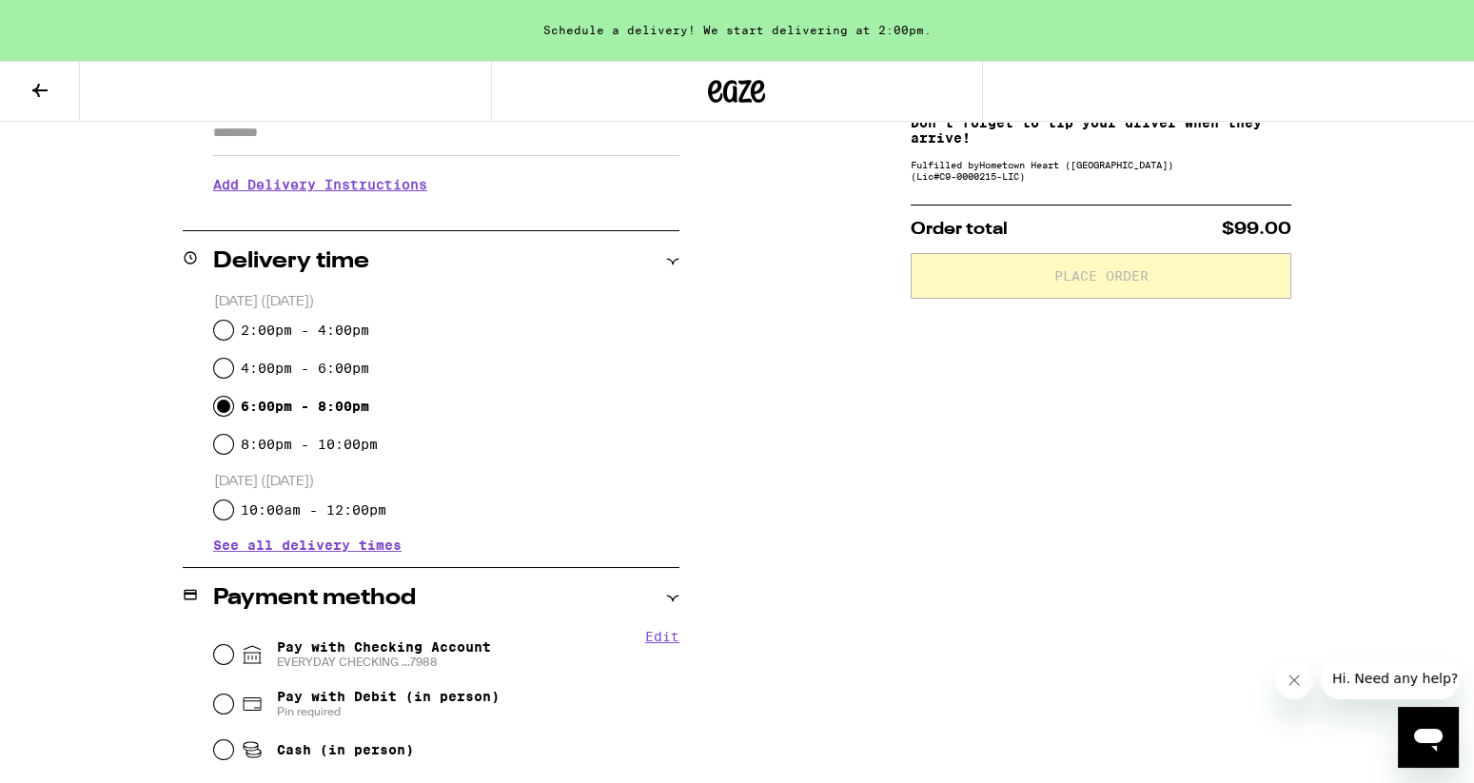
scroll to position [359, 0]
click at [223, 509] on input "10:00am - 12:00pm" at bounding box center [223, 511] width 19 height 19
radio input "true"
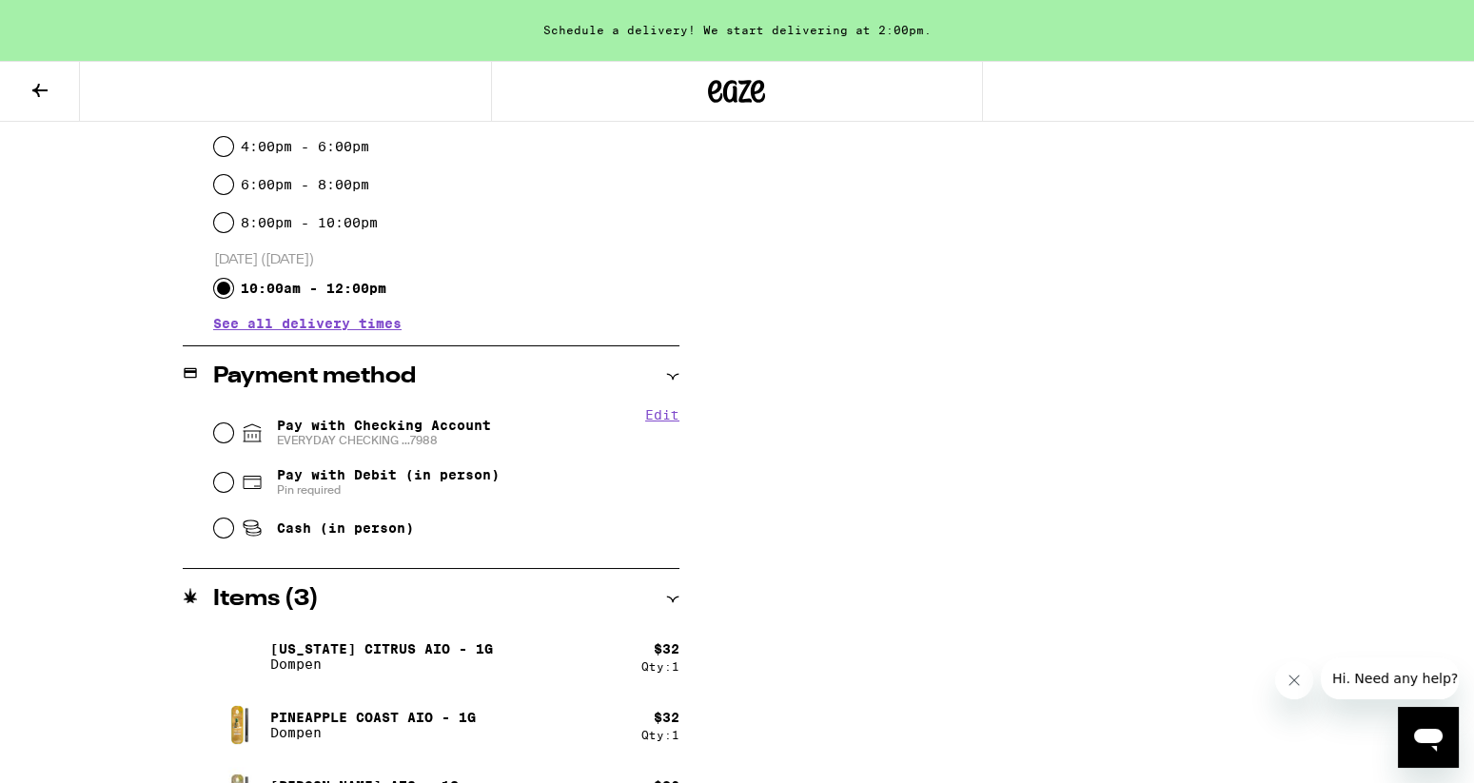
scroll to position [588, 0]
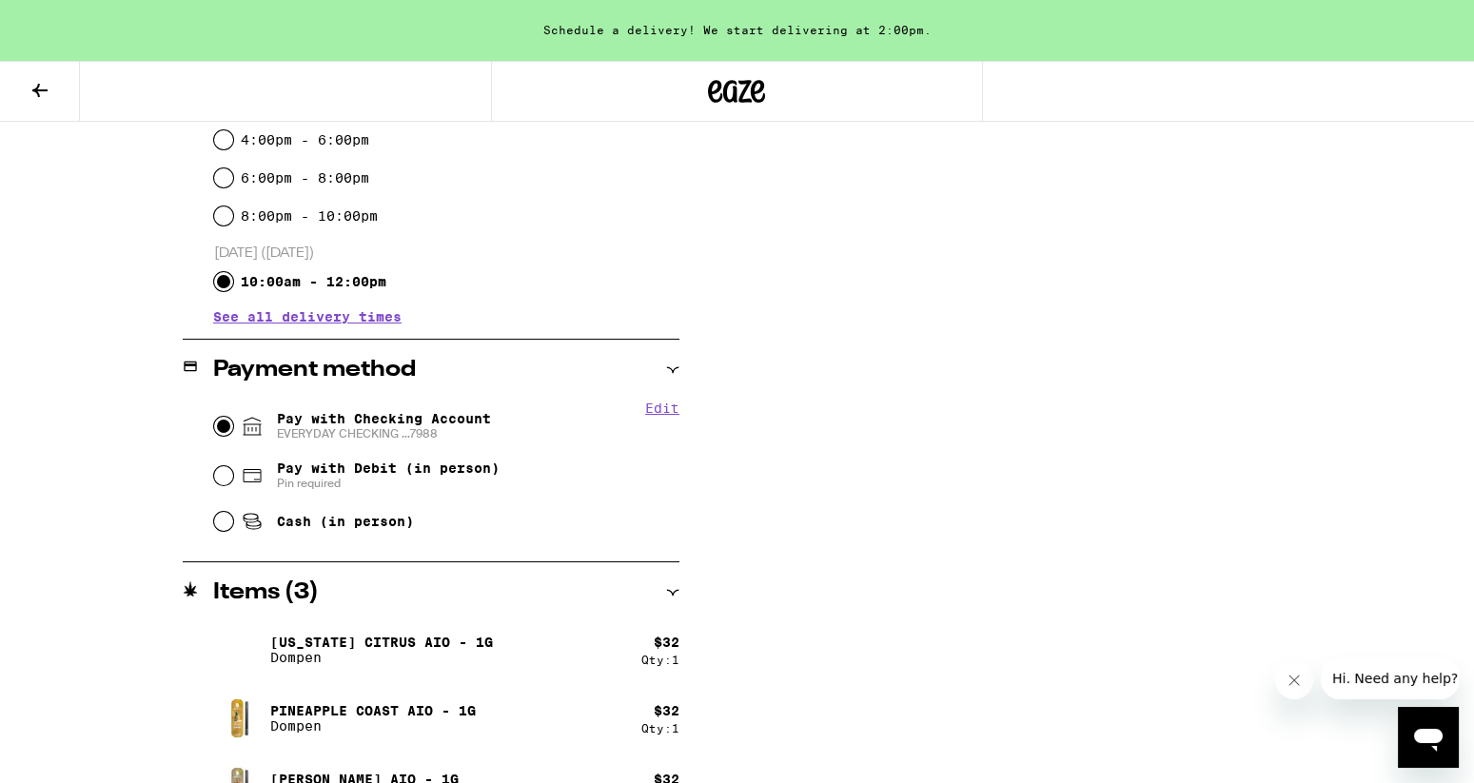
click at [222, 424] on input "Pay with Checking Account EVERYDAY CHECKING ...7988" at bounding box center [223, 426] width 19 height 19
radio input "true"
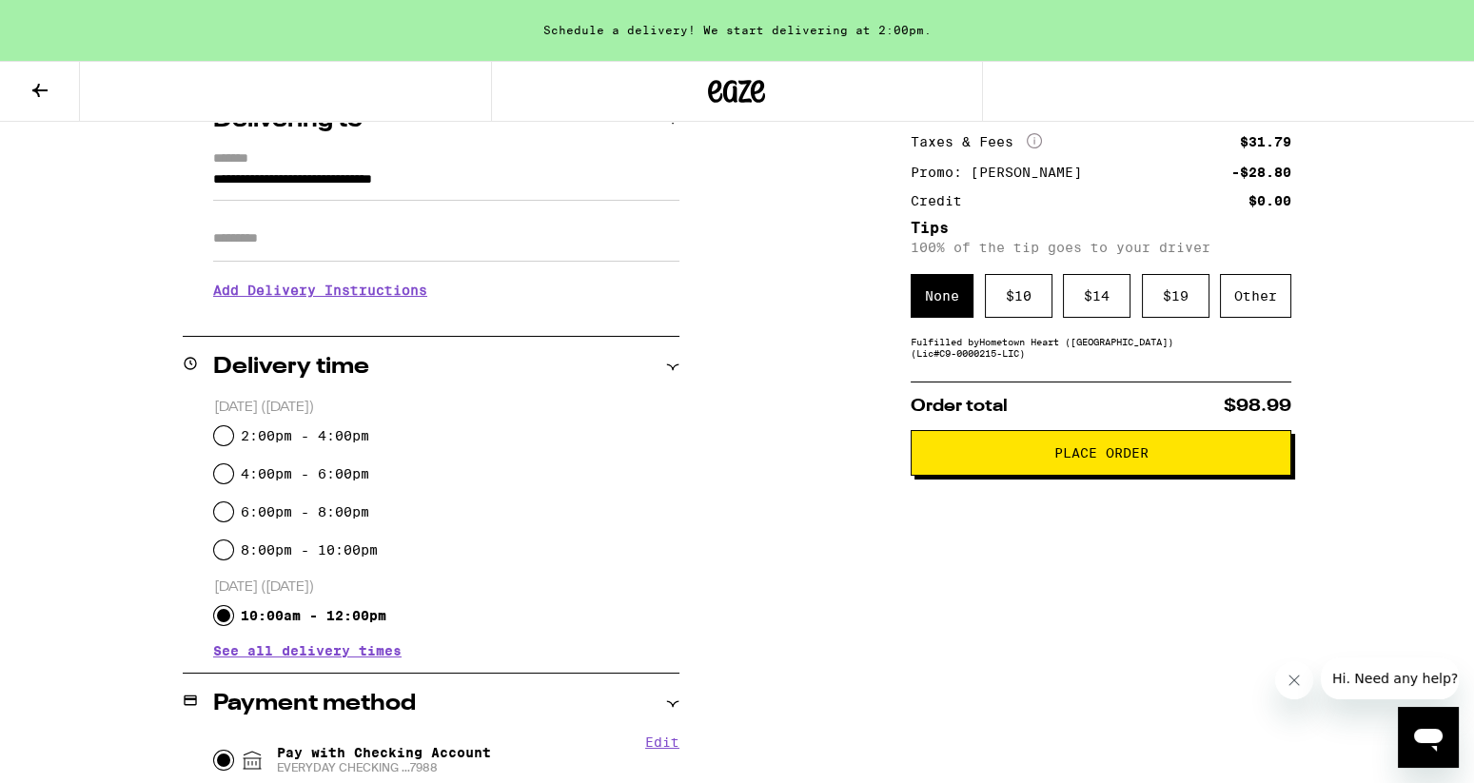
scroll to position [0, 0]
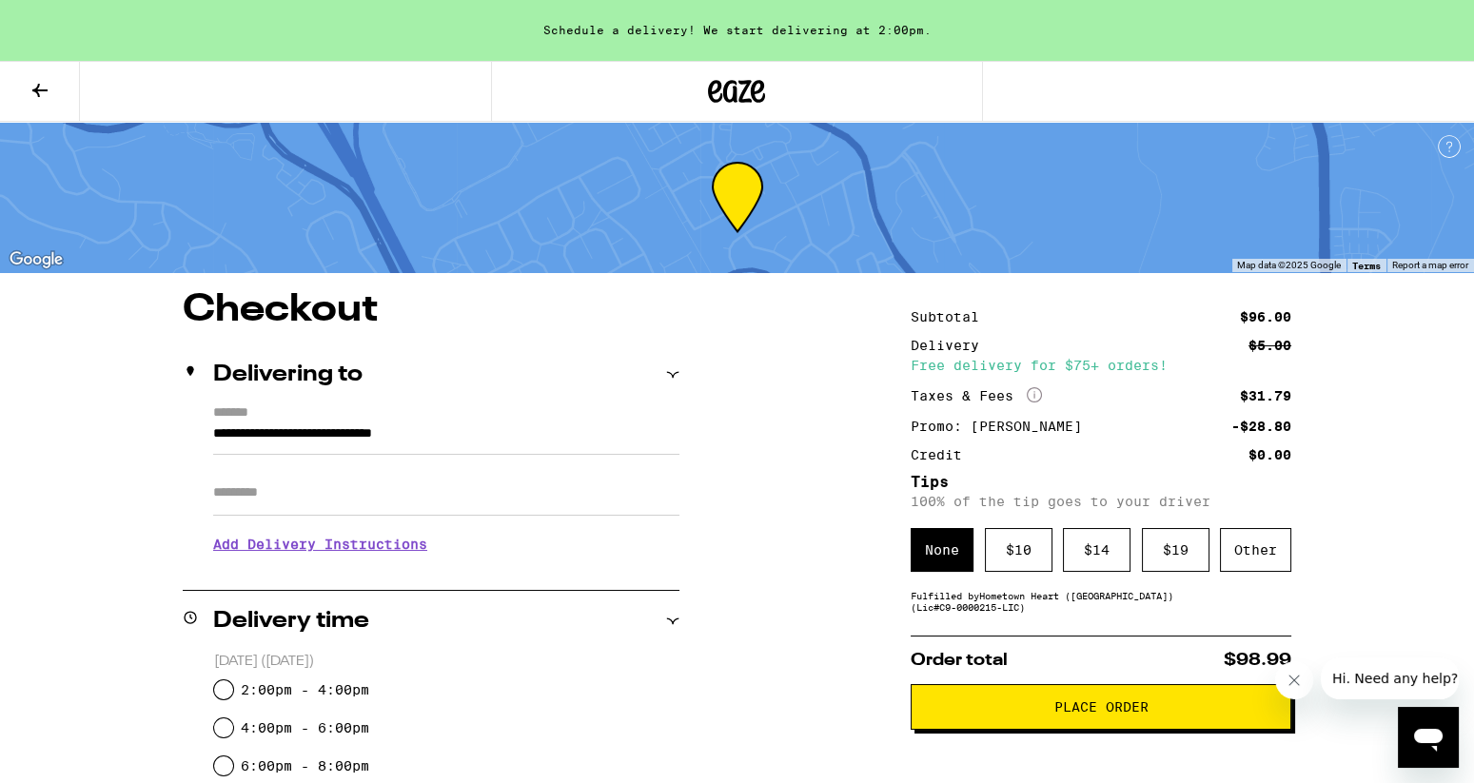
click at [727, 81] on icon at bounding box center [736, 91] width 57 height 34
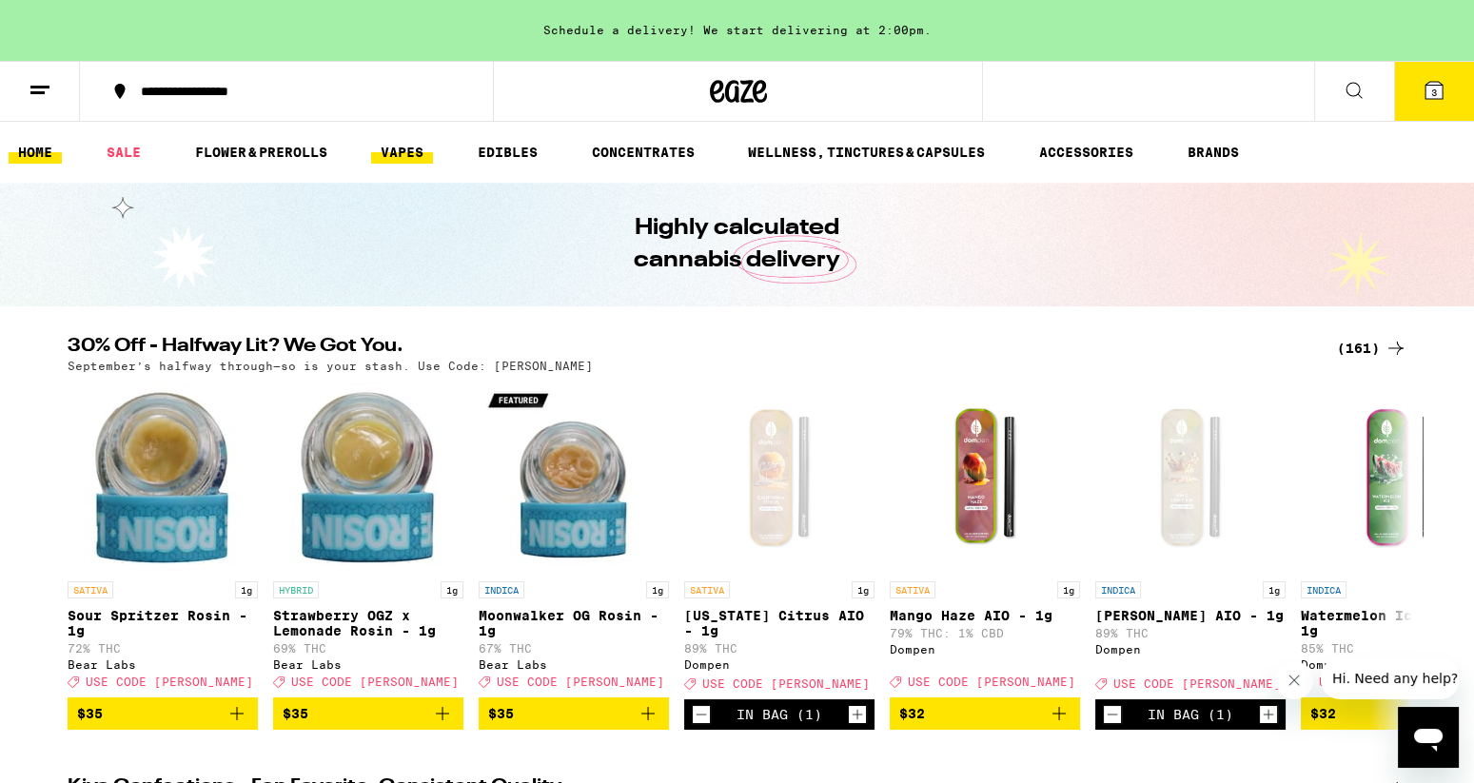
click at [424, 151] on link "VAPES" at bounding box center [402, 152] width 62 height 23
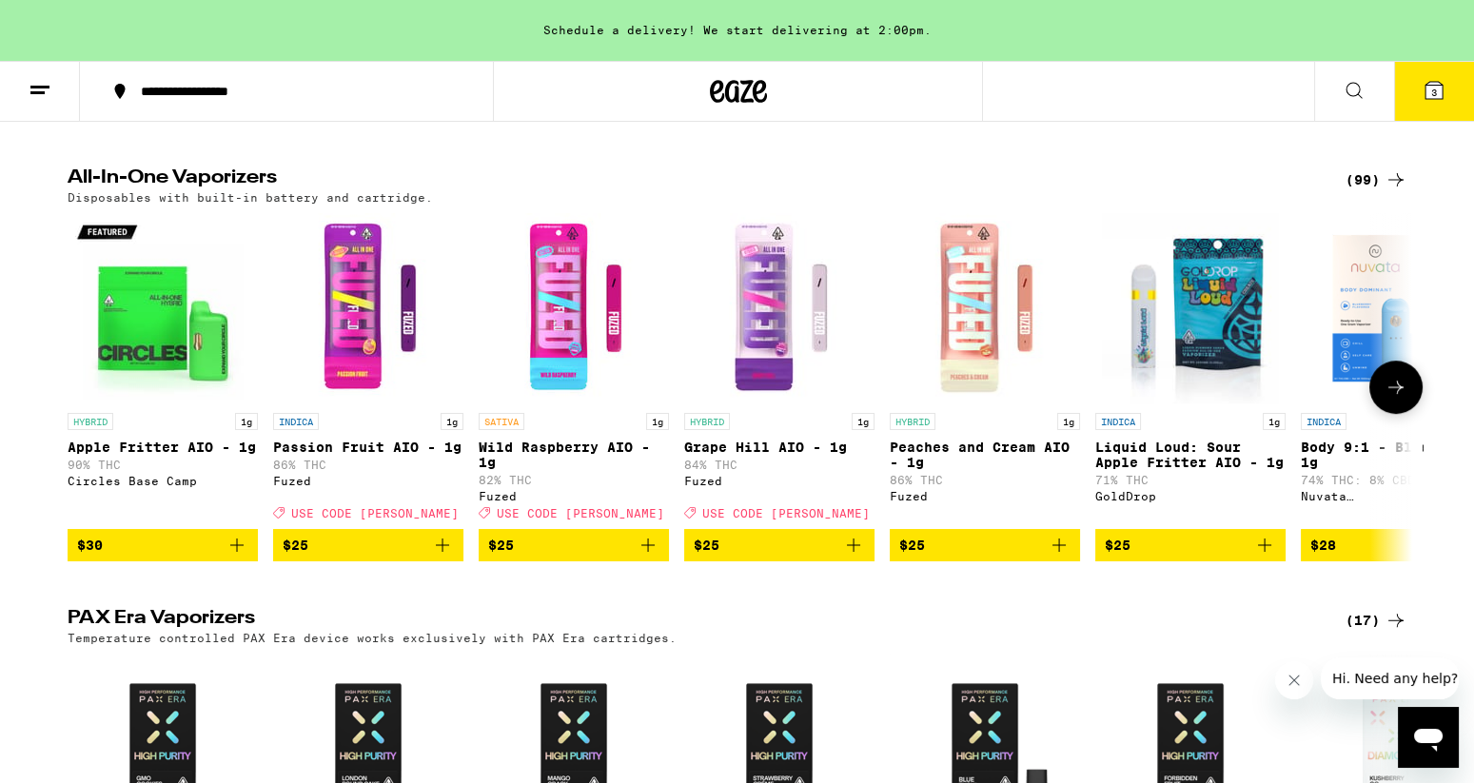
scroll to position [1415, 0]
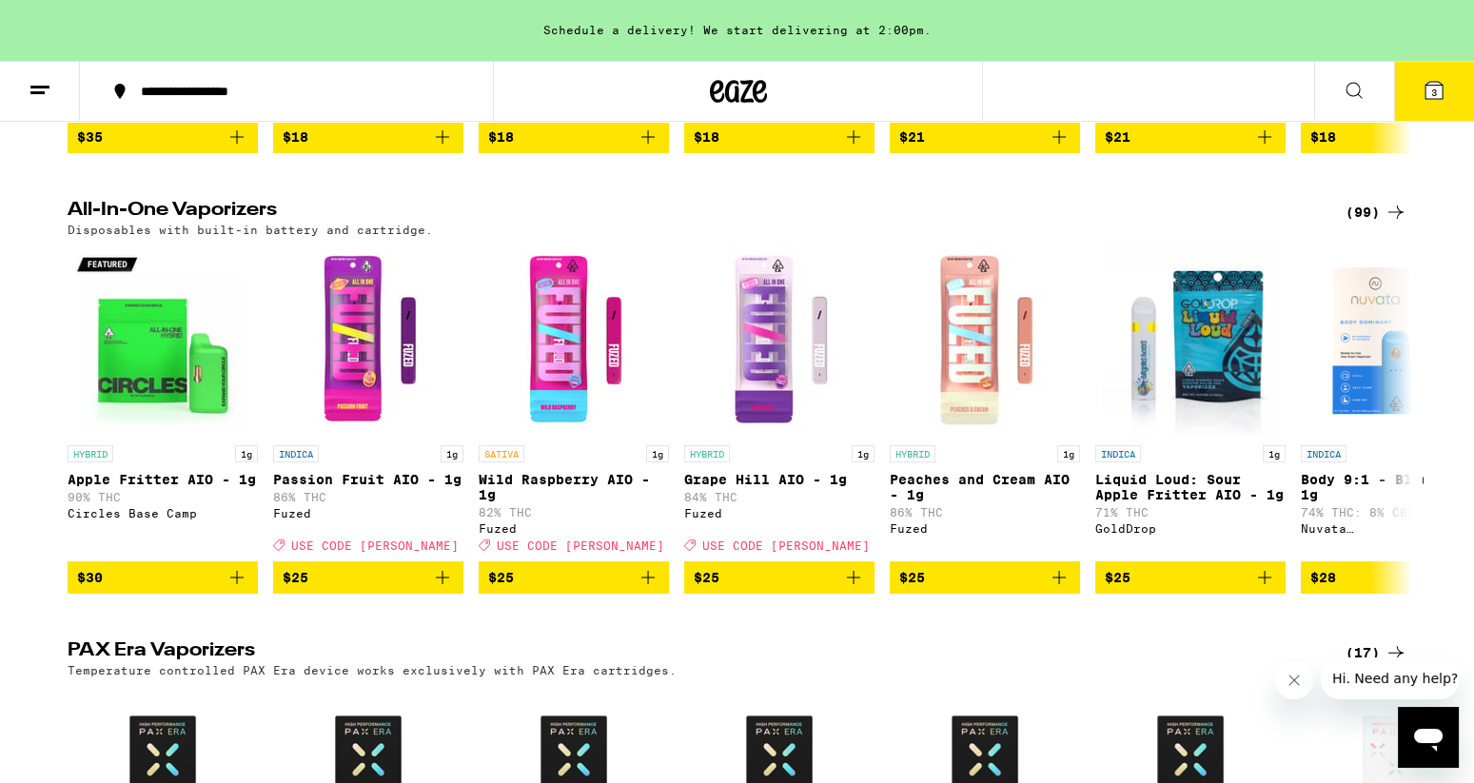
click at [1356, 224] on div "(99)" at bounding box center [1377, 212] width 62 height 23
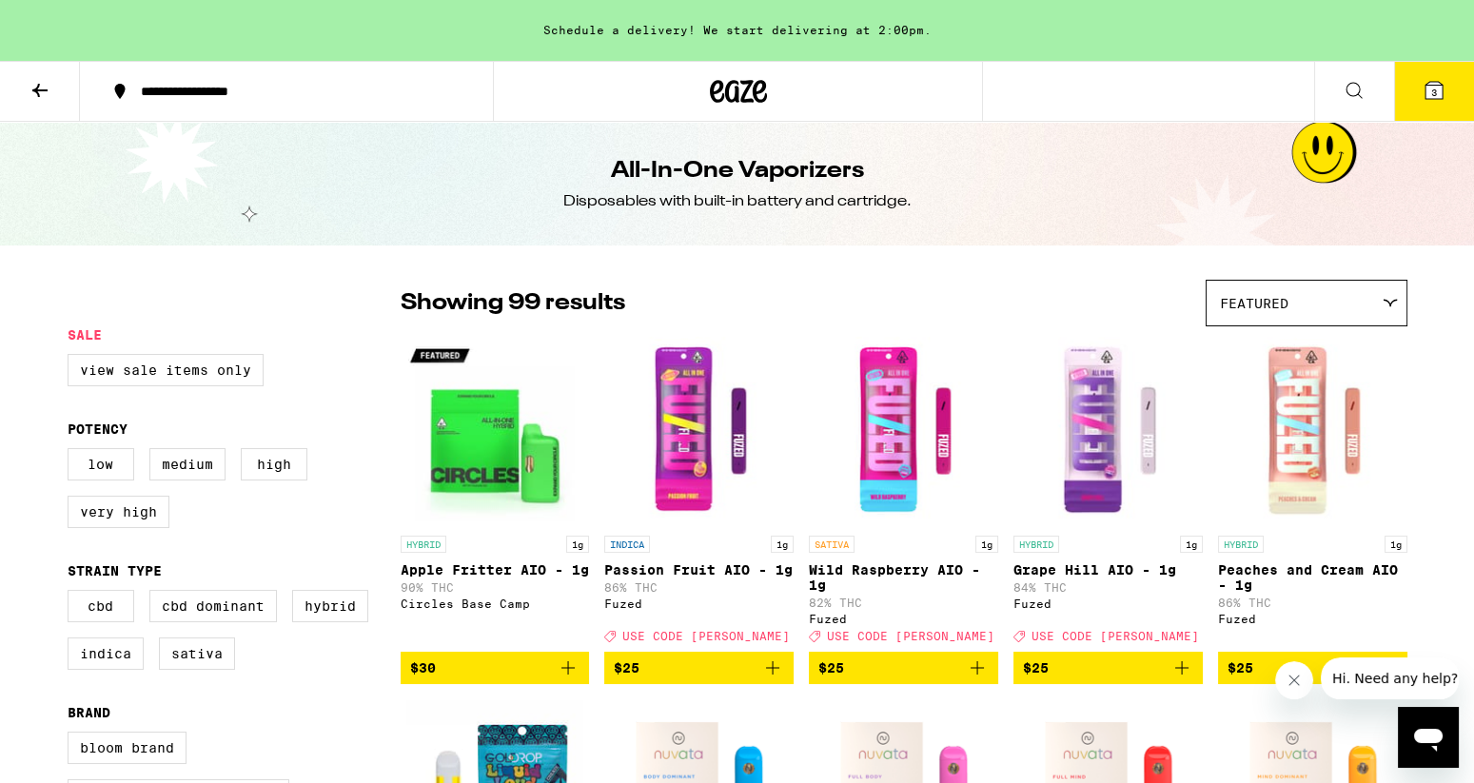
click at [1303, 294] on div "Featured" at bounding box center [1307, 303] width 200 height 45
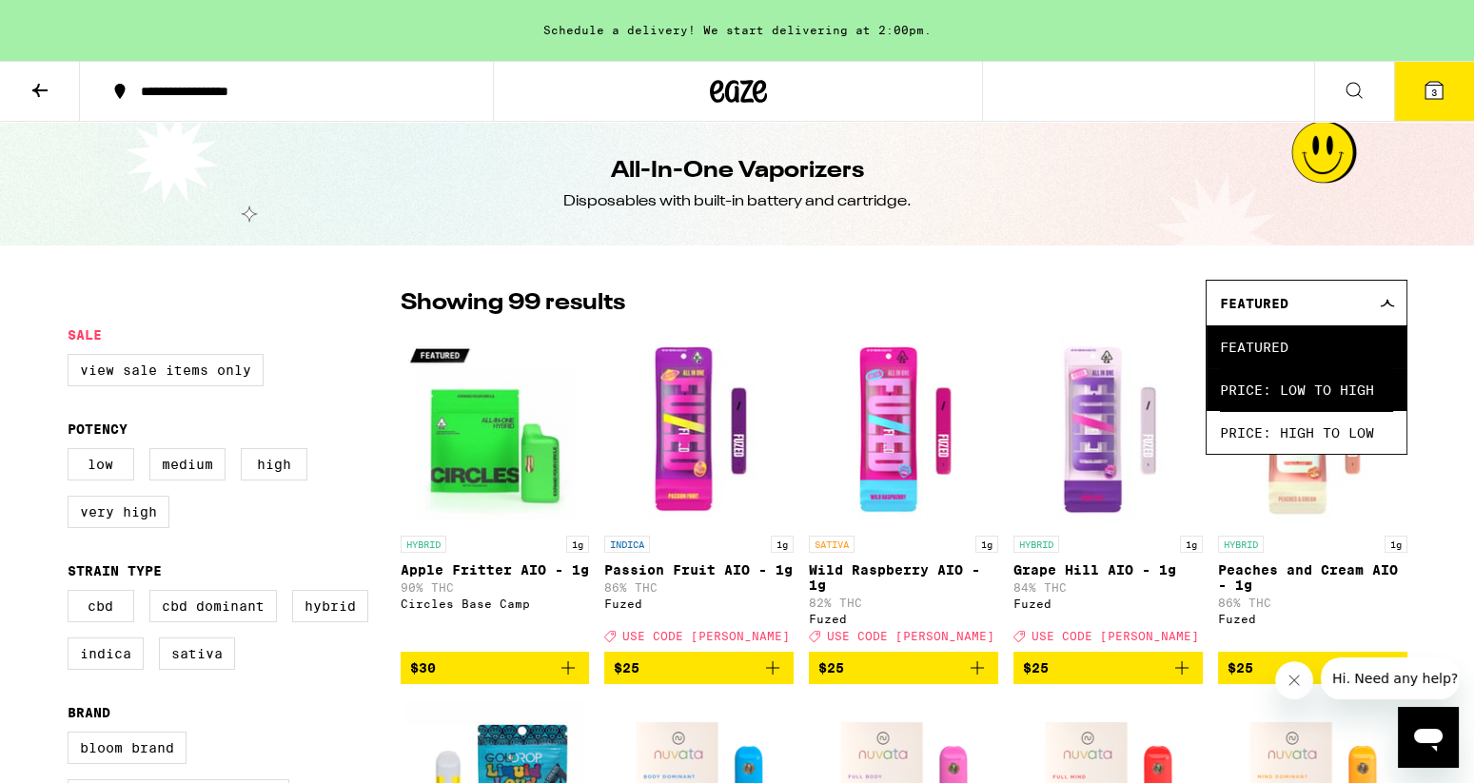
click at [1286, 391] on span "Price: Low to High" at bounding box center [1306, 389] width 173 height 43
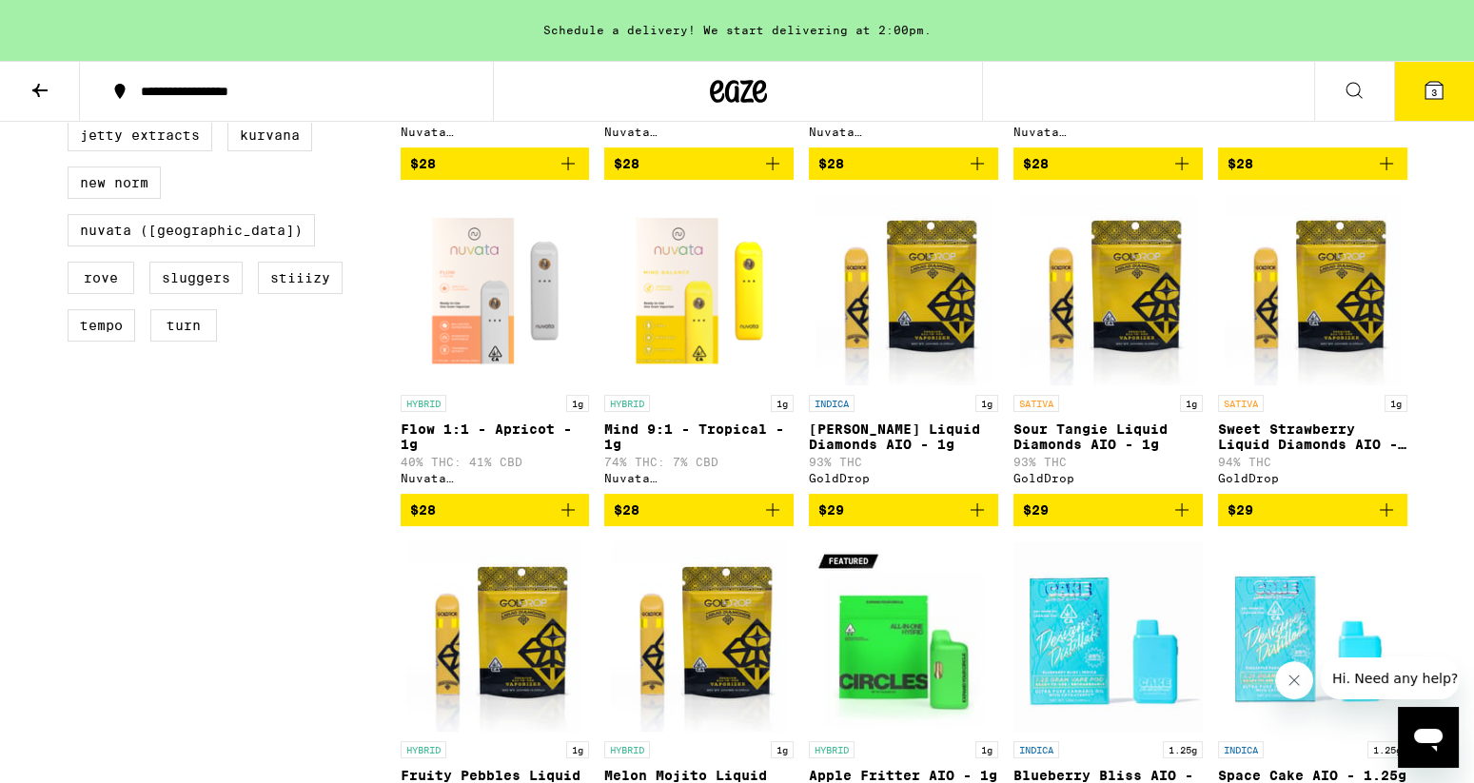
scroll to position [849, 0]
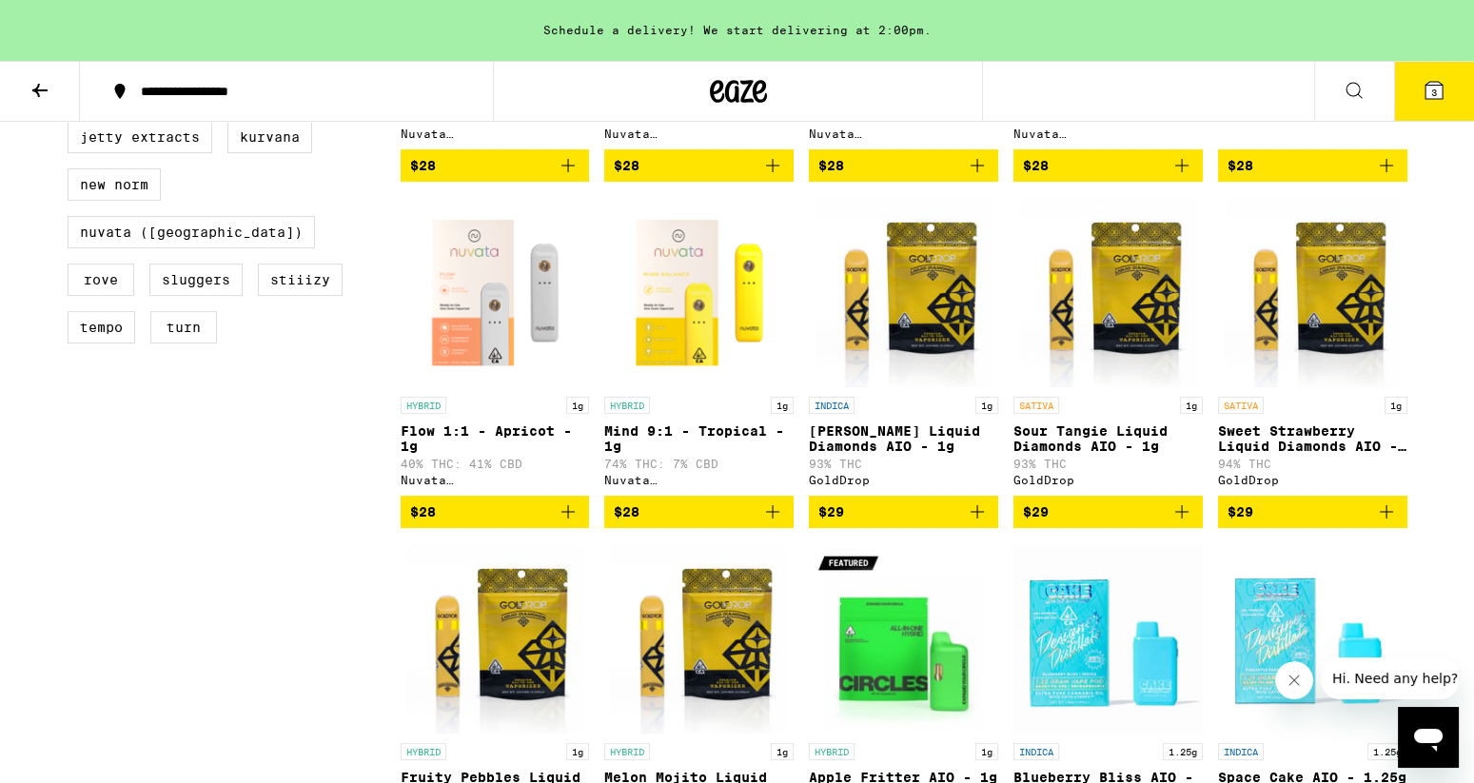
click at [470, 310] on img "Open page for Flow 1:1 - Apricot - 1g from Nuvata (CA)" at bounding box center [495, 292] width 189 height 190
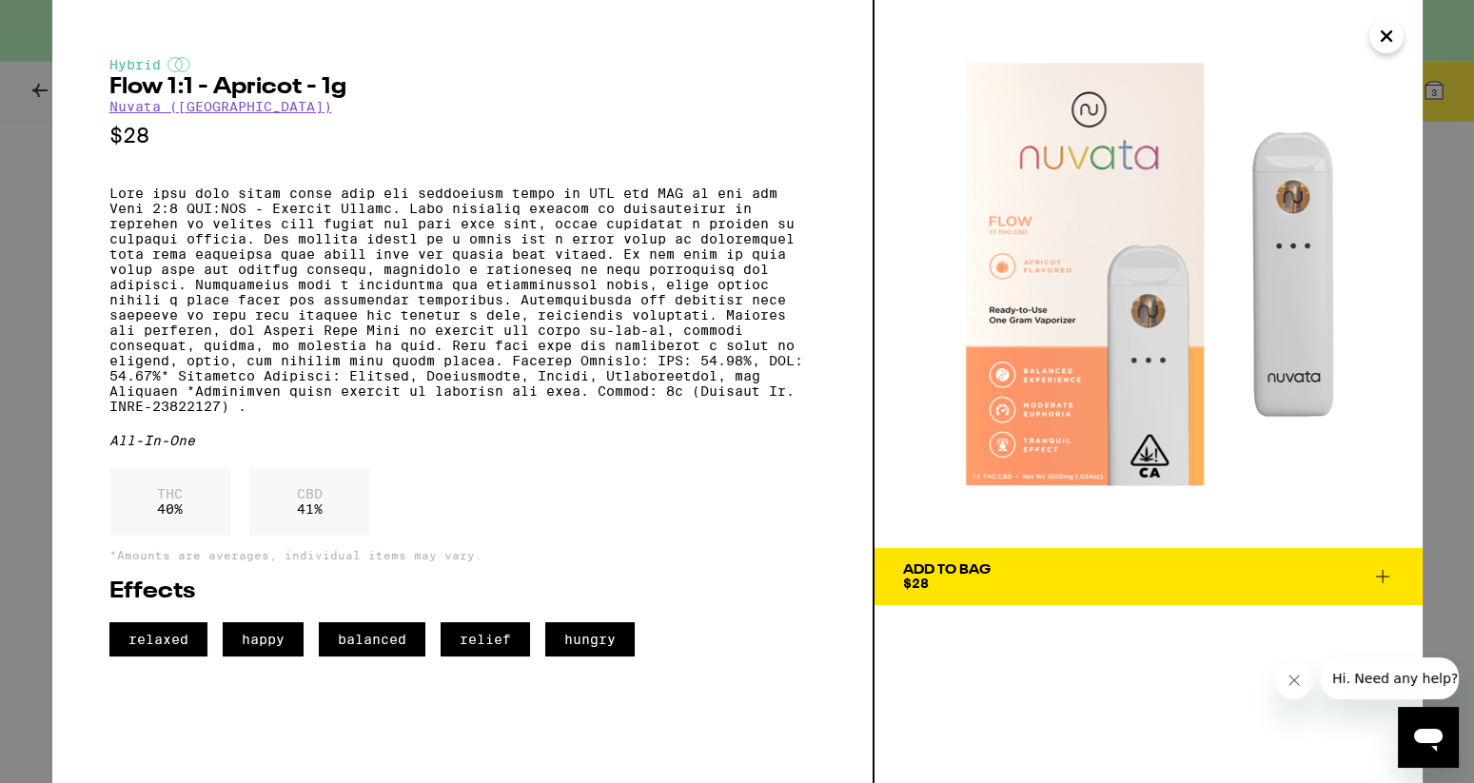
click at [1385, 33] on icon "Close" at bounding box center [1387, 36] width 10 height 10
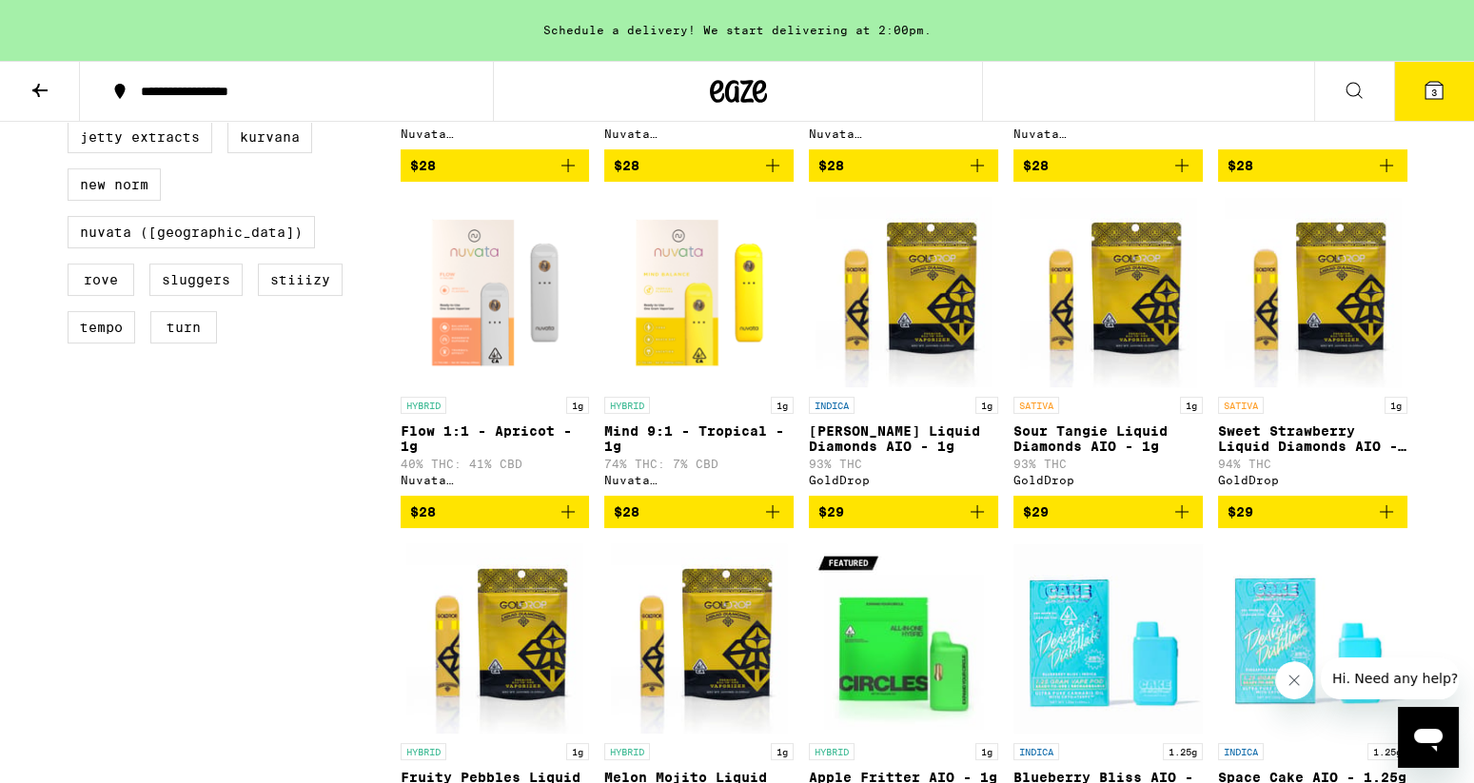
click at [690, 318] on img "Open page for Mind 9:1 - Tropical - 1g from Nuvata (CA)" at bounding box center [698, 292] width 189 height 190
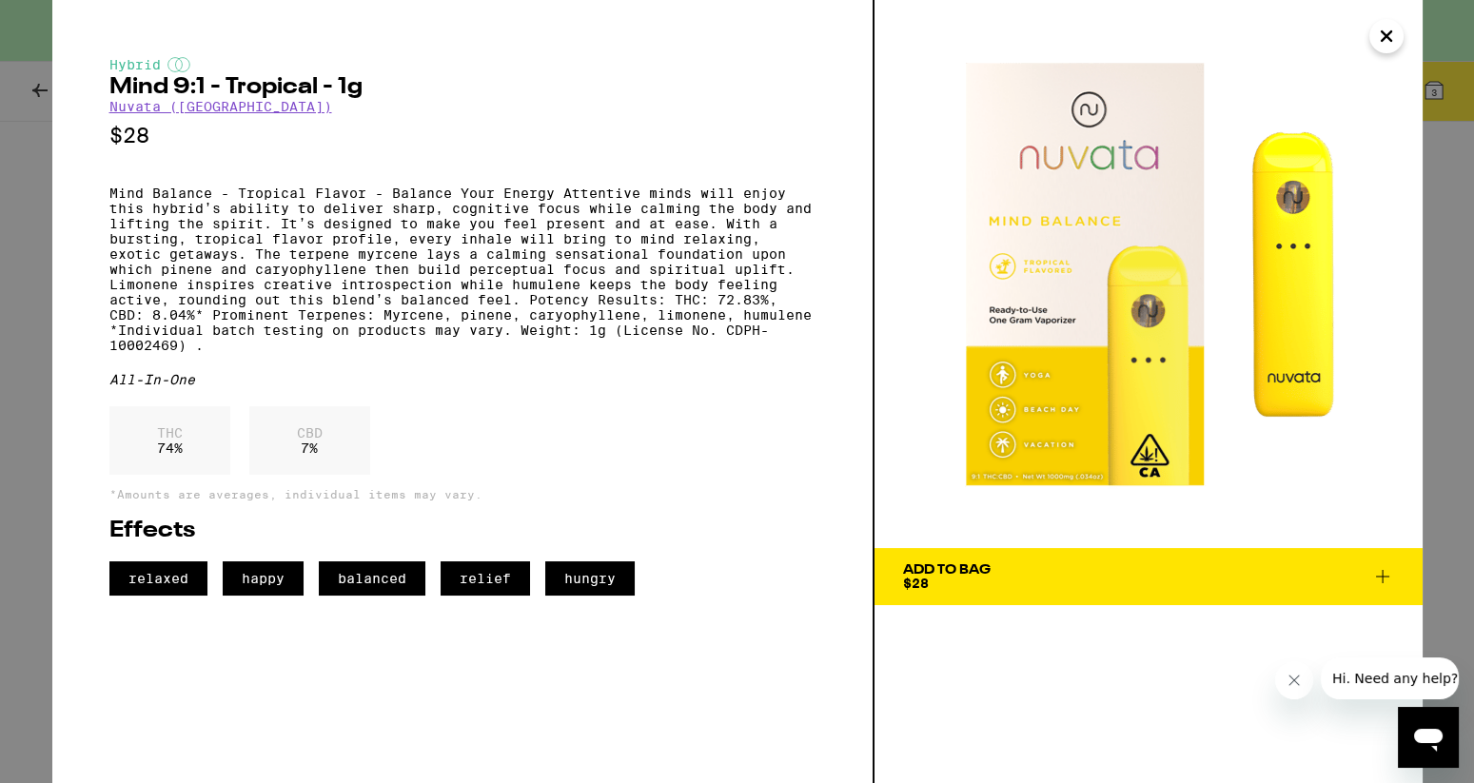
click at [1385, 34] on icon "Close" at bounding box center [1387, 36] width 10 height 10
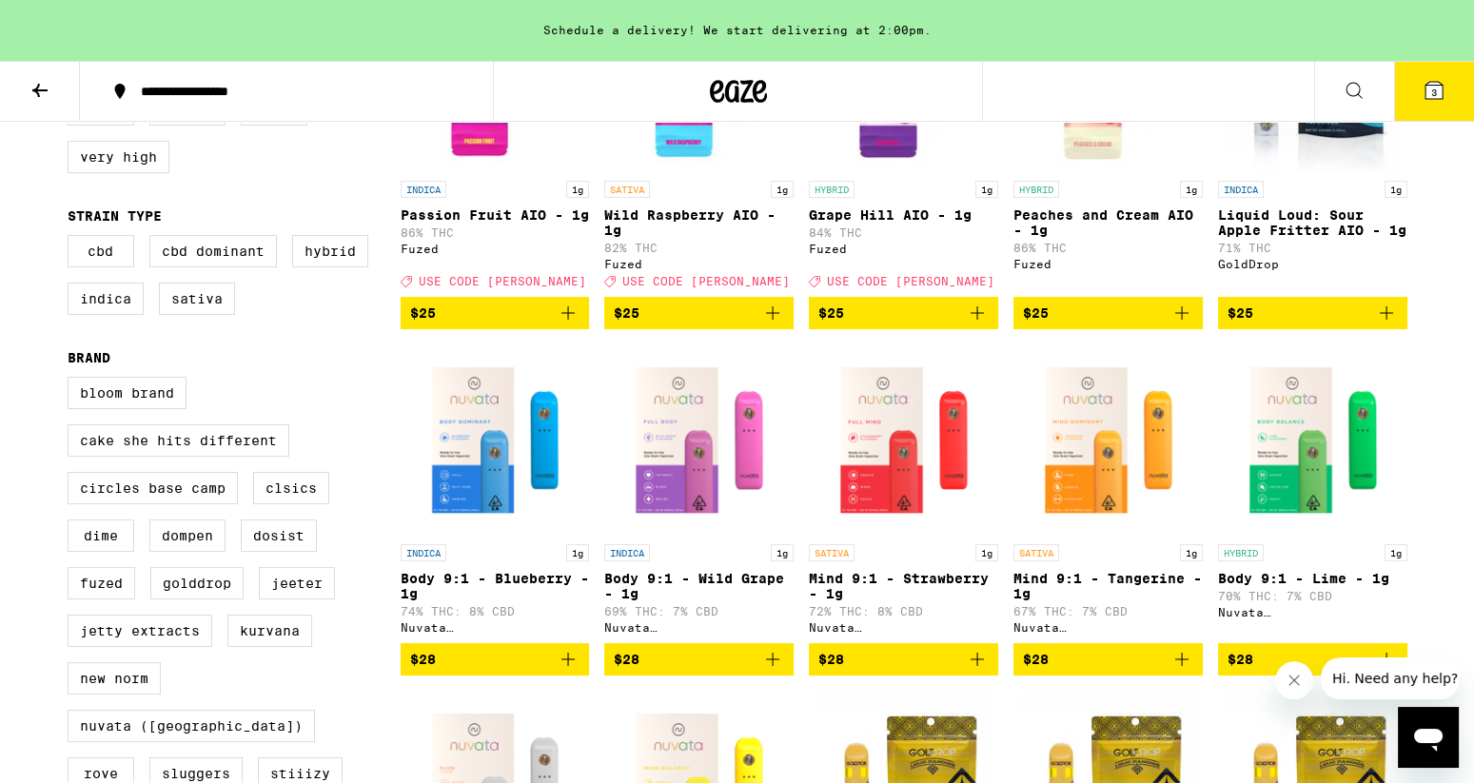
scroll to position [353, 0]
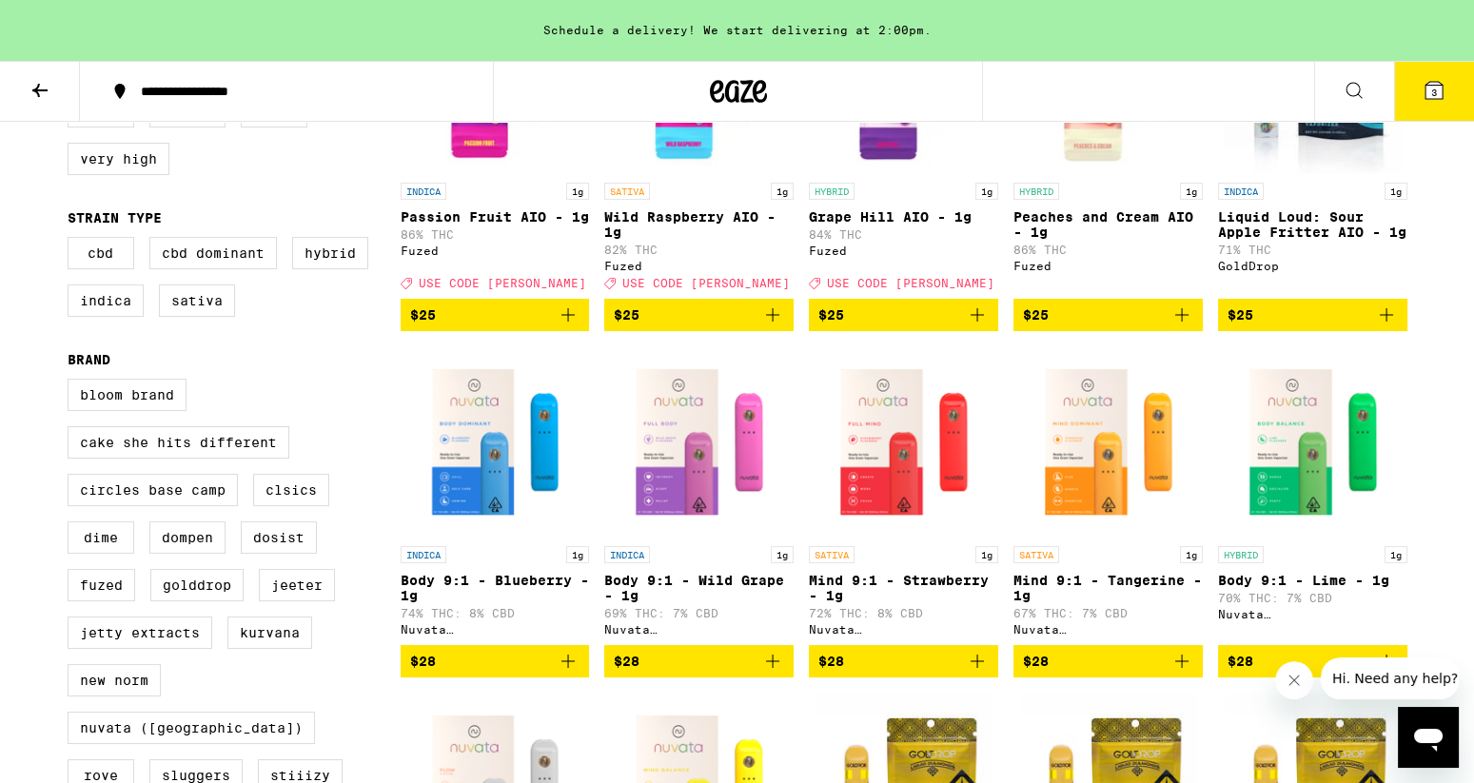
click at [1098, 447] on img "Open page for Mind 9:1 - Tangerine - 1g from Nuvata (CA)" at bounding box center [1108, 441] width 189 height 190
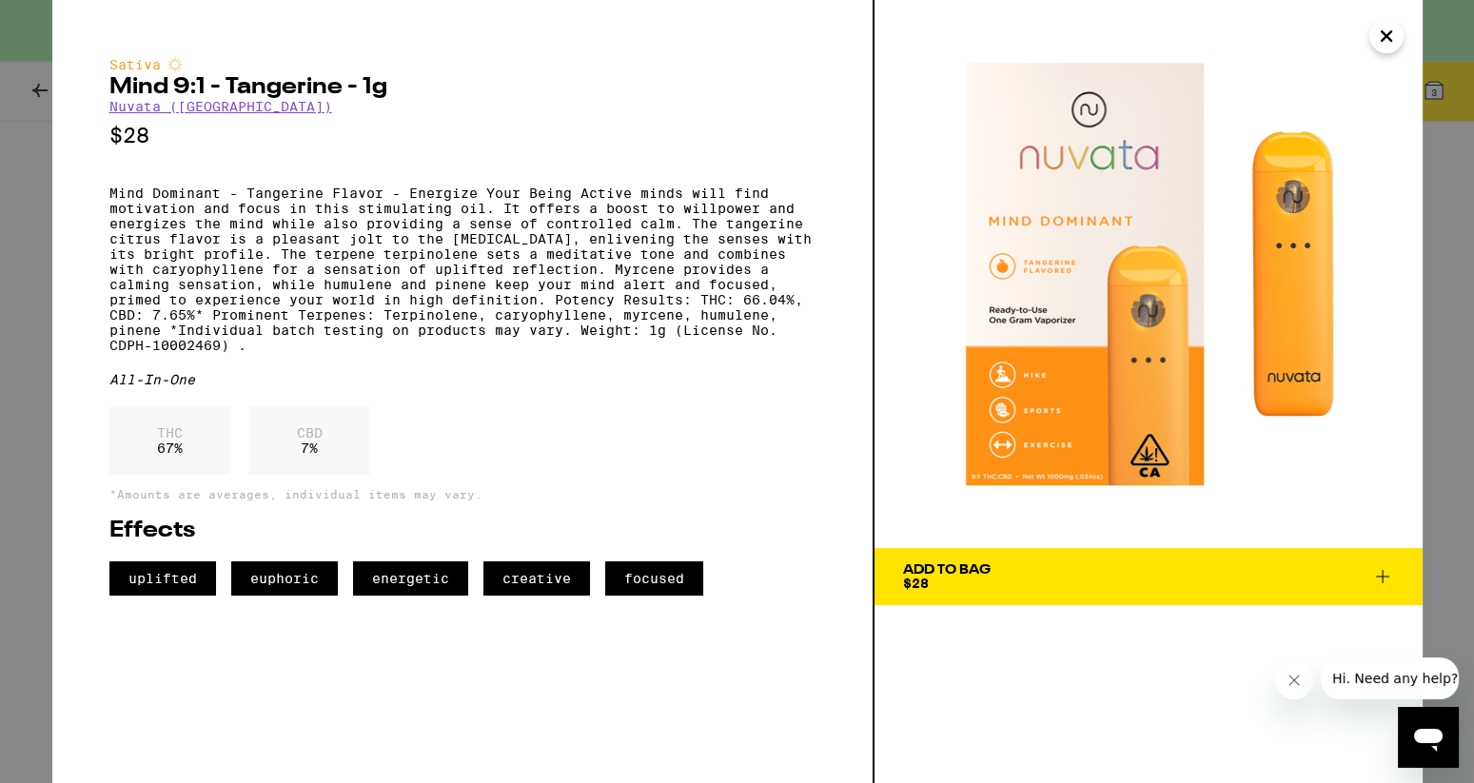
click at [1394, 34] on icon "Close" at bounding box center [1386, 36] width 23 height 29
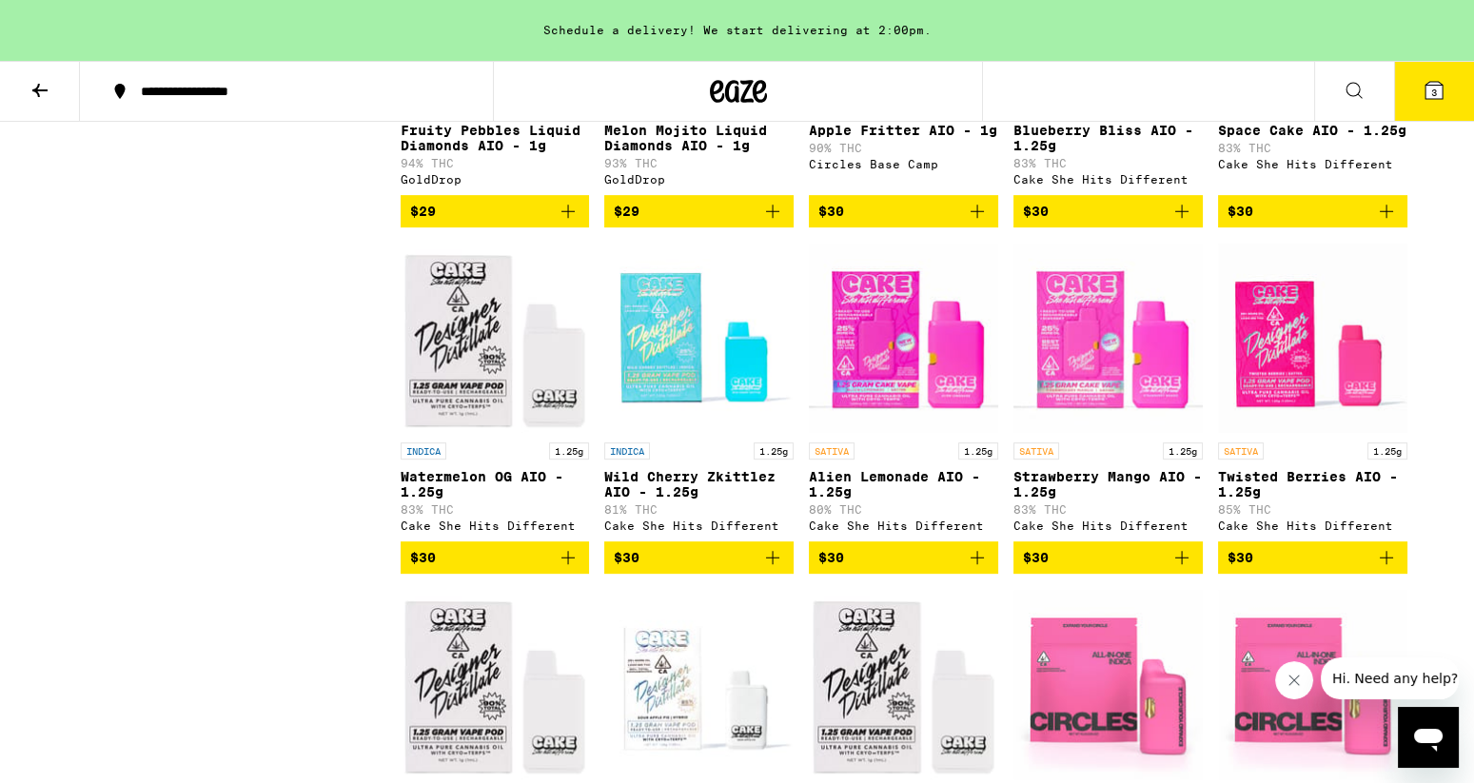
scroll to position [896, 0]
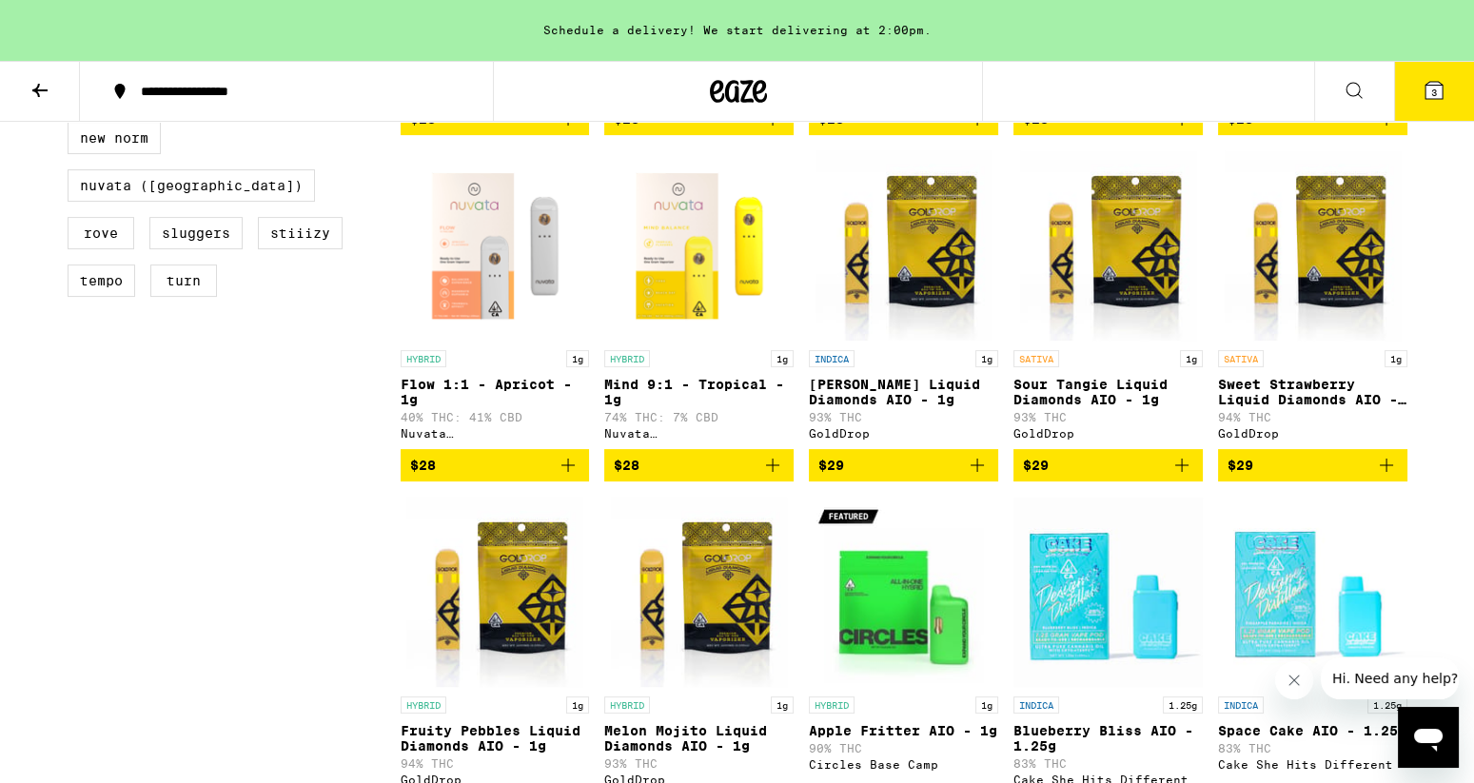
click at [1431, 102] on button "3" at bounding box center [1434, 91] width 80 height 59
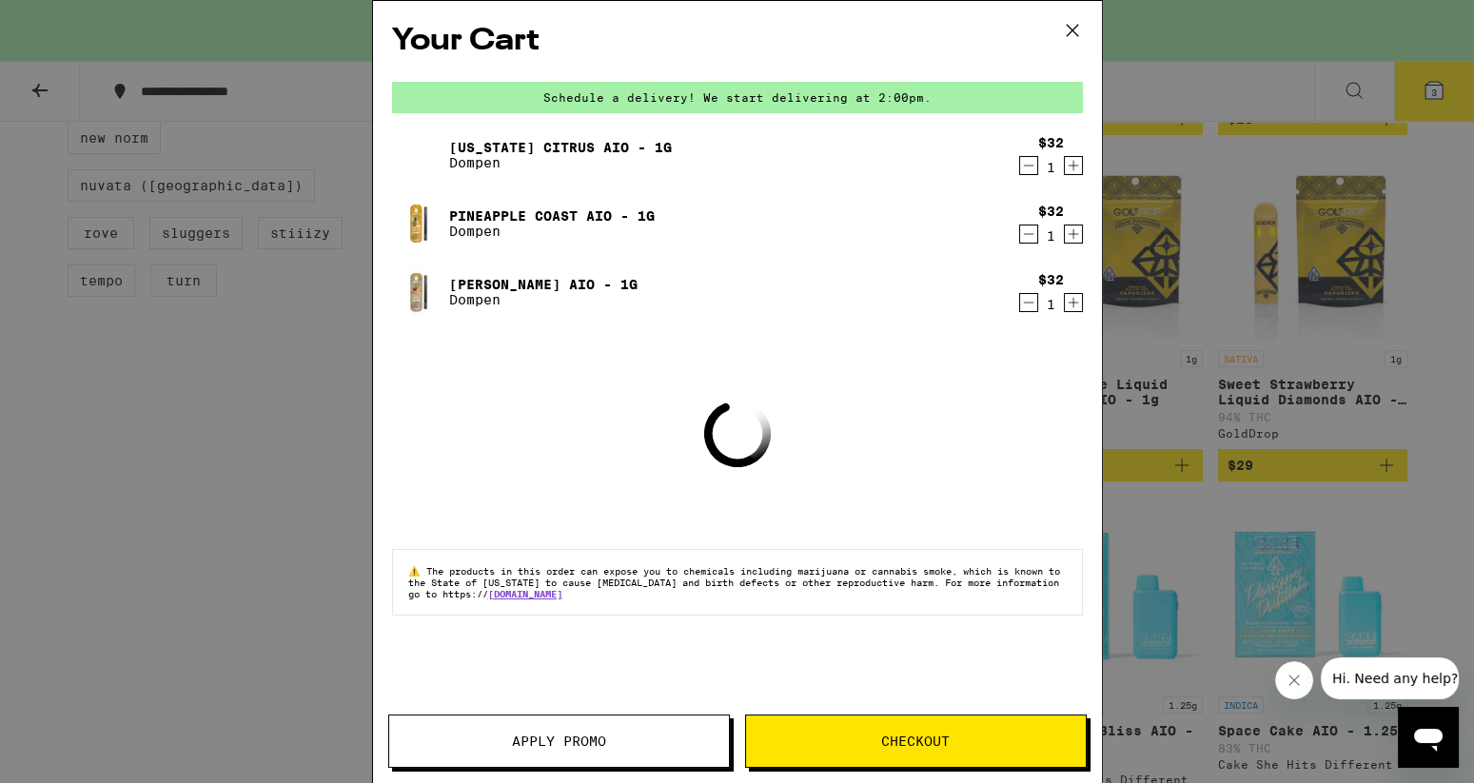
click at [879, 736] on span "Checkout" at bounding box center [916, 741] width 340 height 13
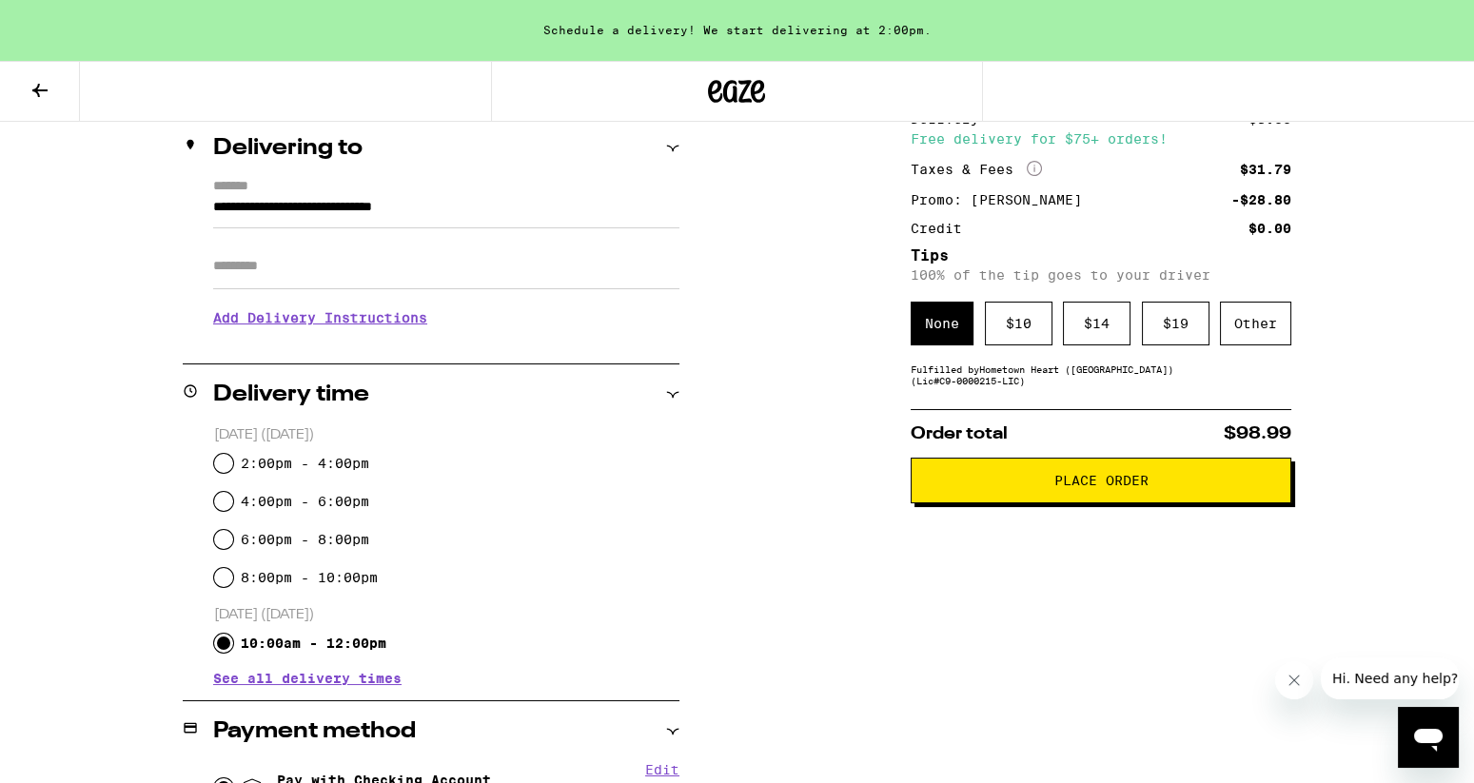
scroll to position [227, 0]
click at [1020, 326] on div "$ 10" at bounding box center [1019, 323] width 68 height 44
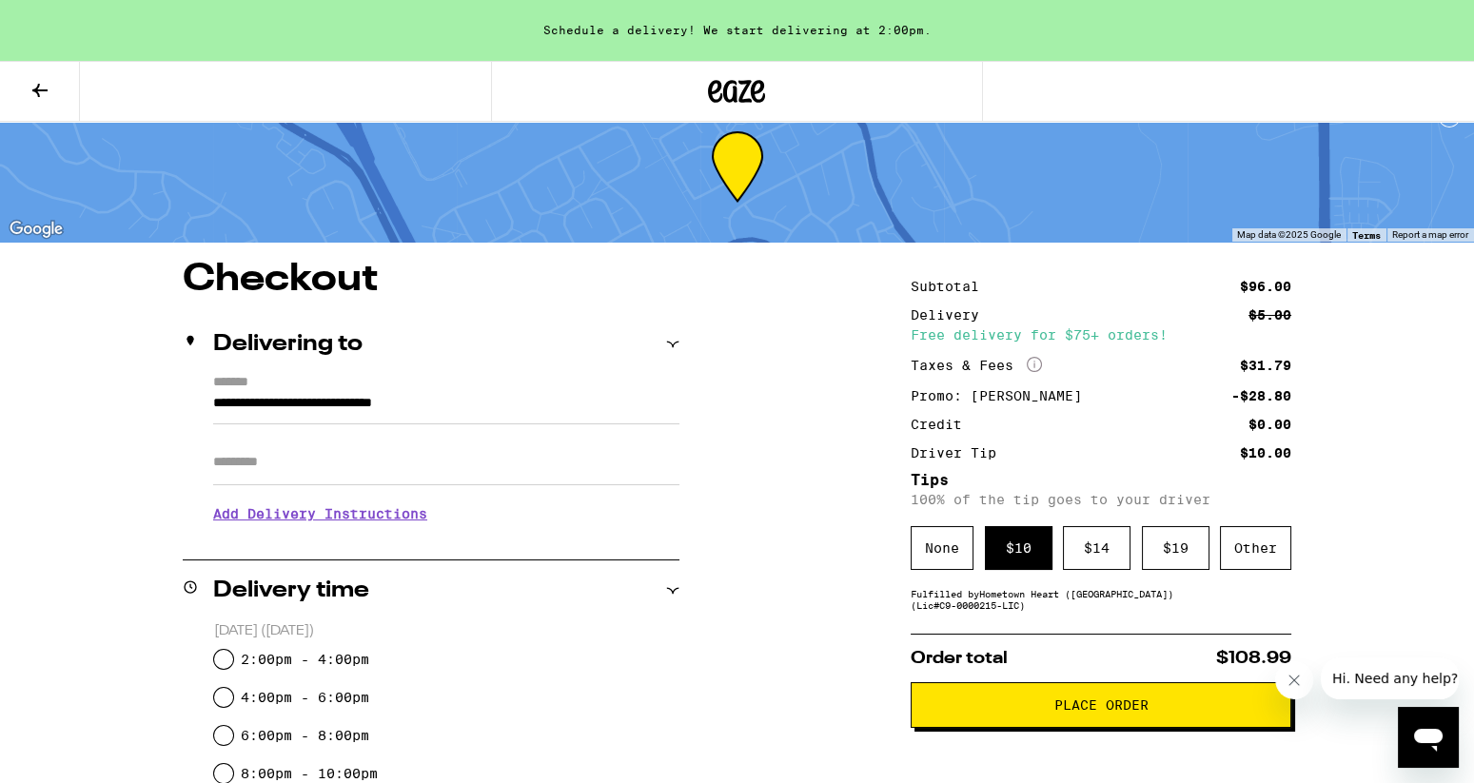
scroll to position [158, 0]
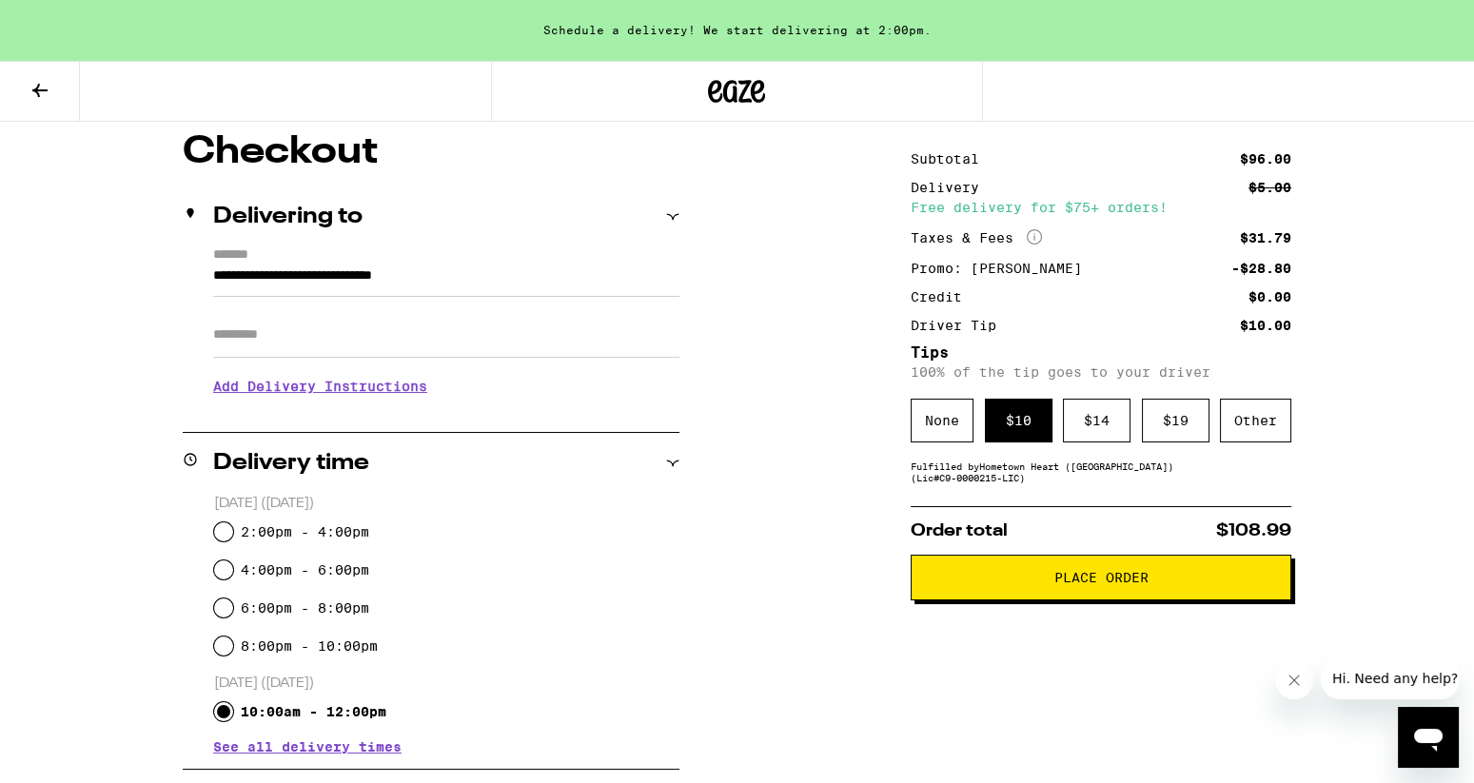
click at [1072, 584] on span "Place Order" at bounding box center [1102, 577] width 94 height 13
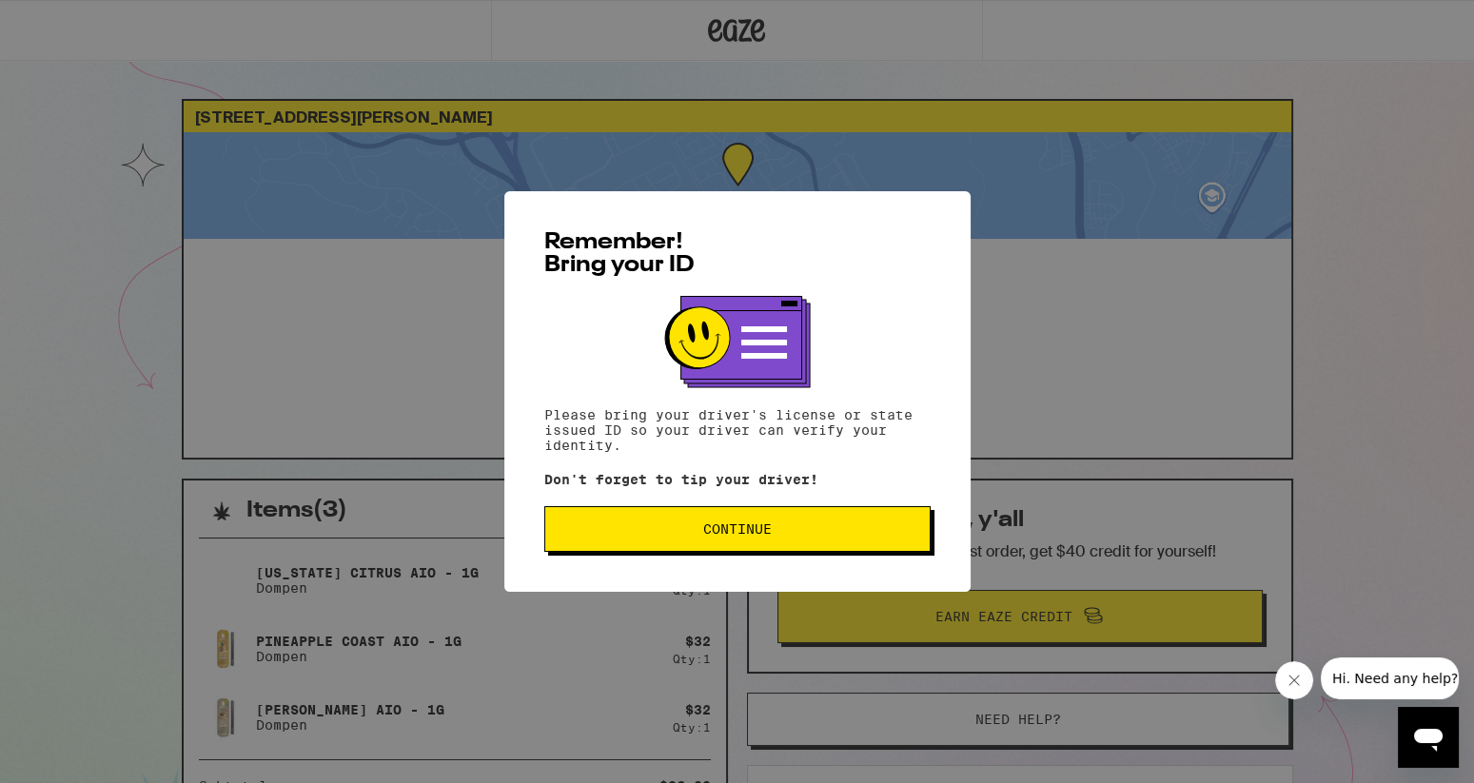
click at [690, 536] on span "Continue" at bounding box center [738, 529] width 354 height 13
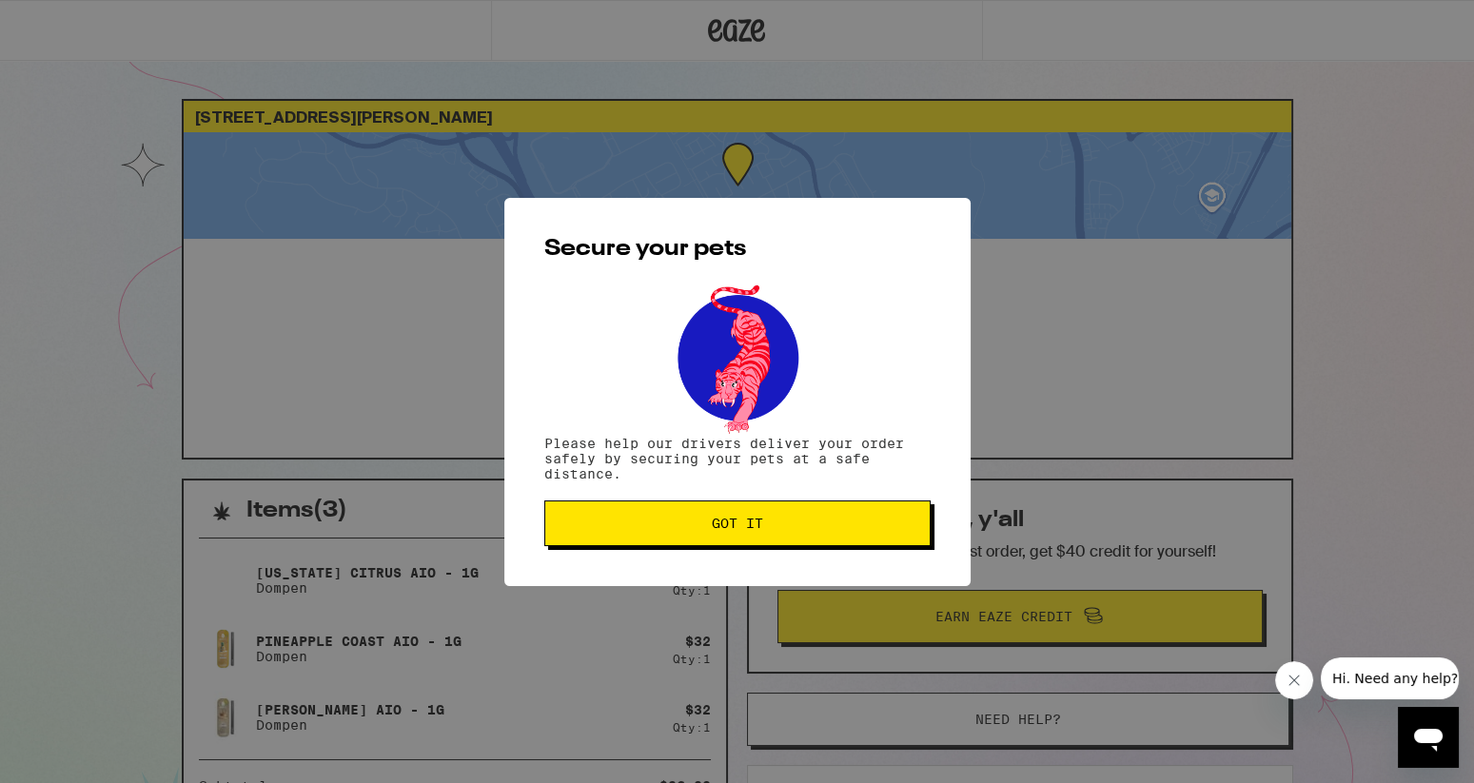
click at [676, 535] on button "Got it" at bounding box center [737, 524] width 386 height 46
